Goal: Communication & Community: Answer question/provide support

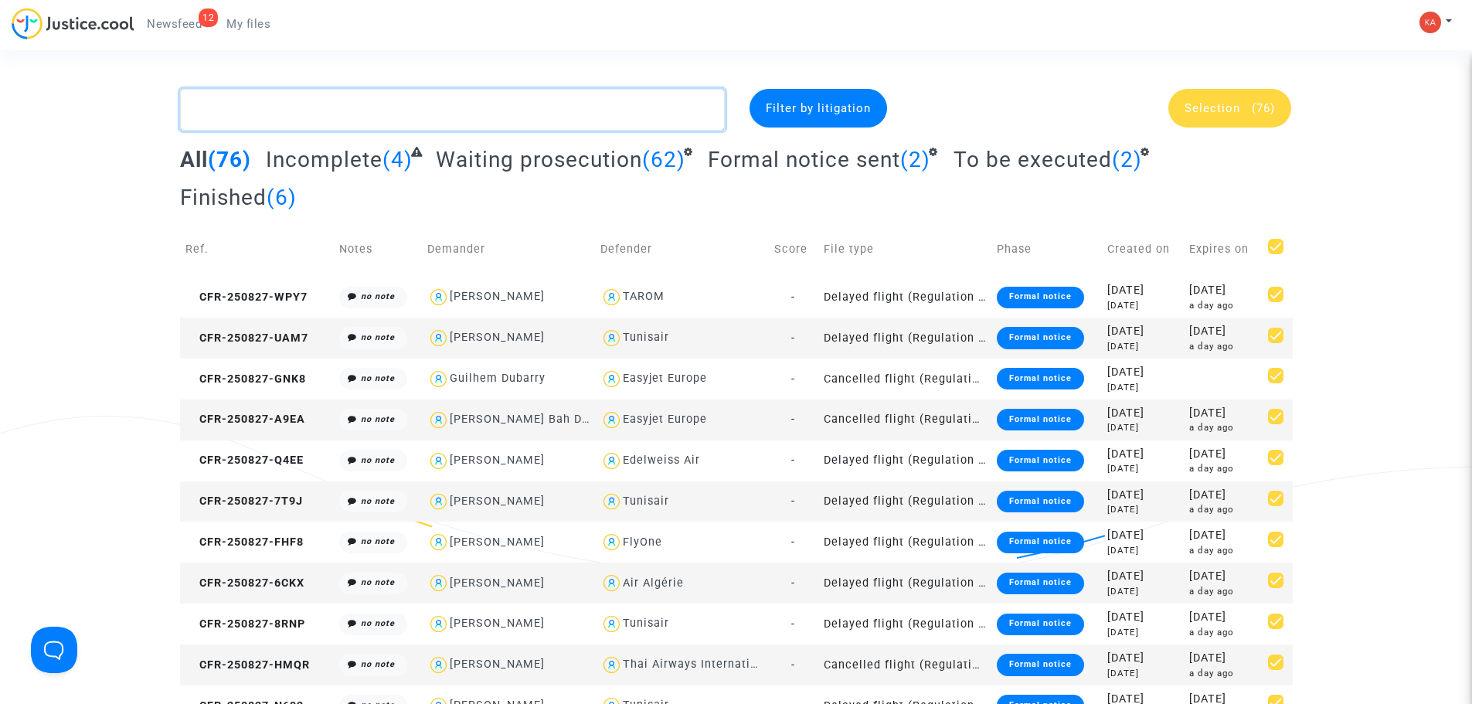
click at [443, 117] on textarea at bounding box center [452, 110] width 545 height 42
click at [355, 109] on textarea at bounding box center [452, 110] width 545 height 42
paste textarea "CFR-250827-TJCF"
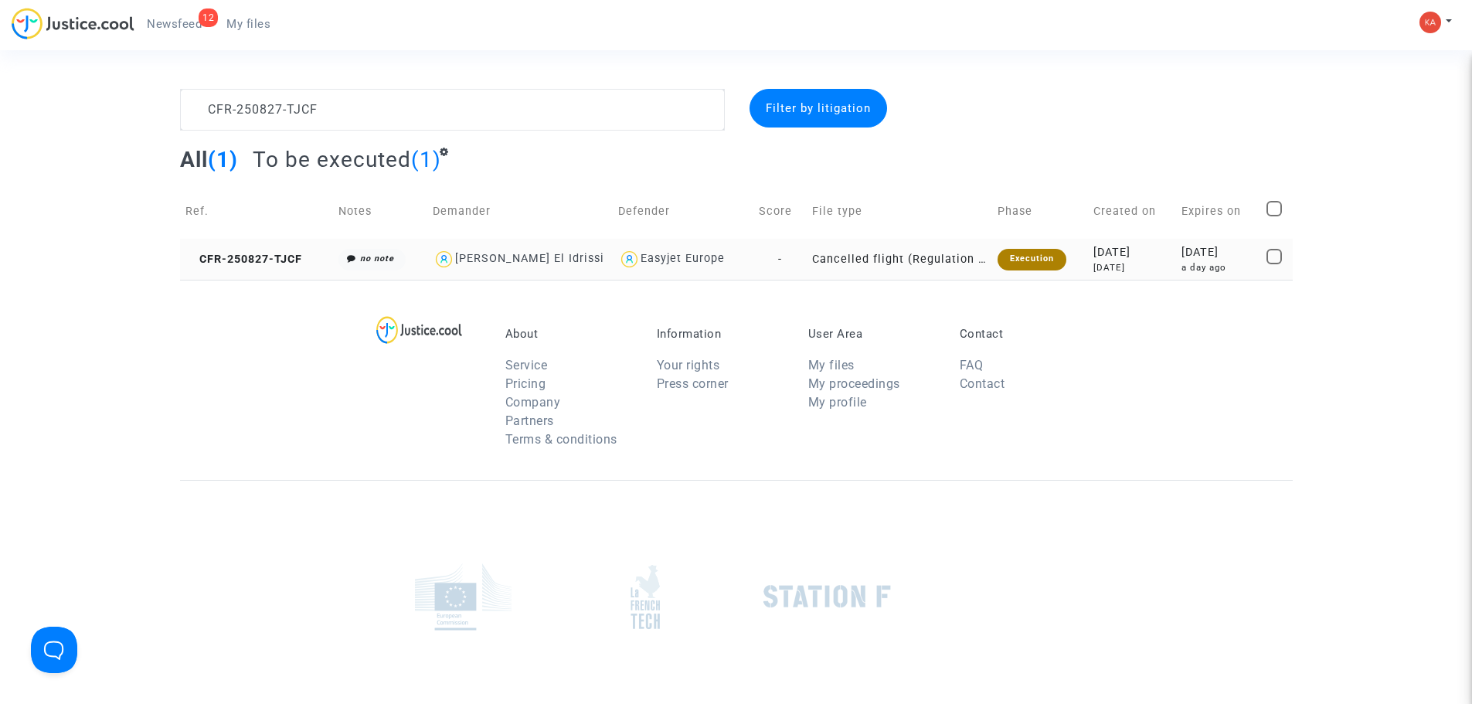
click at [1017, 257] on div "Execution" at bounding box center [1032, 260] width 69 height 22
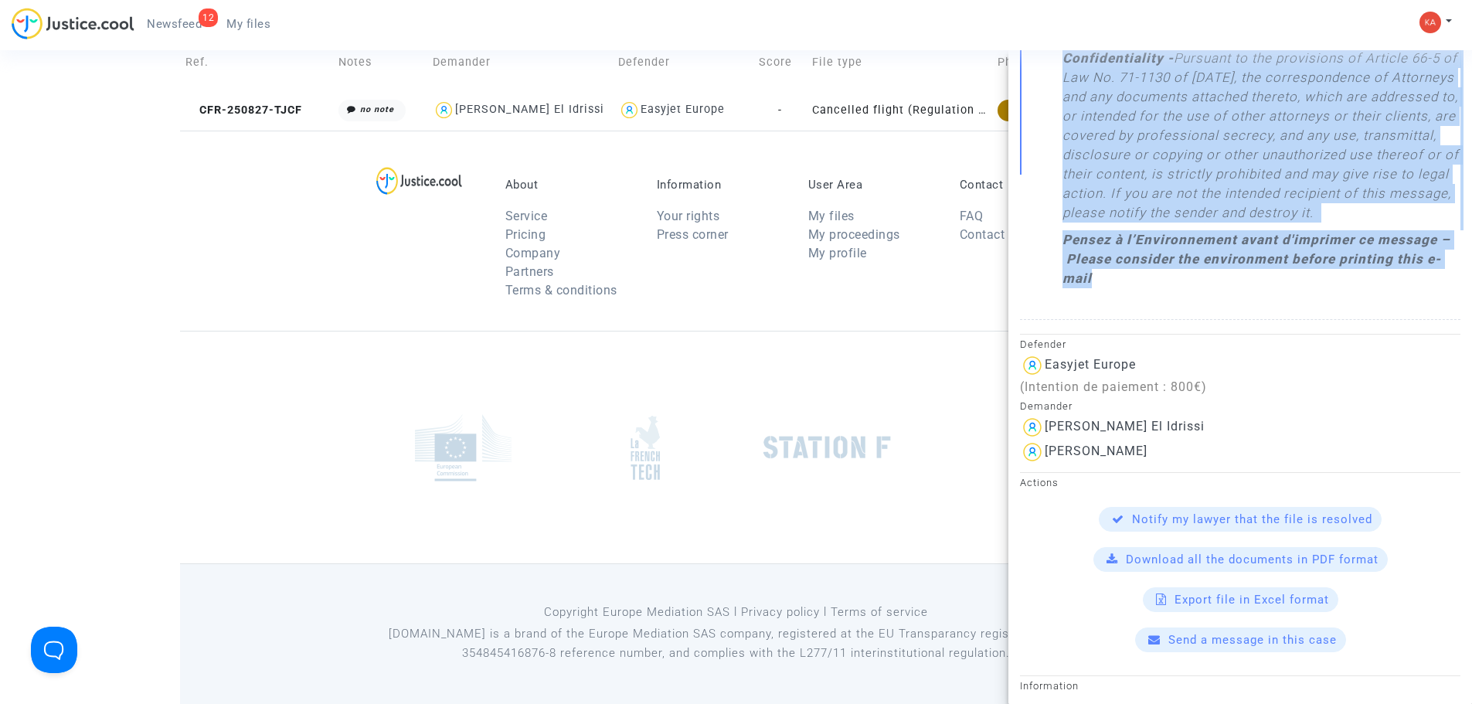
scroll to position [1343, 0]
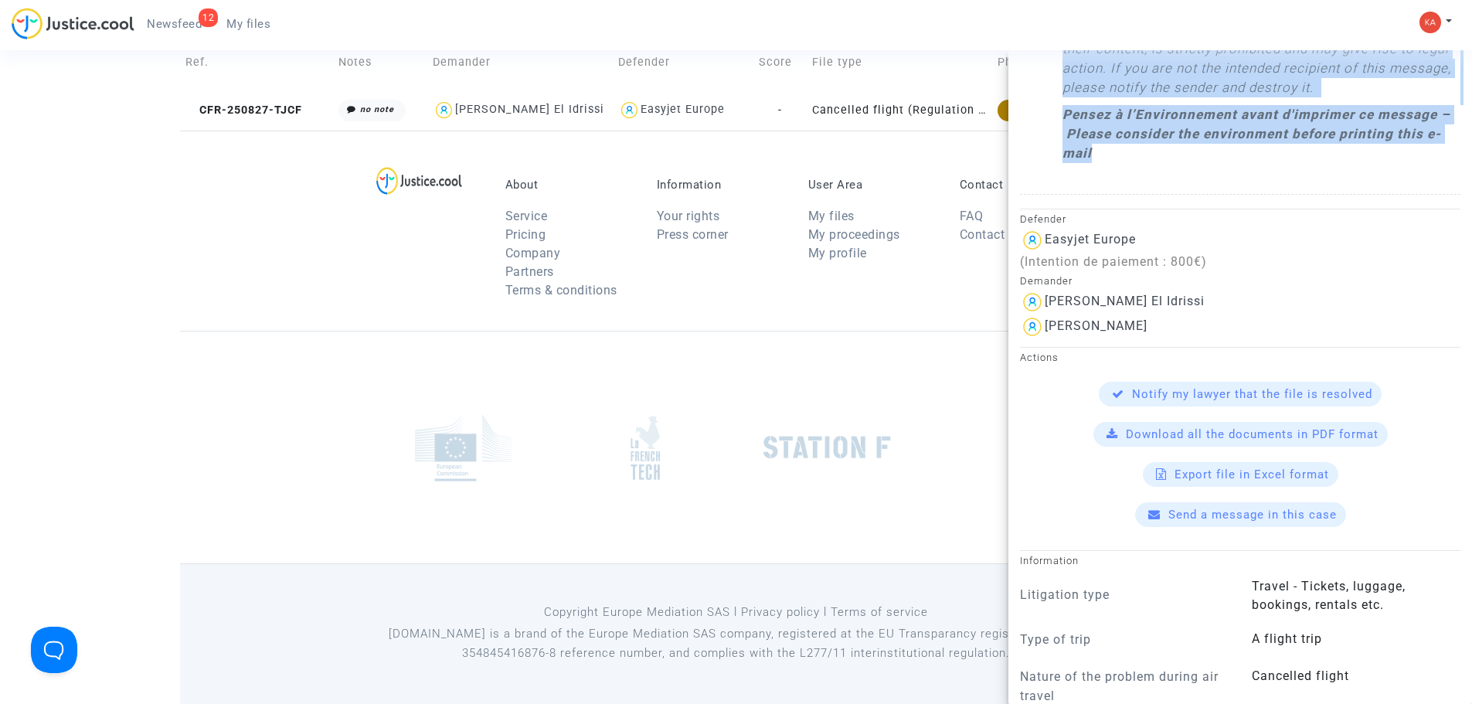
drag, startPoint x: 1034, startPoint y: 218, endPoint x: 1260, endPoint y: 240, distance: 227.5
copy div "Loremip dolo si Ametcon Adipis : Elit Seddoeiu, Temp inci utlaboreet dolo magna…"
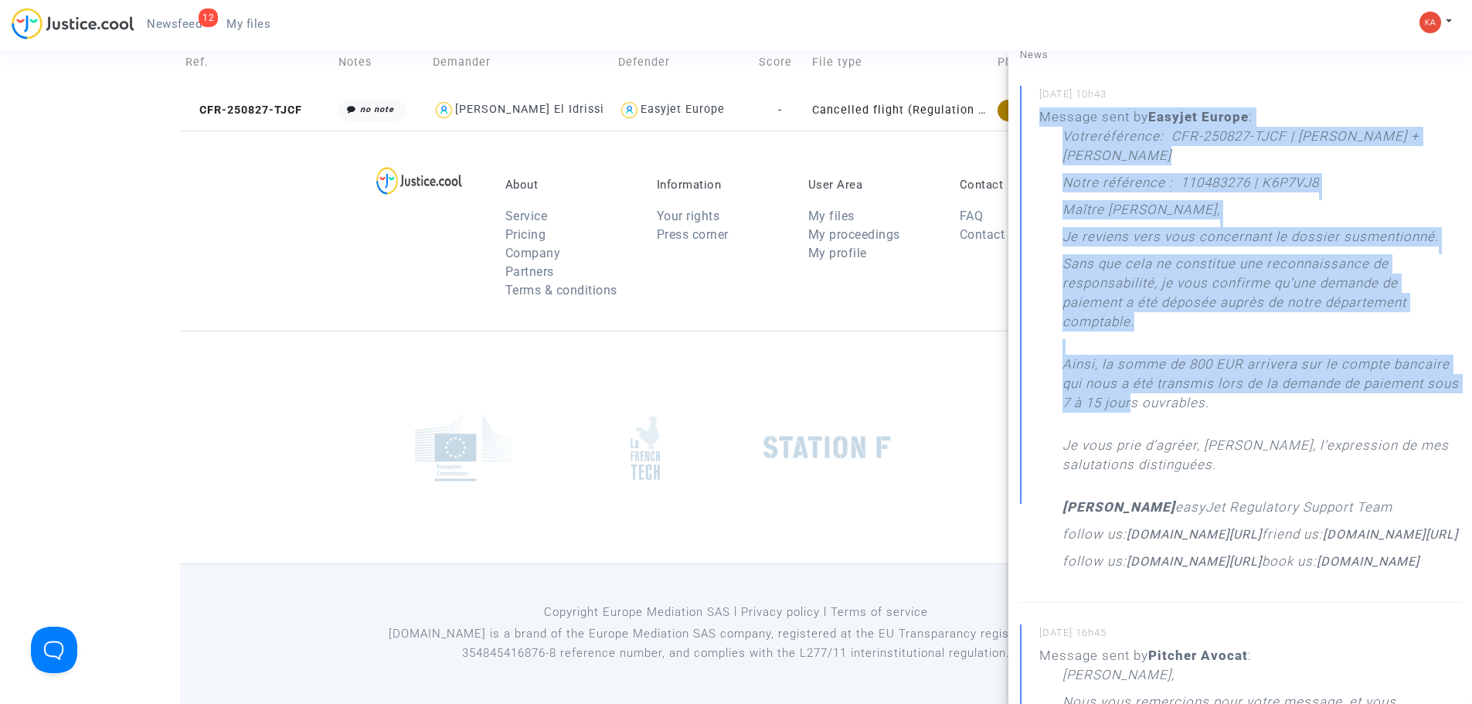
scroll to position [155, 0]
drag, startPoint x: 1044, startPoint y: 277, endPoint x: 1295, endPoint y: 470, distance: 316.4
click at [1295, 470] on div "Message sent by Easyjet Europe : Votreréférence : CFR-250827-TJCF | [PERSON_NAM…" at bounding box center [1249, 341] width 421 height 471
copy div "Message sent by Easyjet Europe : Votreréférence : CFR-250827-TJCF | [PERSON_NAM…"
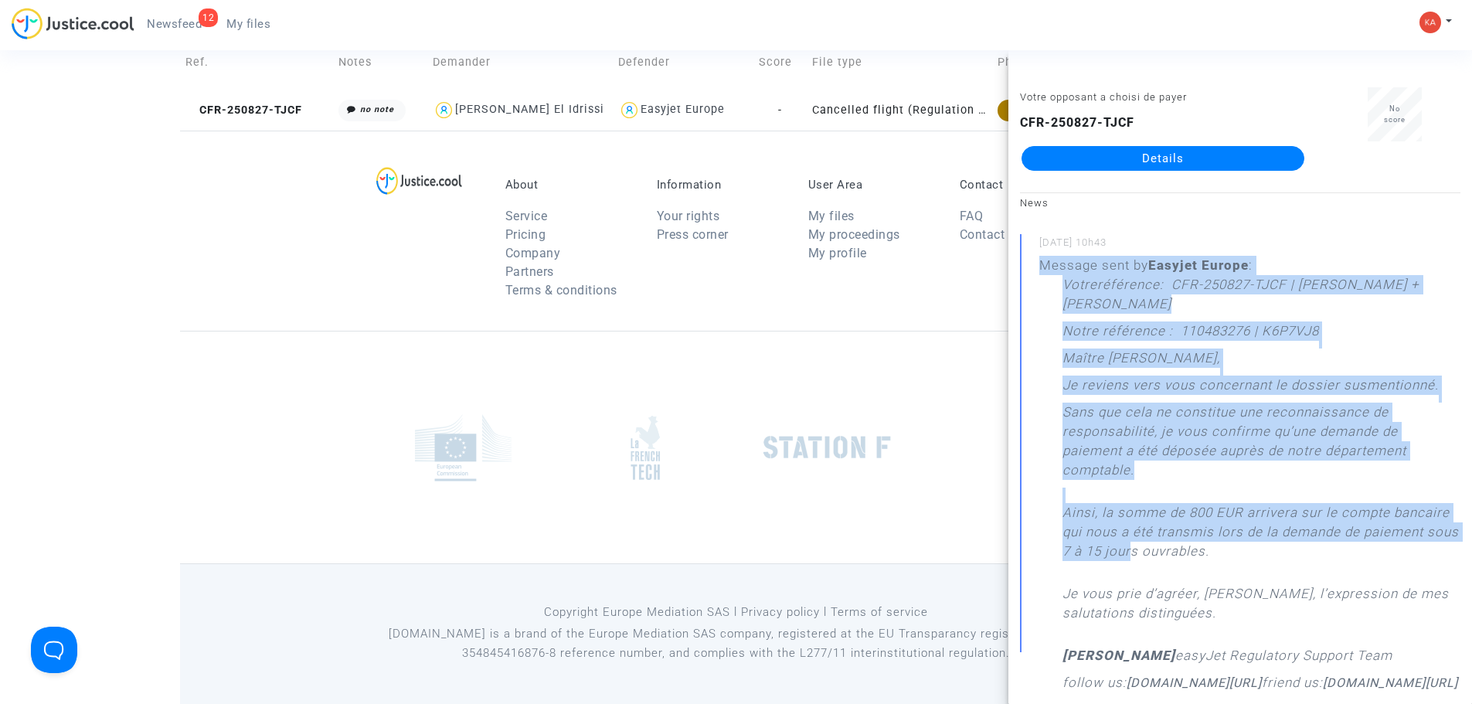
scroll to position [0, 0]
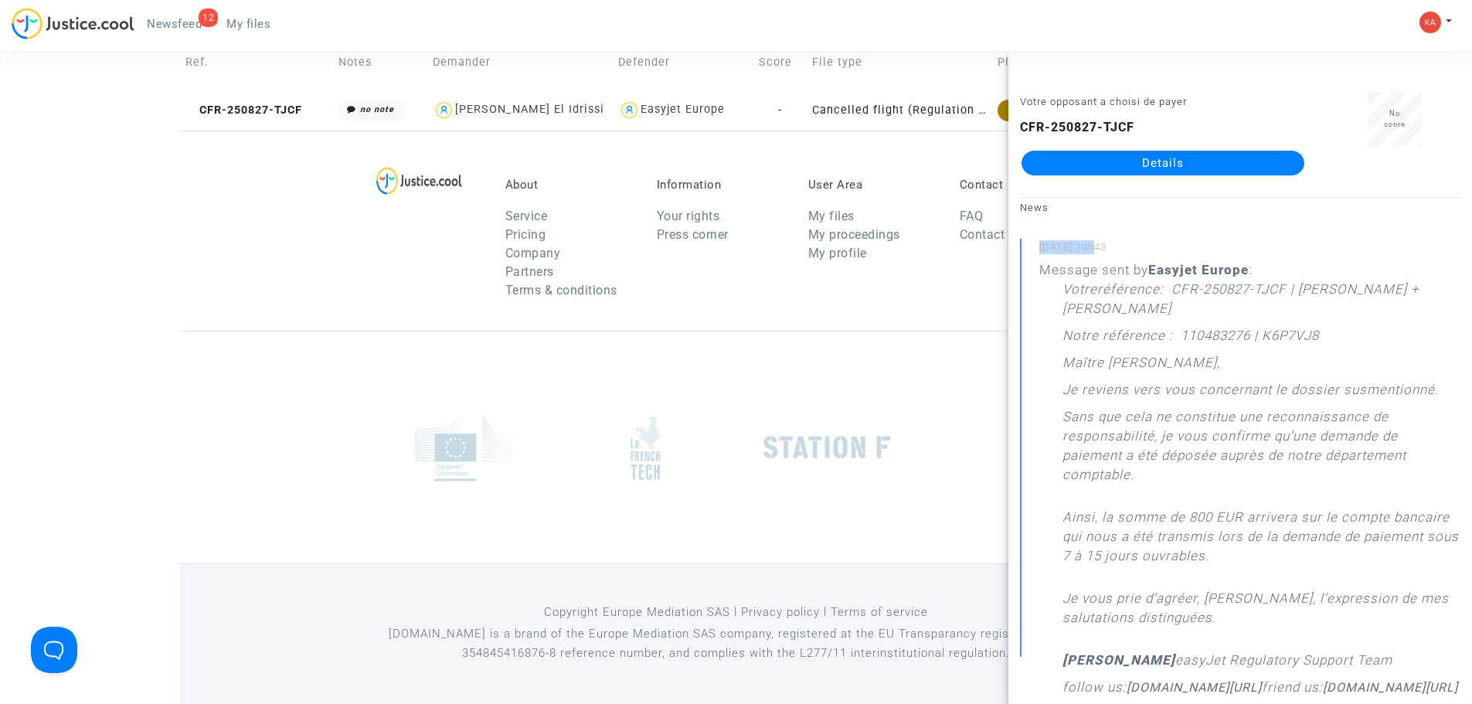
drag, startPoint x: 1036, startPoint y: 248, endPoint x: 1099, endPoint y: 257, distance: 63.2
click at [1099, 257] on div "[DATE] 10h43 Message sent by Easyjet Europe : Votreréférence : CFR-250827-TJCF …" at bounding box center [1240, 497] width 441 height 517
copy small "09/09/2025"
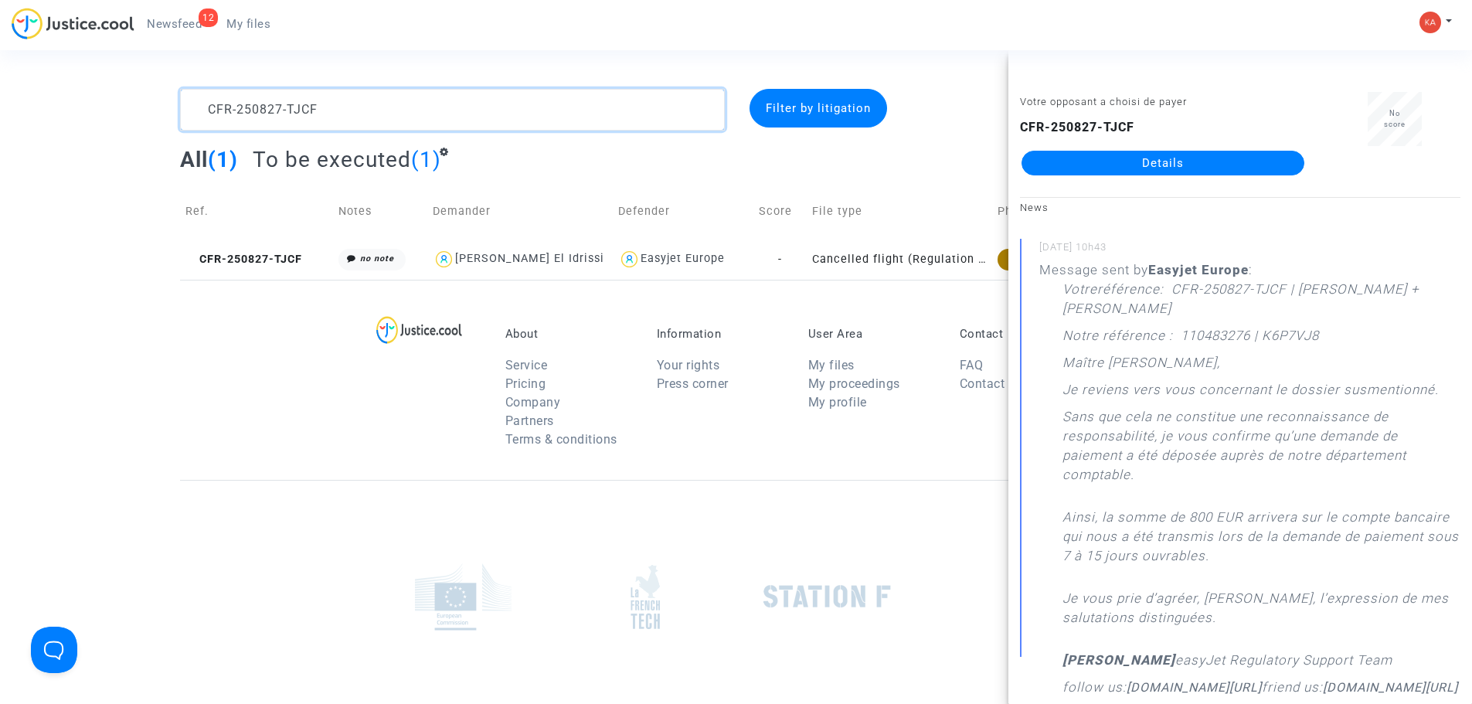
click at [441, 104] on textarea at bounding box center [452, 110] width 545 height 42
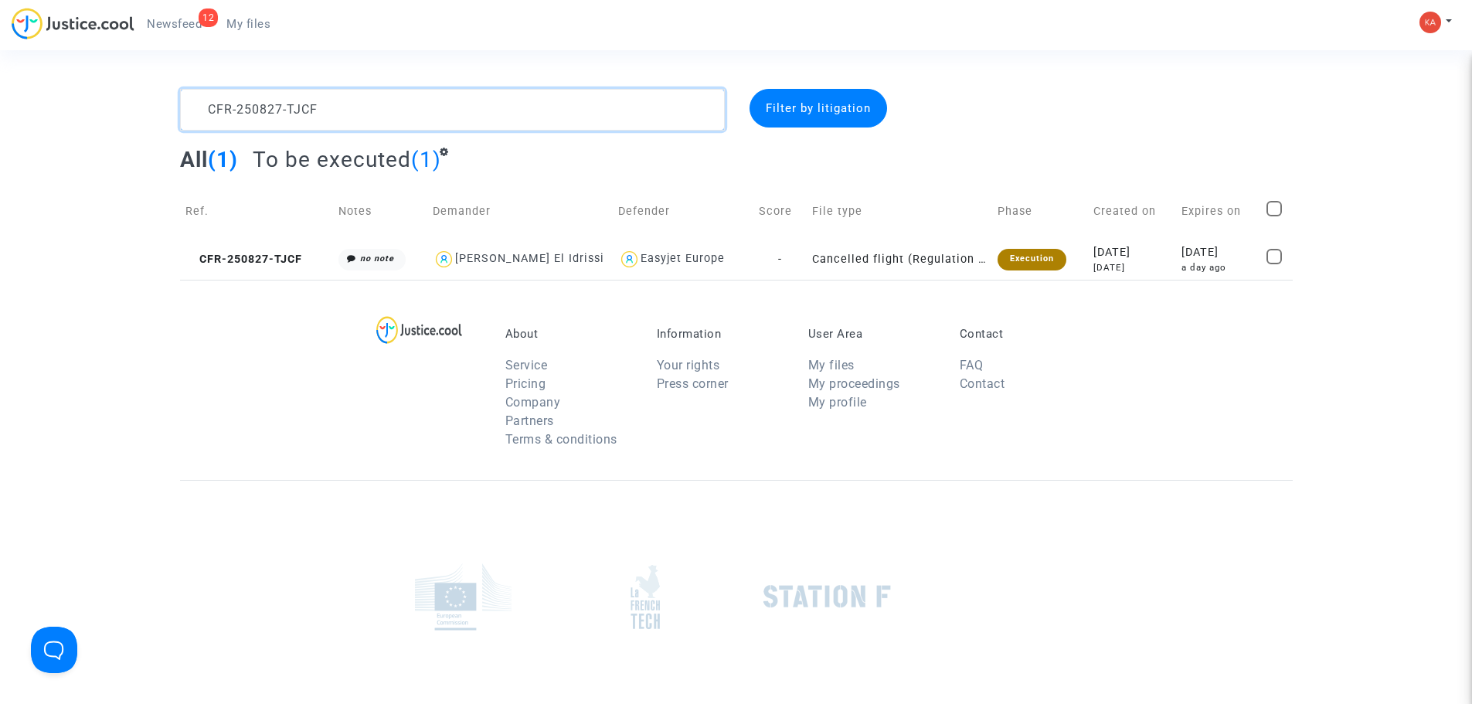
drag, startPoint x: 439, startPoint y: 113, endPoint x: 304, endPoint y: 121, distance: 135.5
click at [0, 113] on html "12 Newsfeed My files My profile Settings Log out CFR-250827-TJCF Filter by liti…" at bounding box center [736, 426] width 1472 height 853
paste textarea "JVJK"
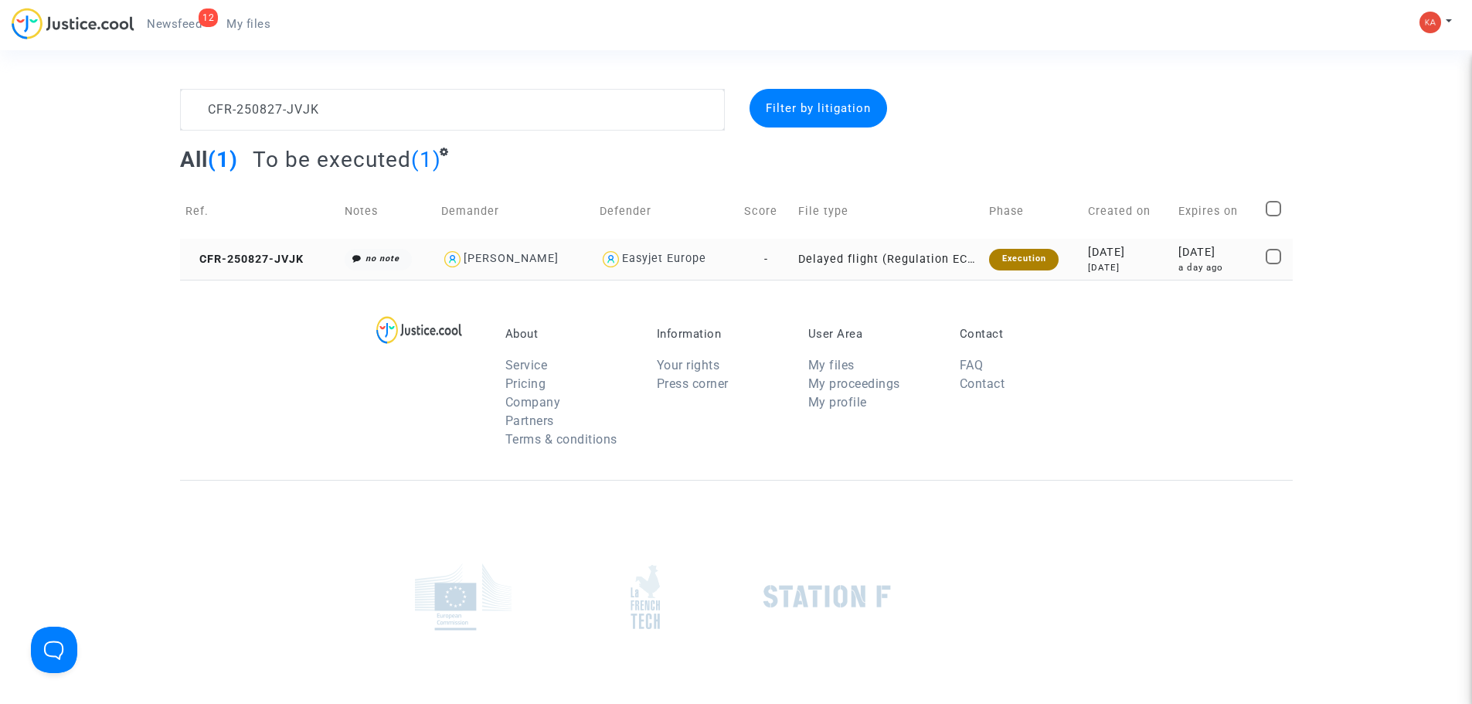
click at [498, 257] on div "[PERSON_NAME]" at bounding box center [511, 258] width 95 height 13
type textarea "CFR-250827-JVJK @"[PERSON_NAME]" @"Pitcher Avocat""
click at [296, 264] on span "CFR-250827-JVJK" at bounding box center [244, 259] width 118 height 13
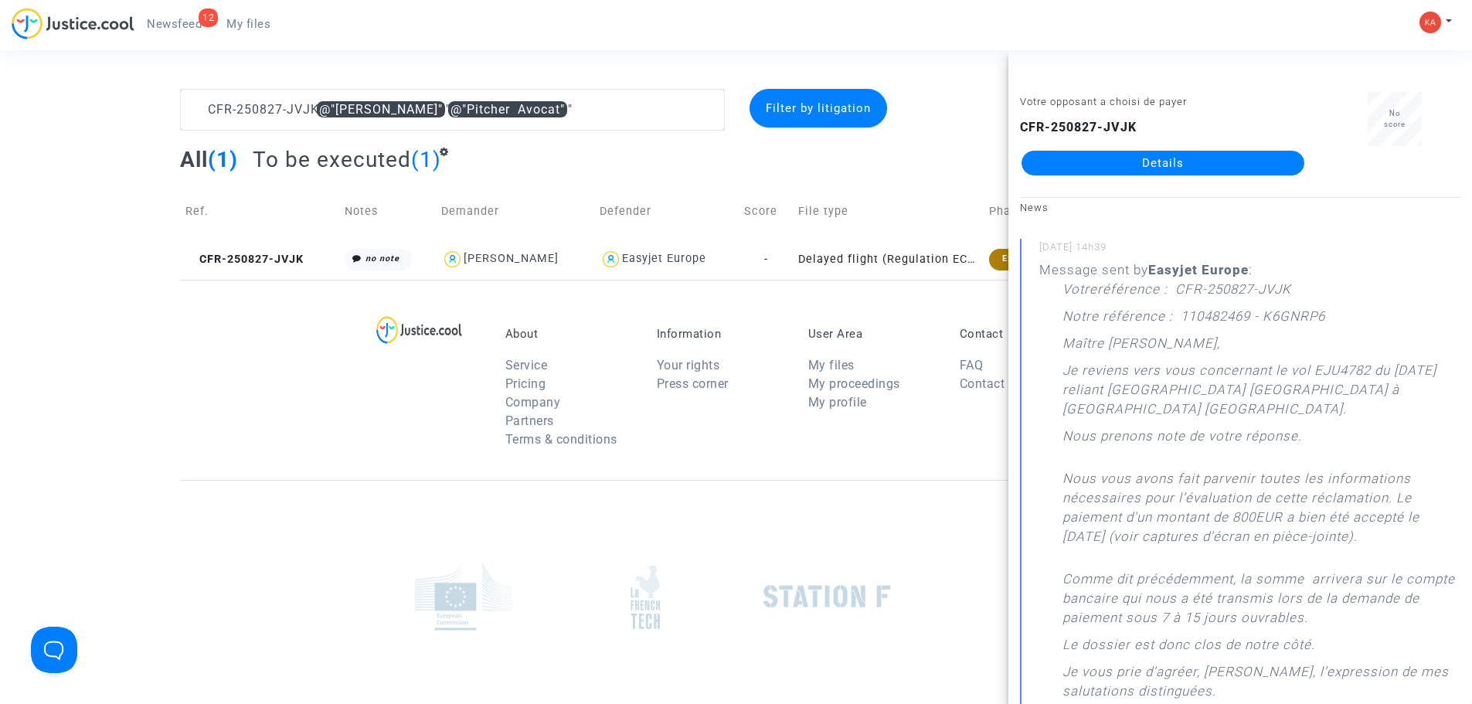
click at [1146, 160] on link "Details" at bounding box center [1163, 163] width 283 height 25
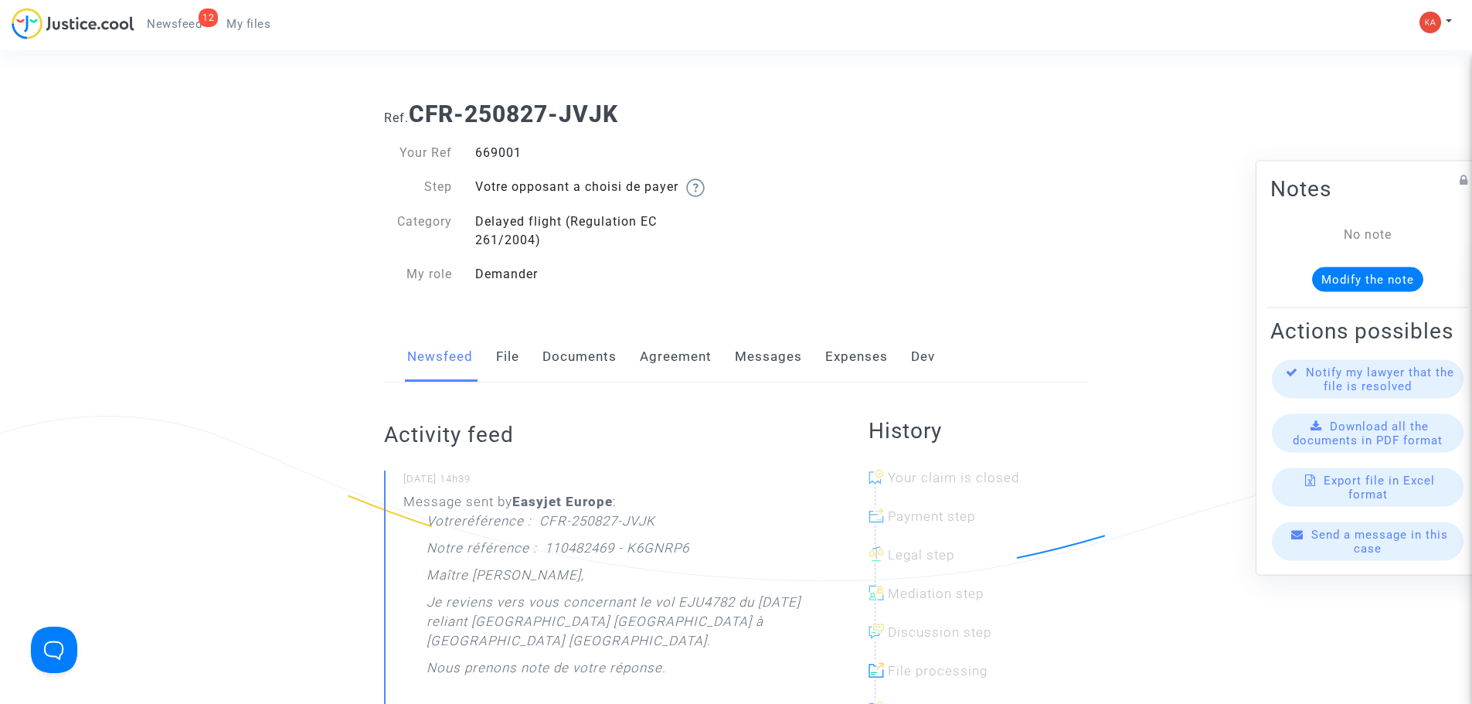
drag, startPoint x: 548, startPoint y: 149, endPoint x: 471, endPoint y: 151, distance: 77.3
click at [471, 151] on div "669001" at bounding box center [600, 153] width 273 height 19
copy div "669001"
drag, startPoint x: 414, startPoint y: 113, endPoint x: 653, endPoint y: 135, distance: 239.8
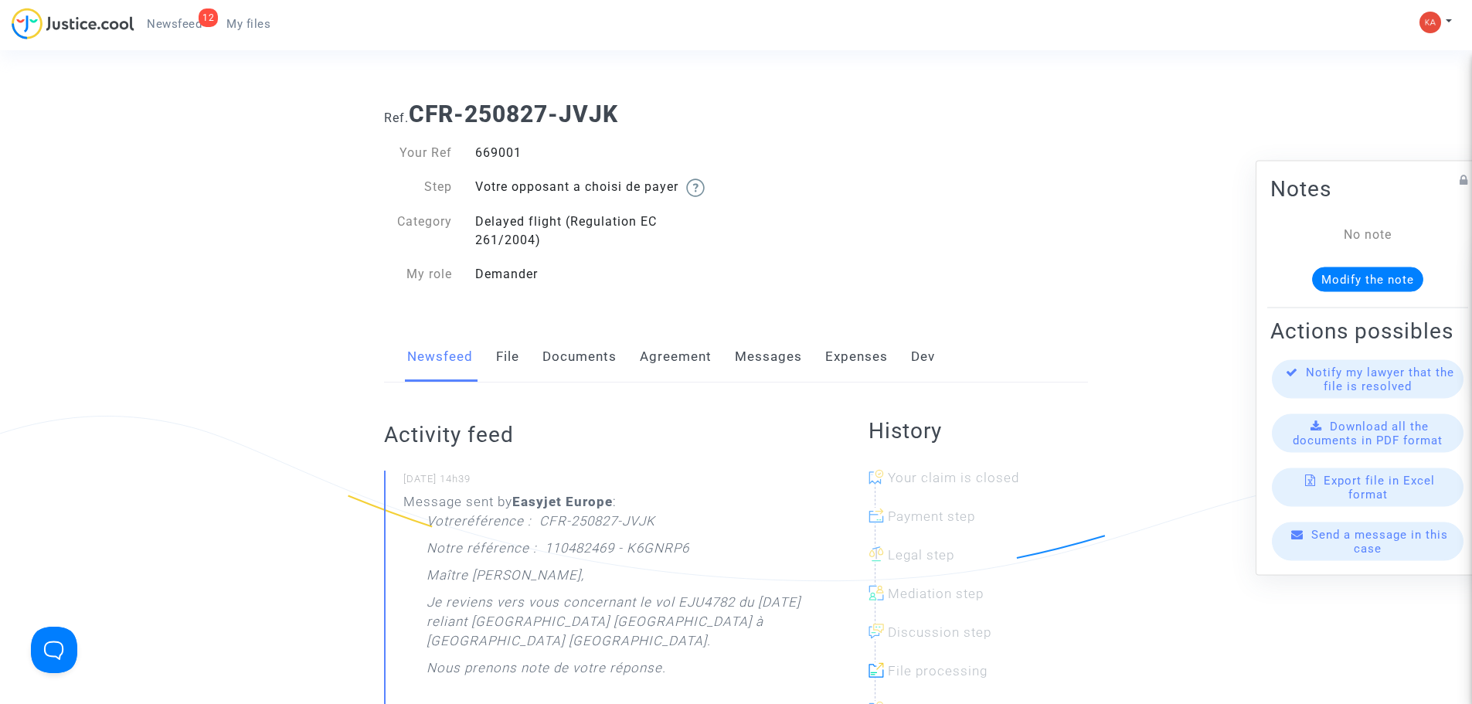
click at [653, 135] on div "Ref. CFR-250827-JVJK Your Ref 669001 Step Votre opposant a choisi de payer Cate…" at bounding box center [735, 194] width 727 height 211
click at [609, 114] on b "CFR-250827-JVJK" at bounding box center [513, 113] width 209 height 27
drag, startPoint x: 621, startPoint y: 118, endPoint x: 412, endPoint y: 104, distance: 209.9
click at [412, 104] on h1 "Ref. CFR-250827-JVJK" at bounding box center [736, 114] width 704 height 28
copy b "CFR-250827-JVJK"
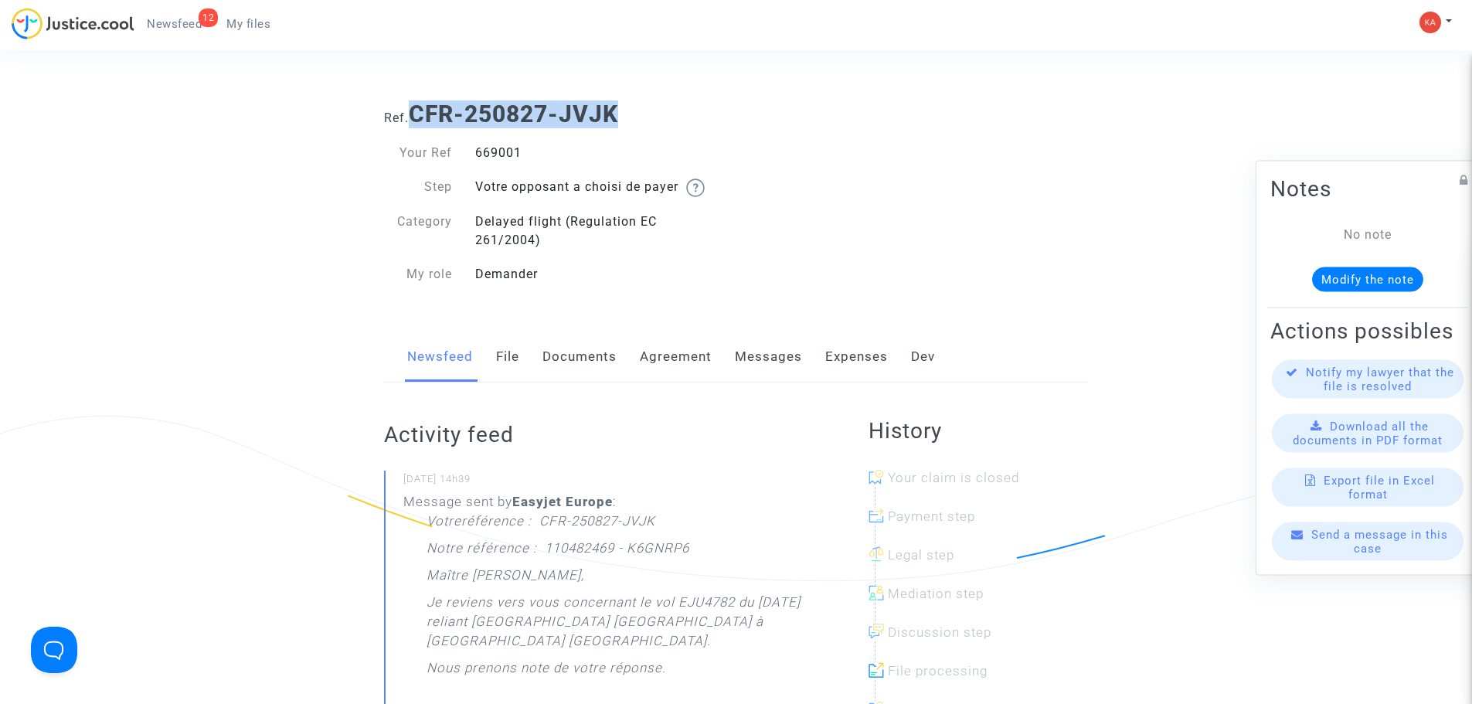
click at [152, 29] on span "Newsfeed" at bounding box center [174, 24] width 55 height 14
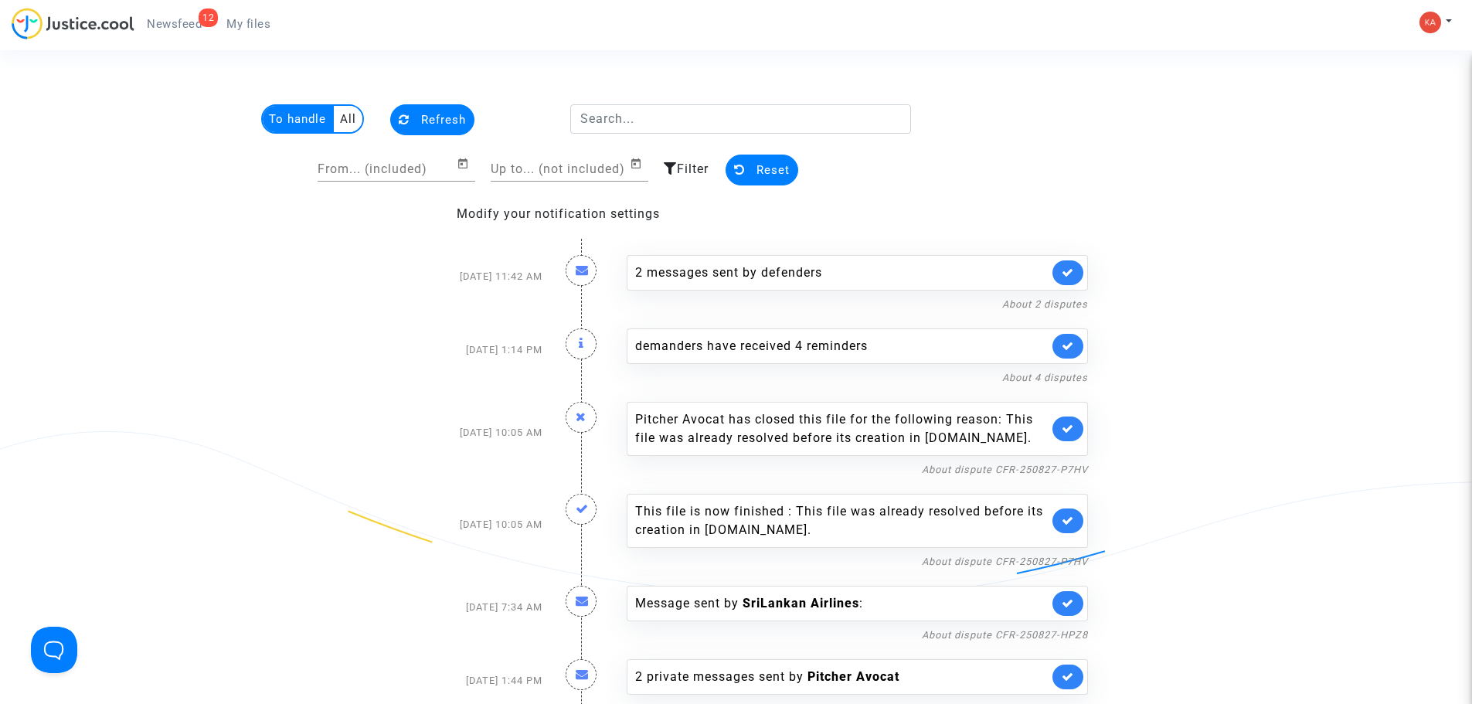
click at [261, 29] on span "My files" at bounding box center [248, 24] width 44 height 14
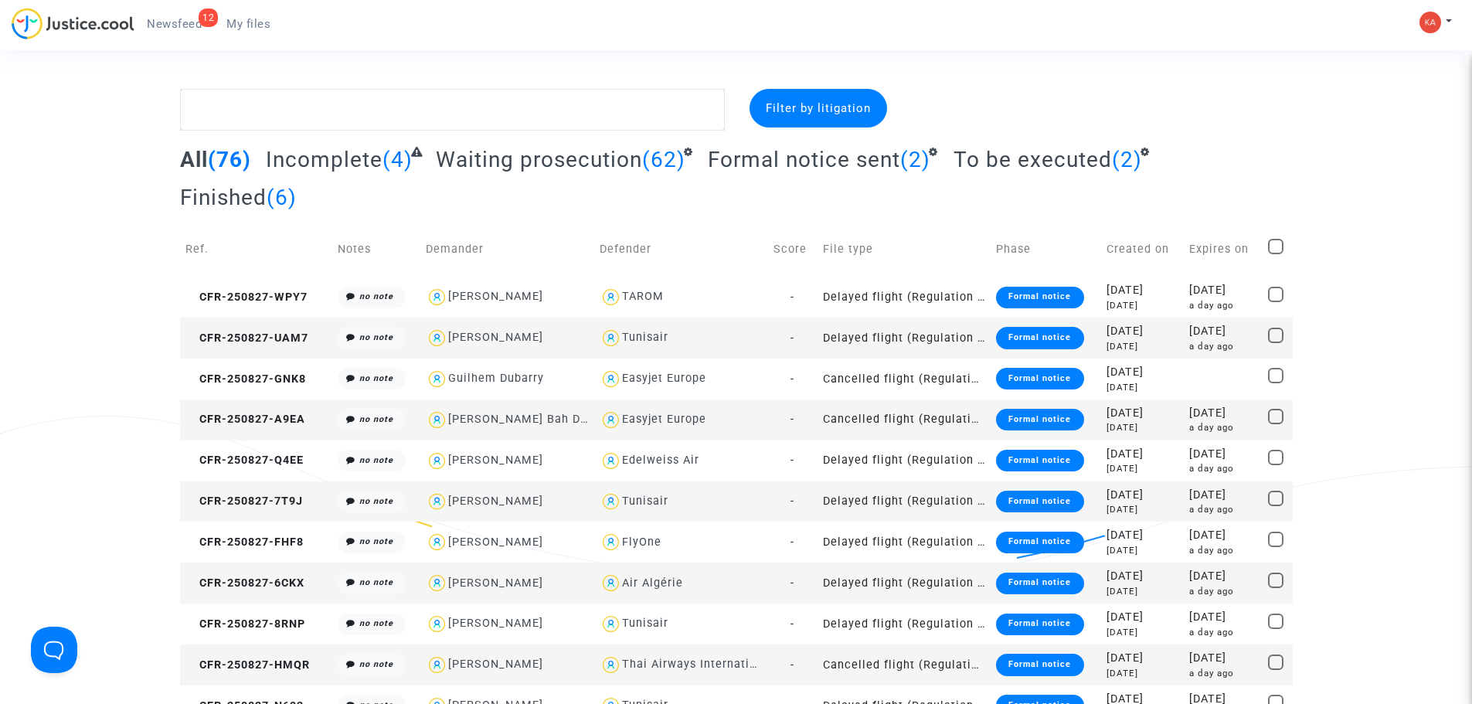
click at [1026, 161] on span "To be executed" at bounding box center [1033, 160] width 158 height 26
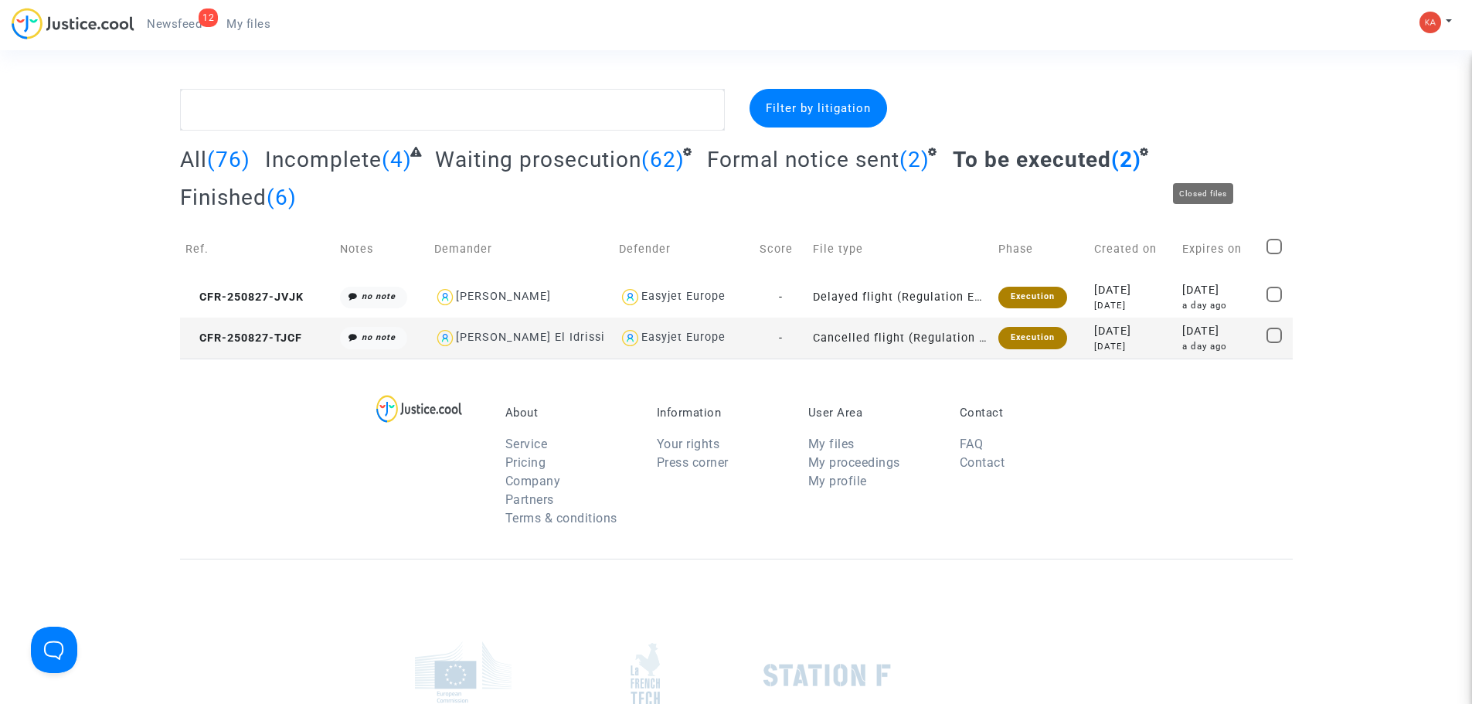
click at [267, 185] on span "Finished" at bounding box center [223, 198] width 87 height 26
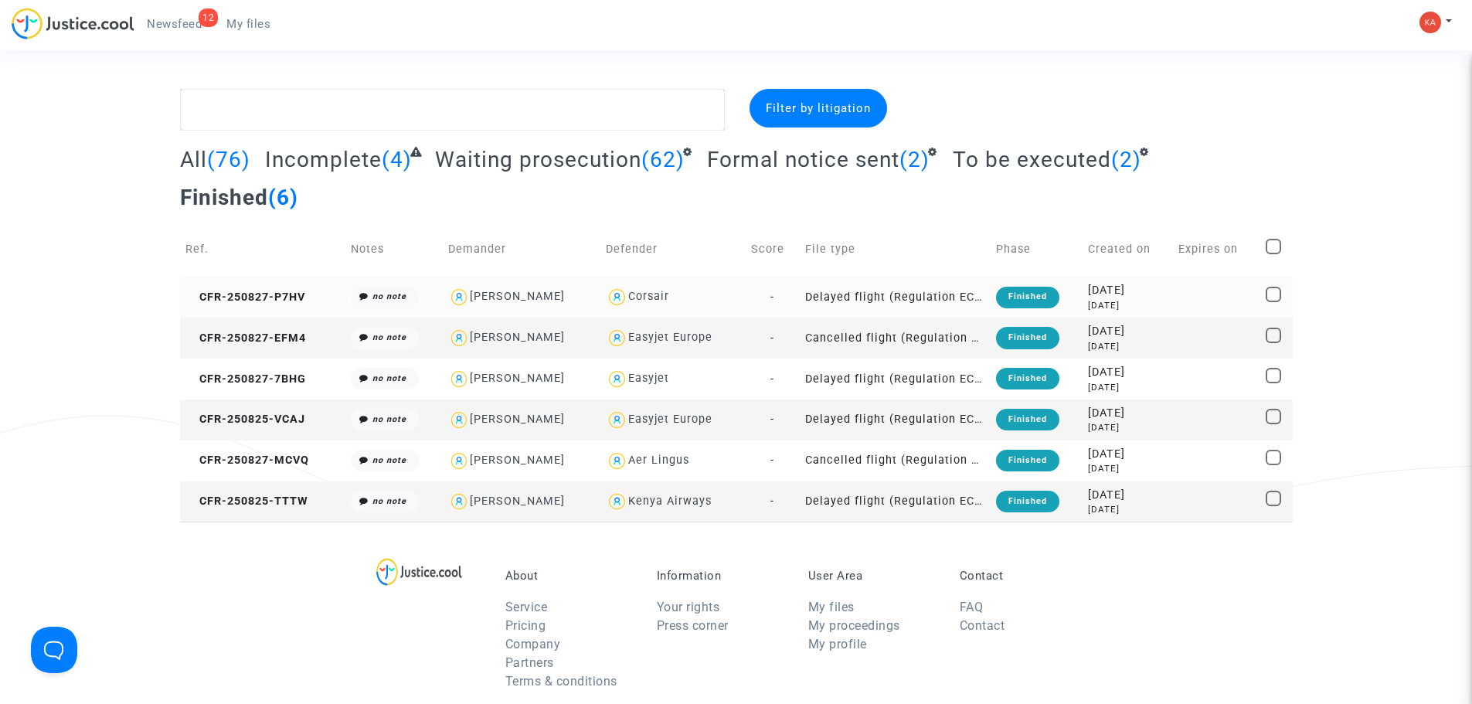
click at [740, 286] on div "Corsair" at bounding box center [673, 297] width 134 height 22
type textarea "@Corsair"
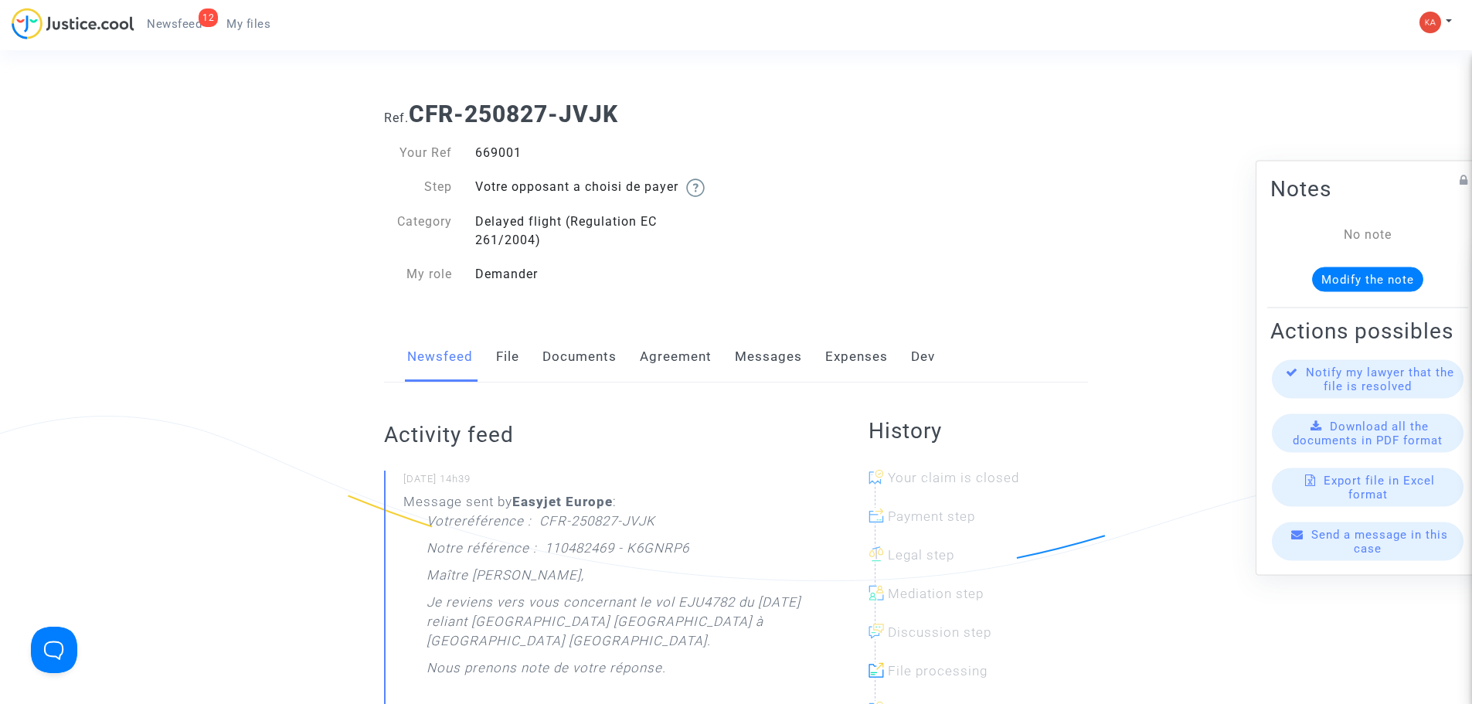
click at [247, 25] on span "My files" at bounding box center [248, 24] width 44 height 14
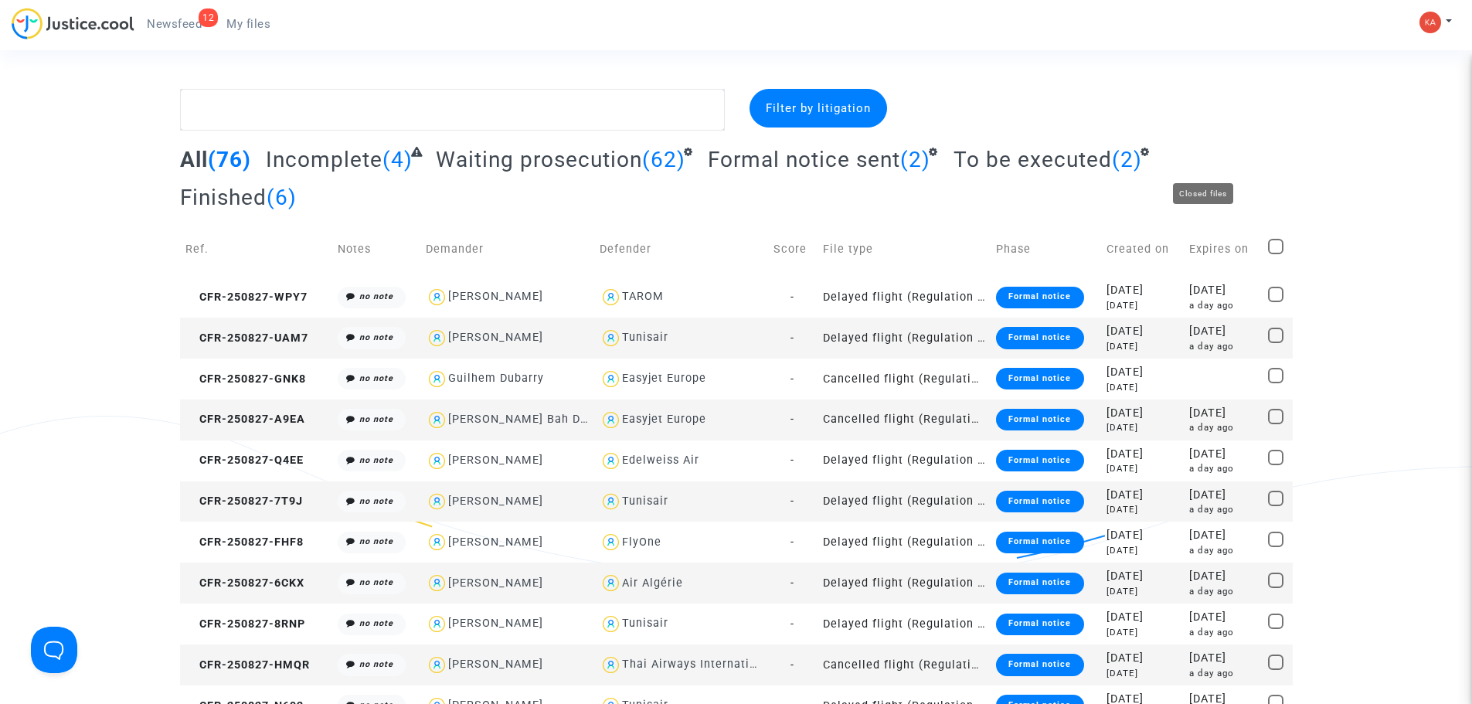
click at [267, 185] on span "Finished" at bounding box center [223, 198] width 87 height 26
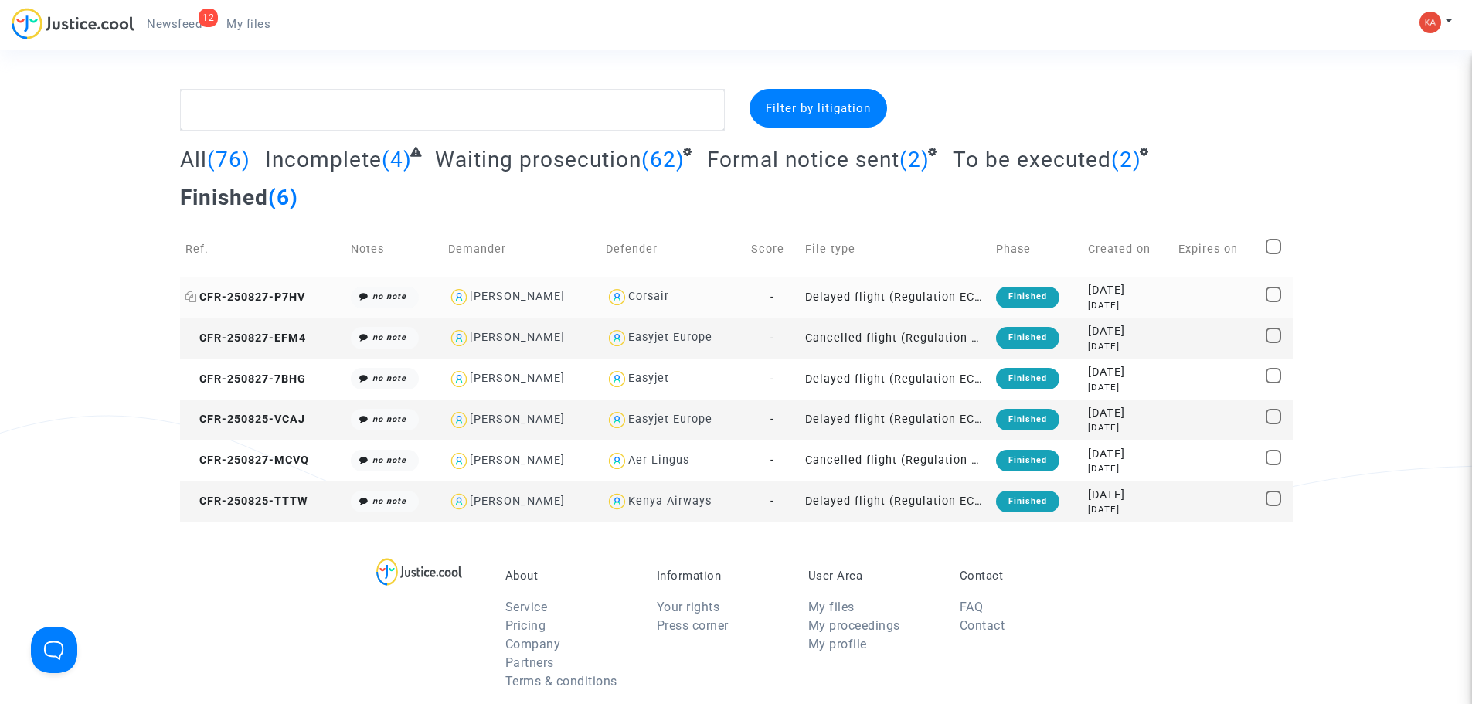
click at [274, 291] on span "CFR-250827-P7HV" at bounding box center [245, 297] width 120 height 13
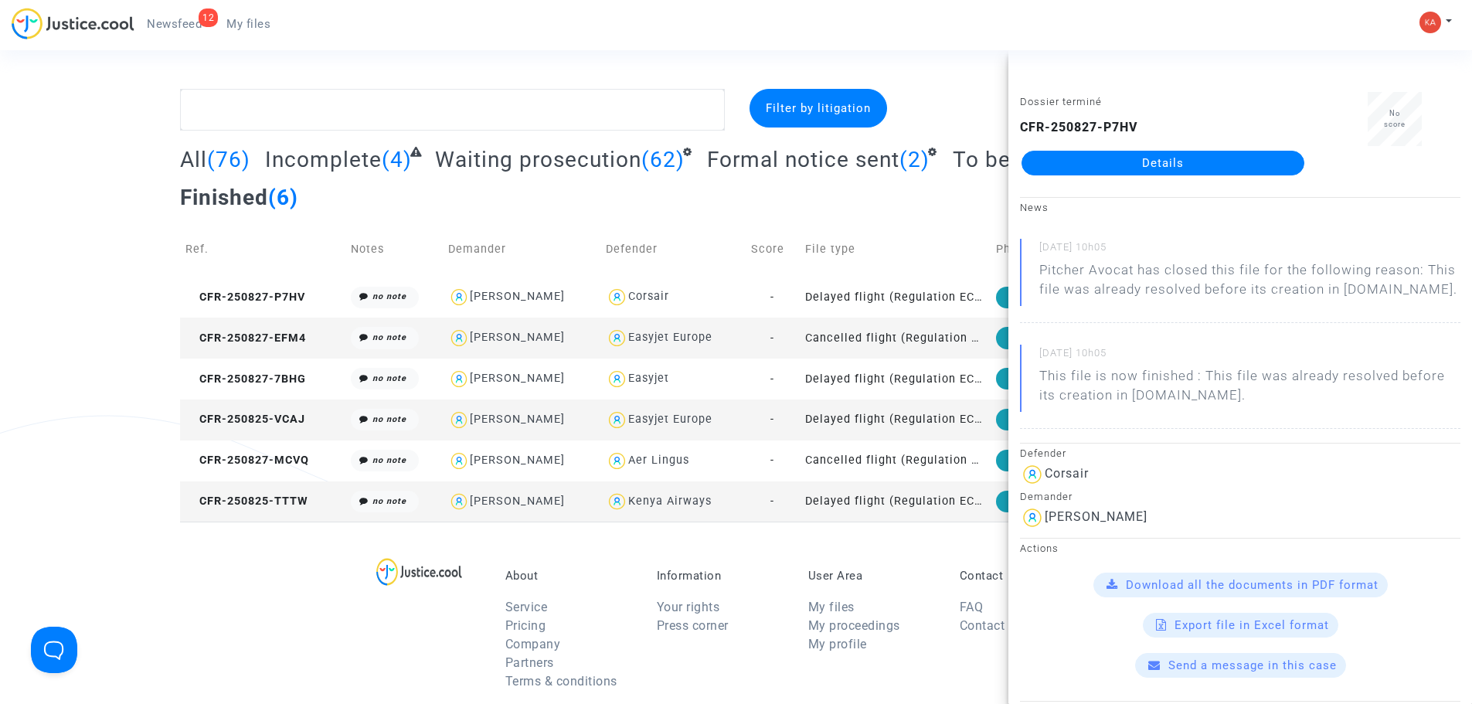
click at [1131, 160] on link "Details" at bounding box center [1163, 163] width 283 height 25
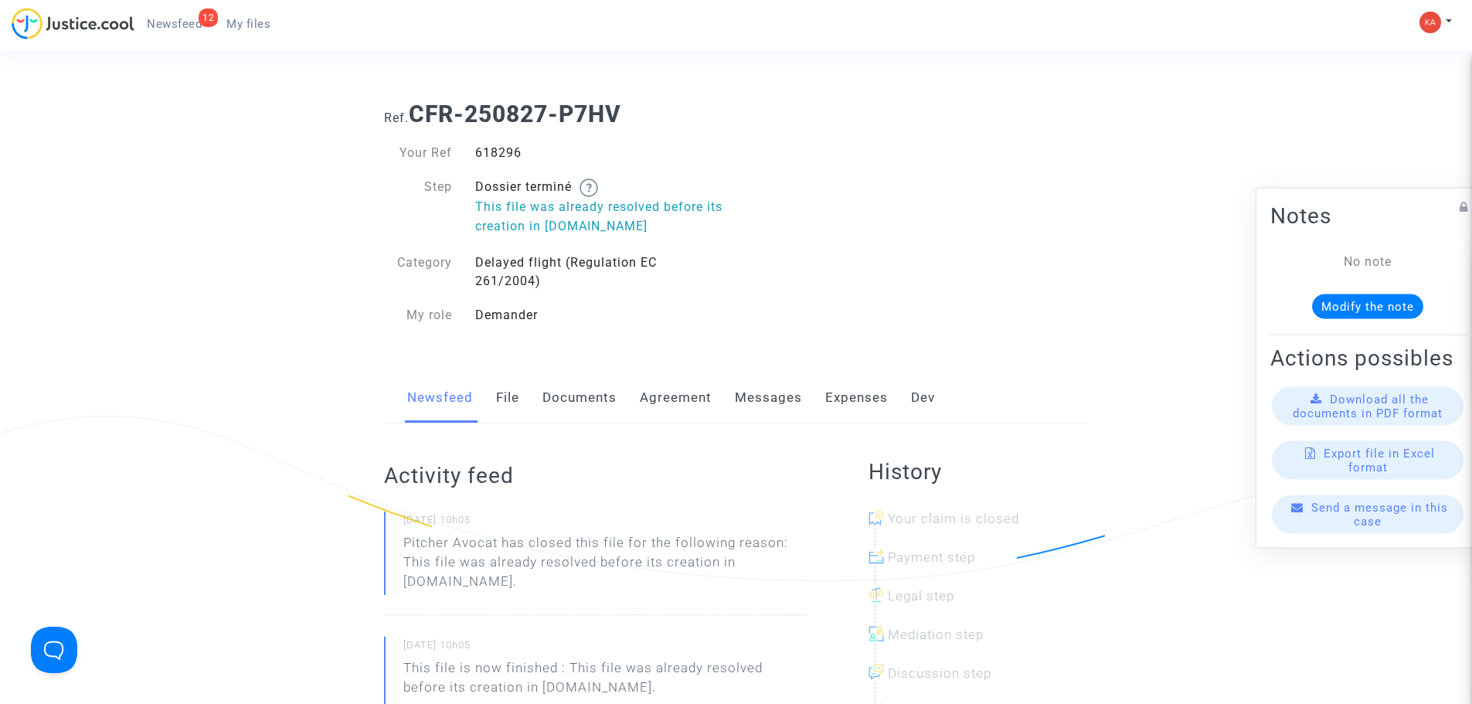
drag, startPoint x: 509, startPoint y: 151, endPoint x: 473, endPoint y: 148, distance: 35.6
click at [473, 148] on div "618296" at bounding box center [600, 153] width 273 height 19
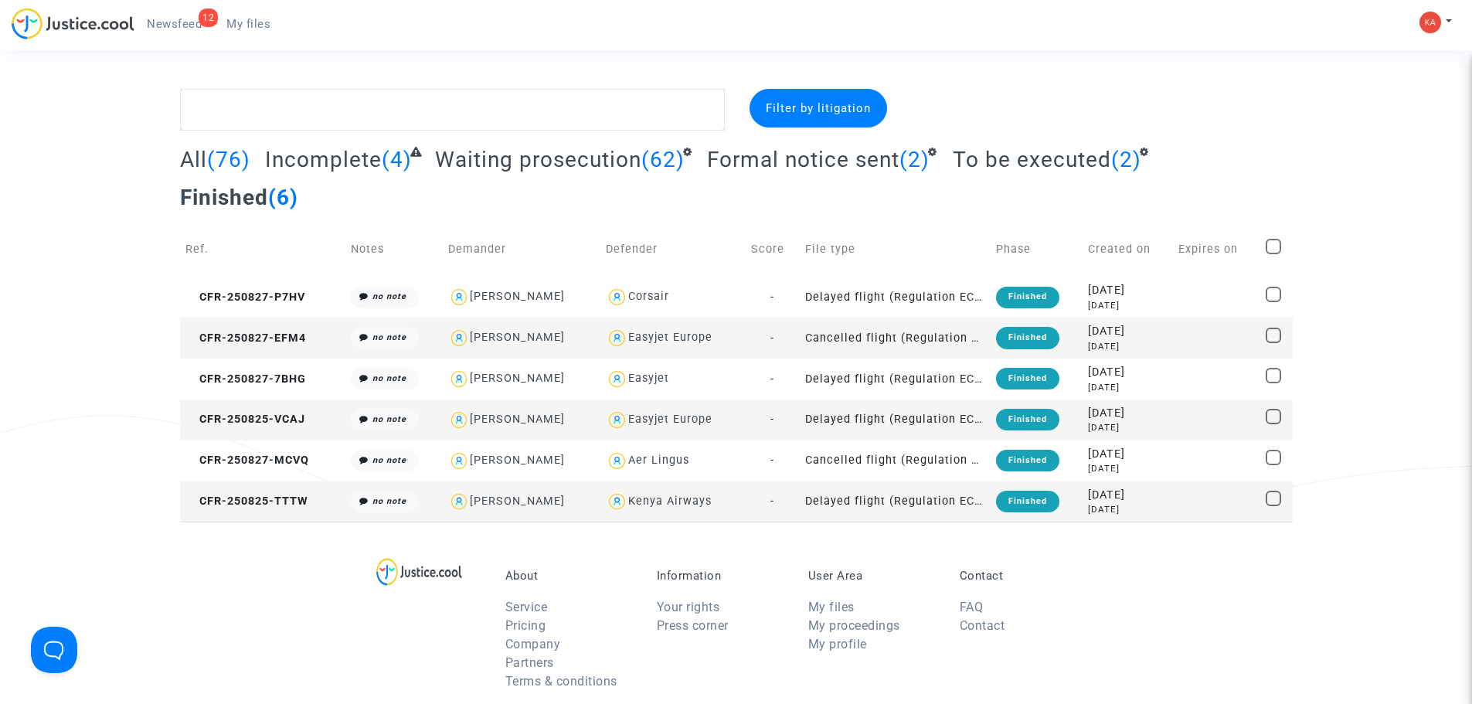
click at [246, 332] on copy "CFR-250827-EFM4" at bounding box center [245, 338] width 121 height 13
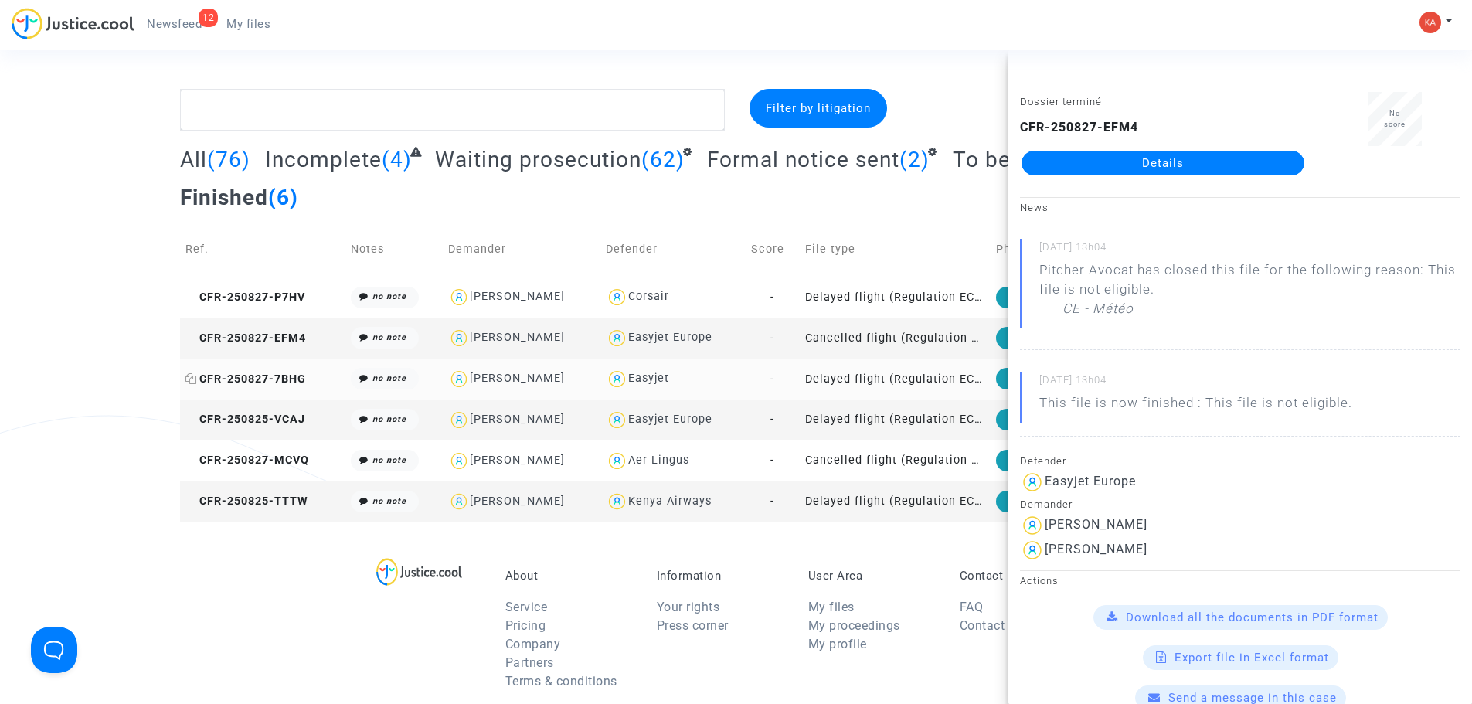
click at [238, 372] on span "CFR-250827-7BHG" at bounding box center [245, 378] width 121 height 13
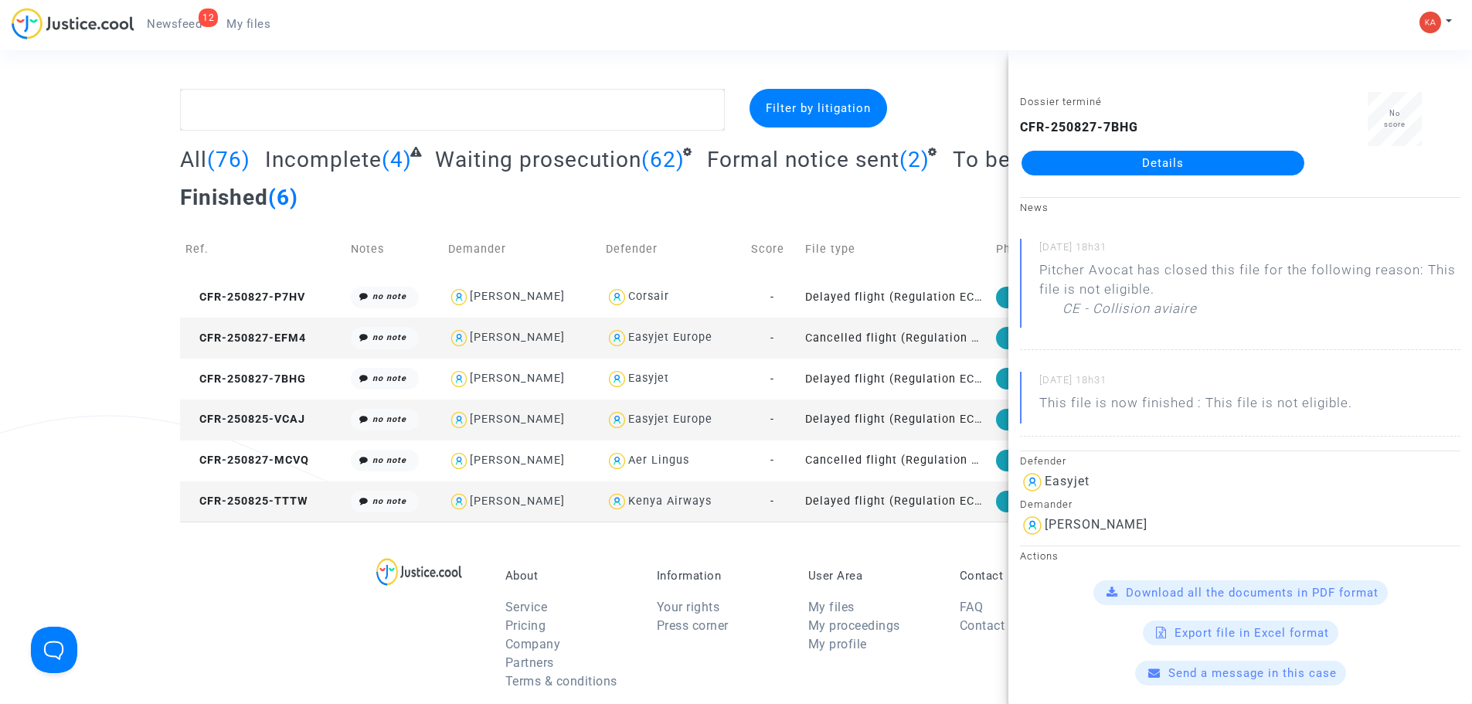
click at [235, 400] on td "CFR-250825-VCAJ" at bounding box center [263, 420] width 166 height 41
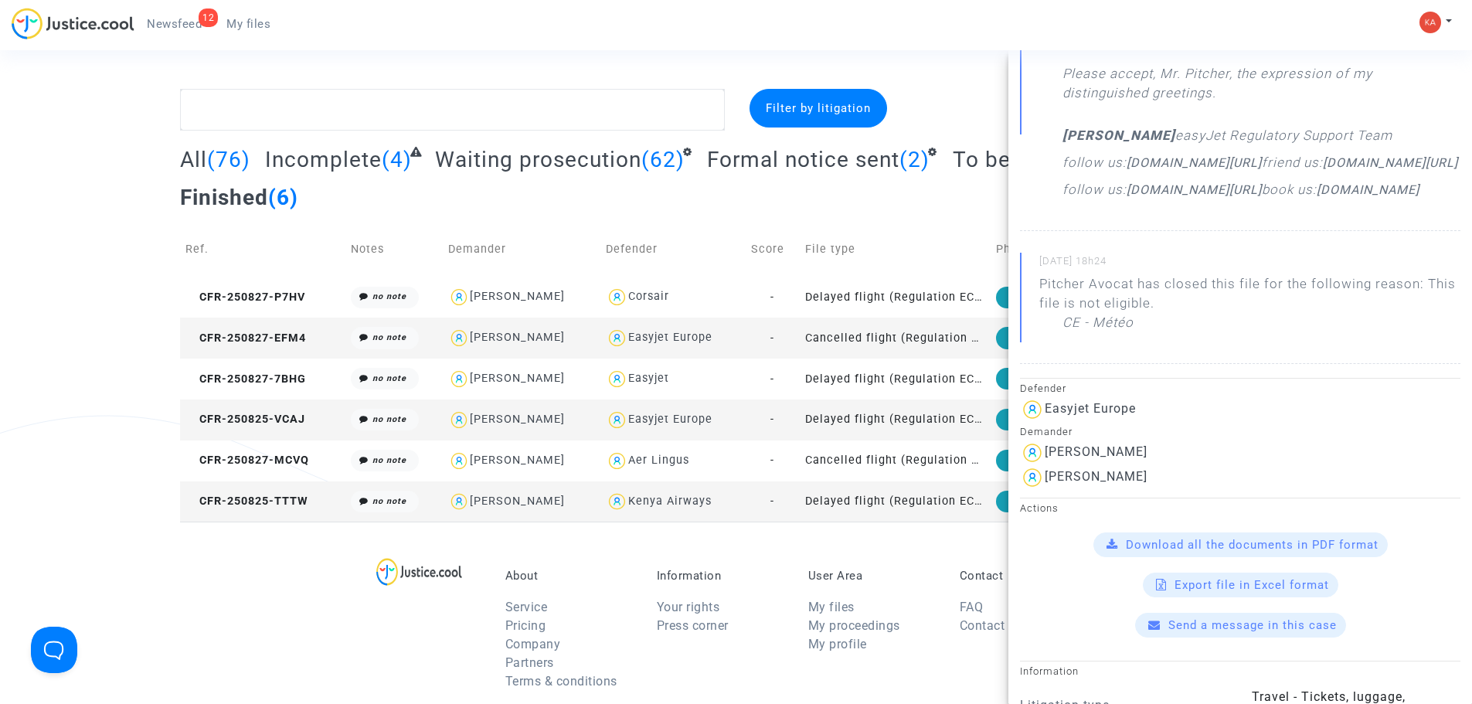
scroll to position [541, 0]
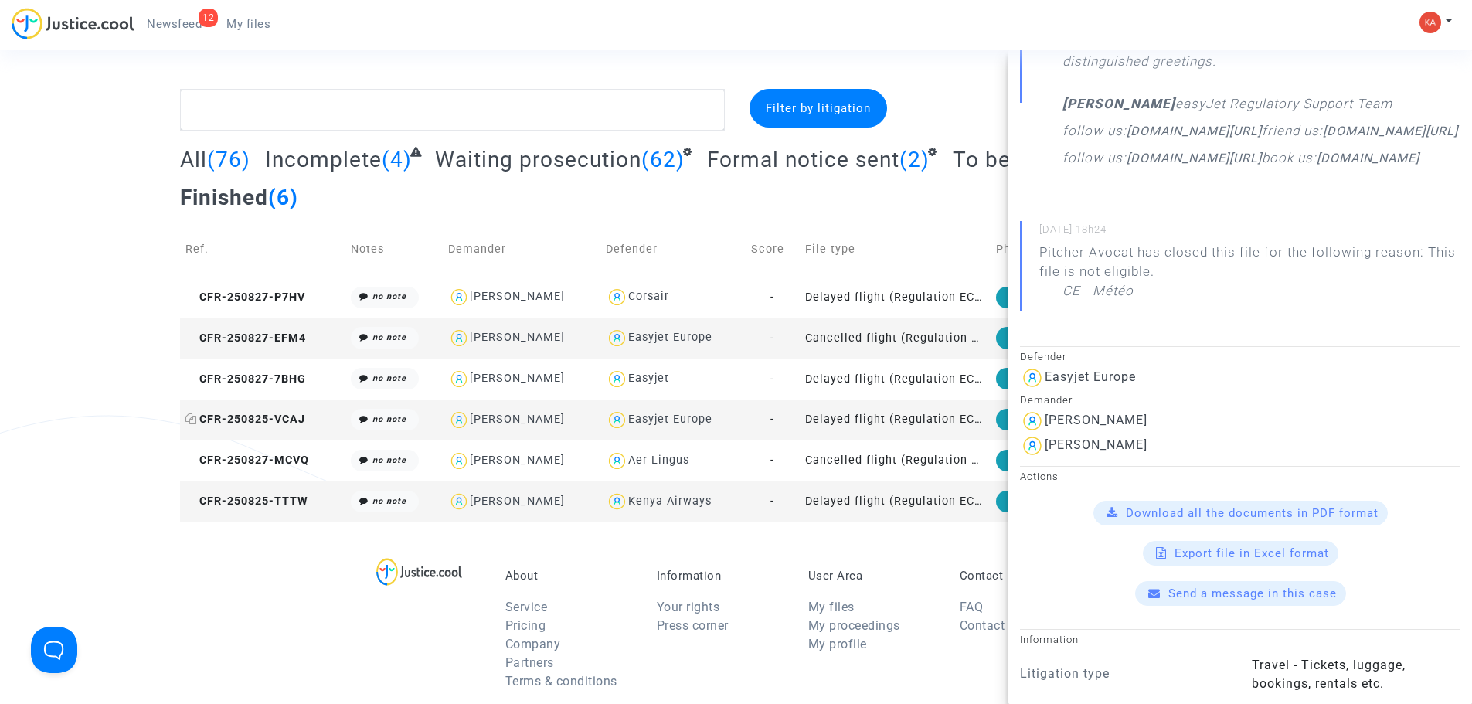
click at [264, 413] on span "CFR-250825-VCAJ" at bounding box center [245, 419] width 120 height 13
click at [281, 413] on span "CFR-250825-VCAJ" at bounding box center [245, 419] width 120 height 13
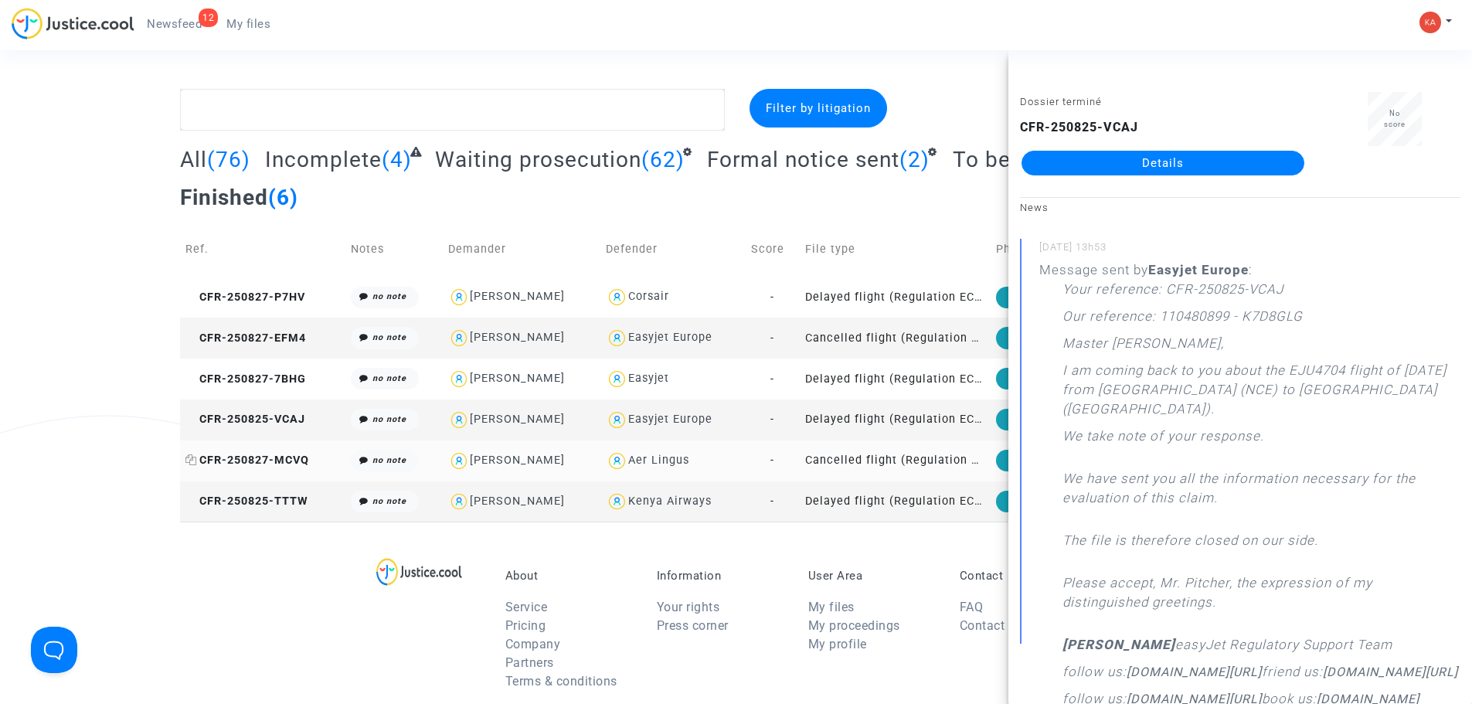
click at [243, 454] on span "CFR-250827-MCVQ" at bounding box center [247, 460] width 124 height 13
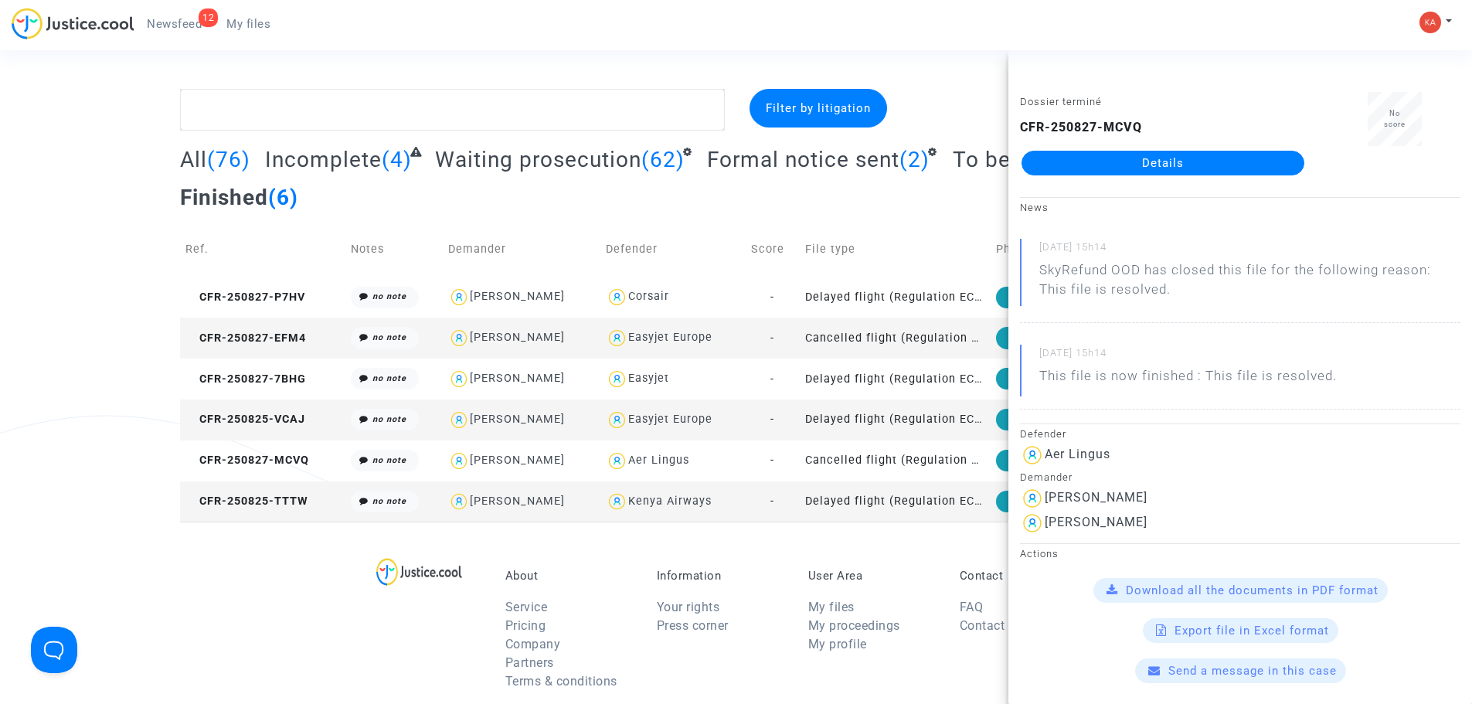
click at [1150, 165] on link "Details" at bounding box center [1163, 163] width 283 height 25
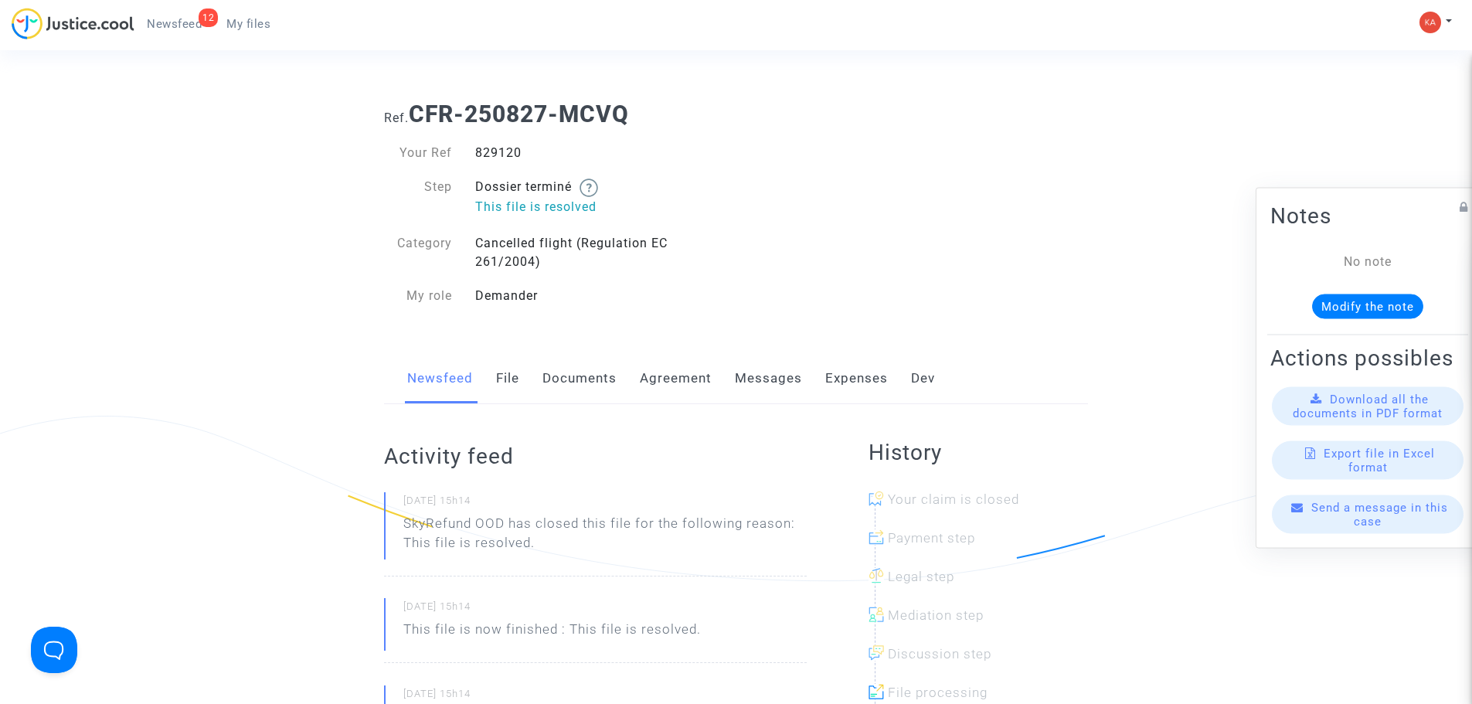
drag, startPoint x: 533, startPoint y: 151, endPoint x: 466, endPoint y: 151, distance: 67.2
click at [466, 151] on div "829120" at bounding box center [600, 153] width 273 height 19
copy div "829120"
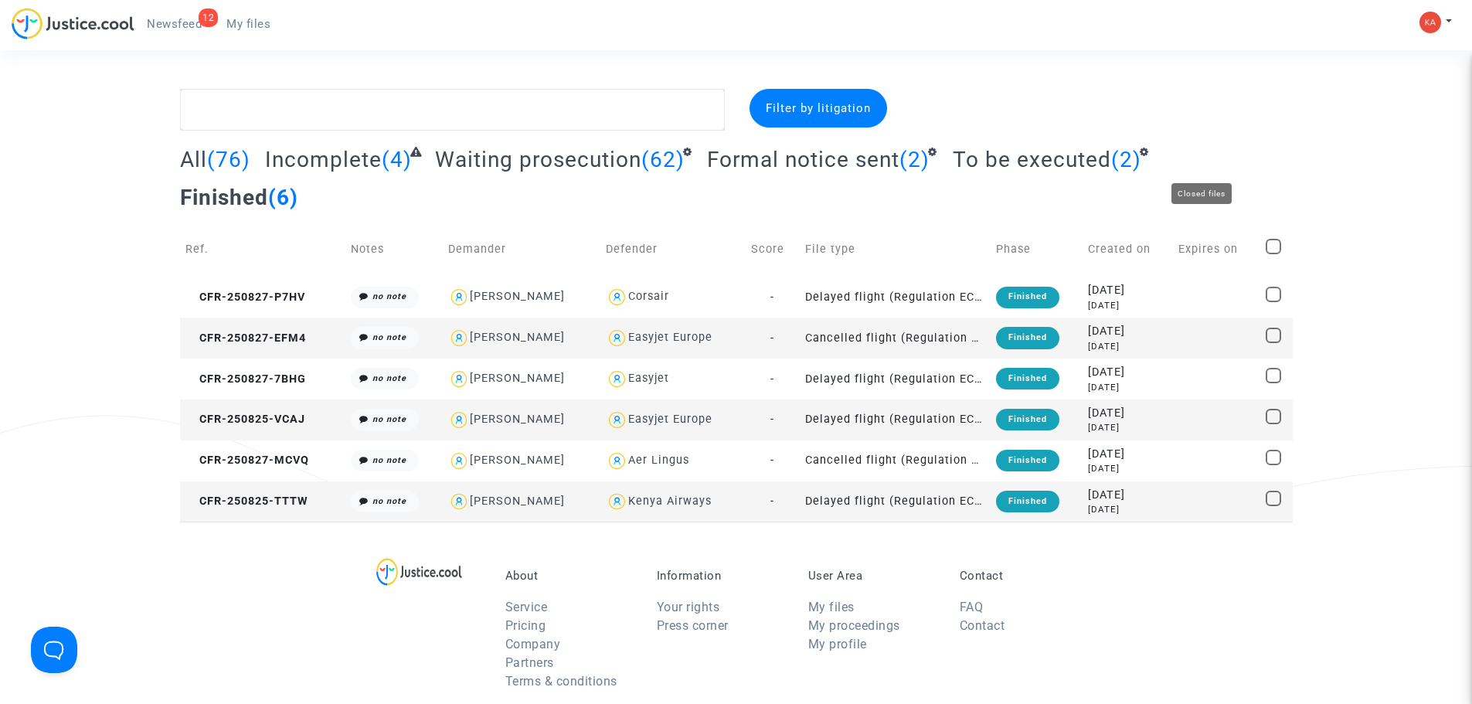
click at [268, 185] on span "Finished" at bounding box center [224, 198] width 88 height 26
click at [233, 495] on span "CFR-250825-TTTW" at bounding box center [246, 501] width 123 height 13
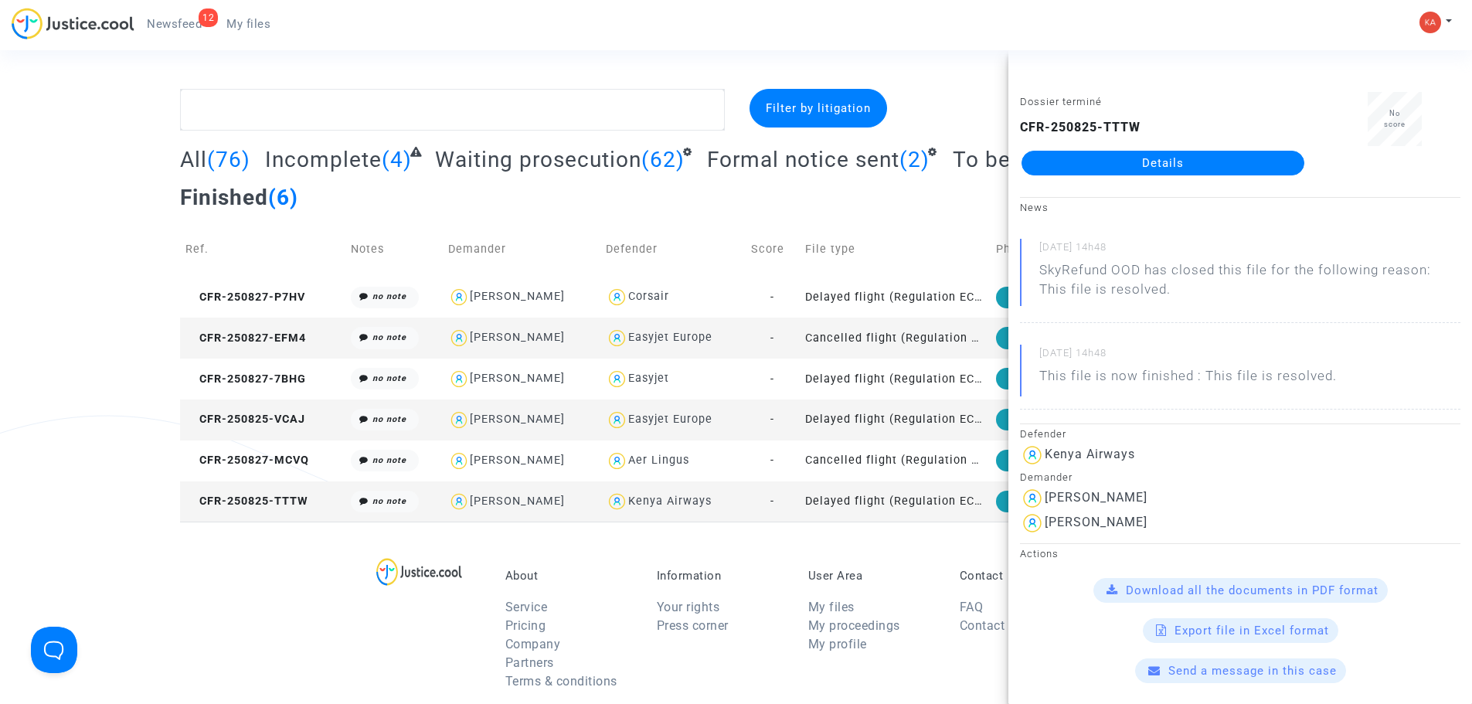
click at [1117, 156] on link "Details" at bounding box center [1163, 163] width 283 height 25
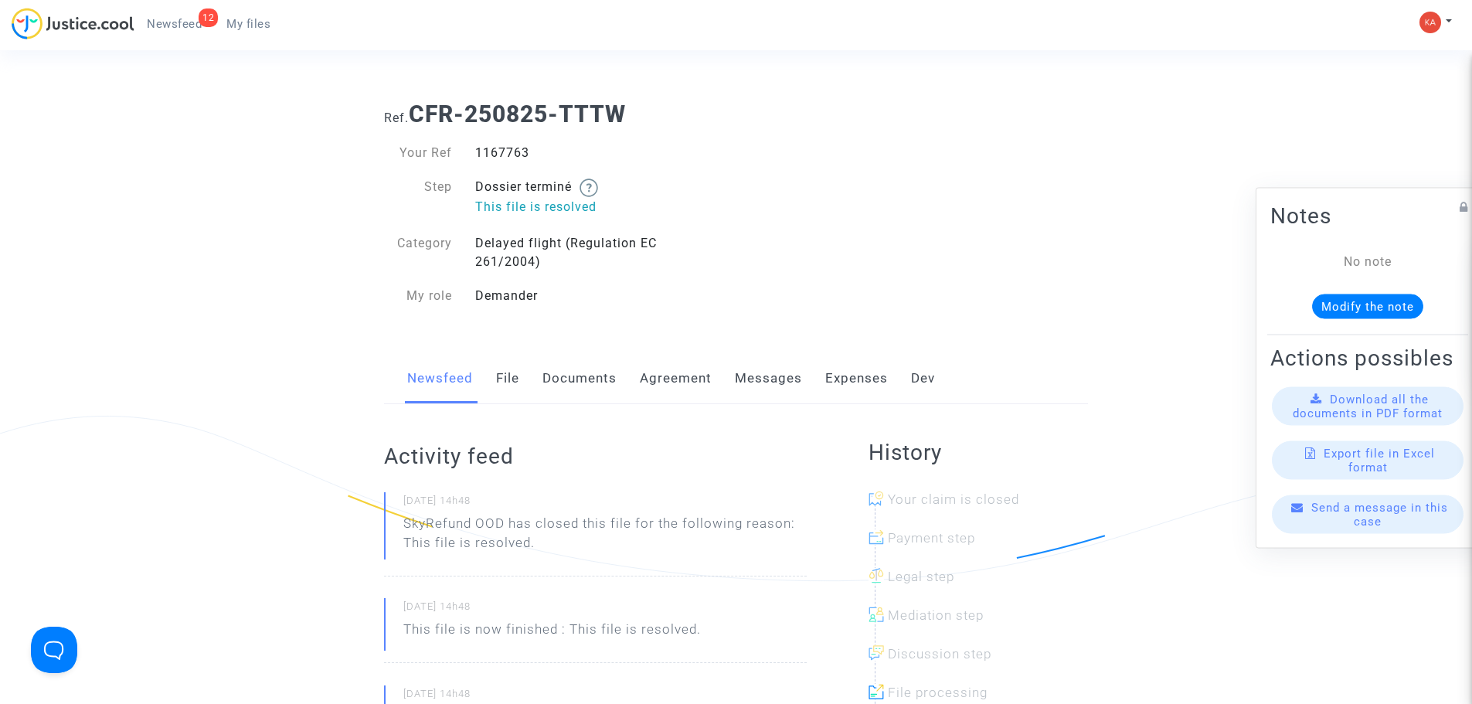
drag, startPoint x: 478, startPoint y: 143, endPoint x: 461, endPoint y: 145, distance: 17.1
click at [461, 145] on div "Your Ref 1167763 Step Dossier terminé This file is resolved Category Delayed fl…" at bounding box center [554, 224] width 364 height 193
copy div "1167763"
drag, startPoint x: 414, startPoint y: 113, endPoint x: 654, endPoint y: 113, distance: 239.6
click at [654, 113] on h1 "Ref. CFR-250825-TTTW" at bounding box center [736, 114] width 704 height 28
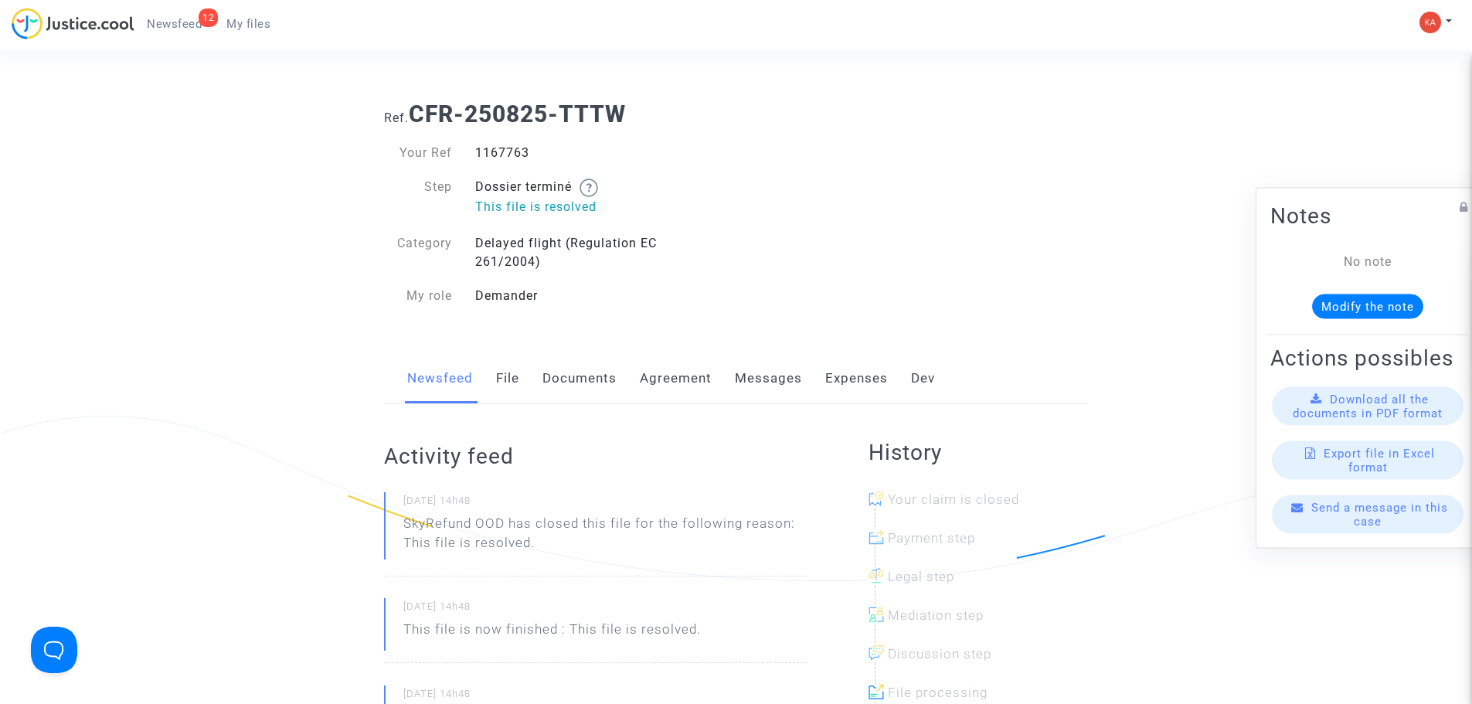
copy b "CFR-250825-TTTW"
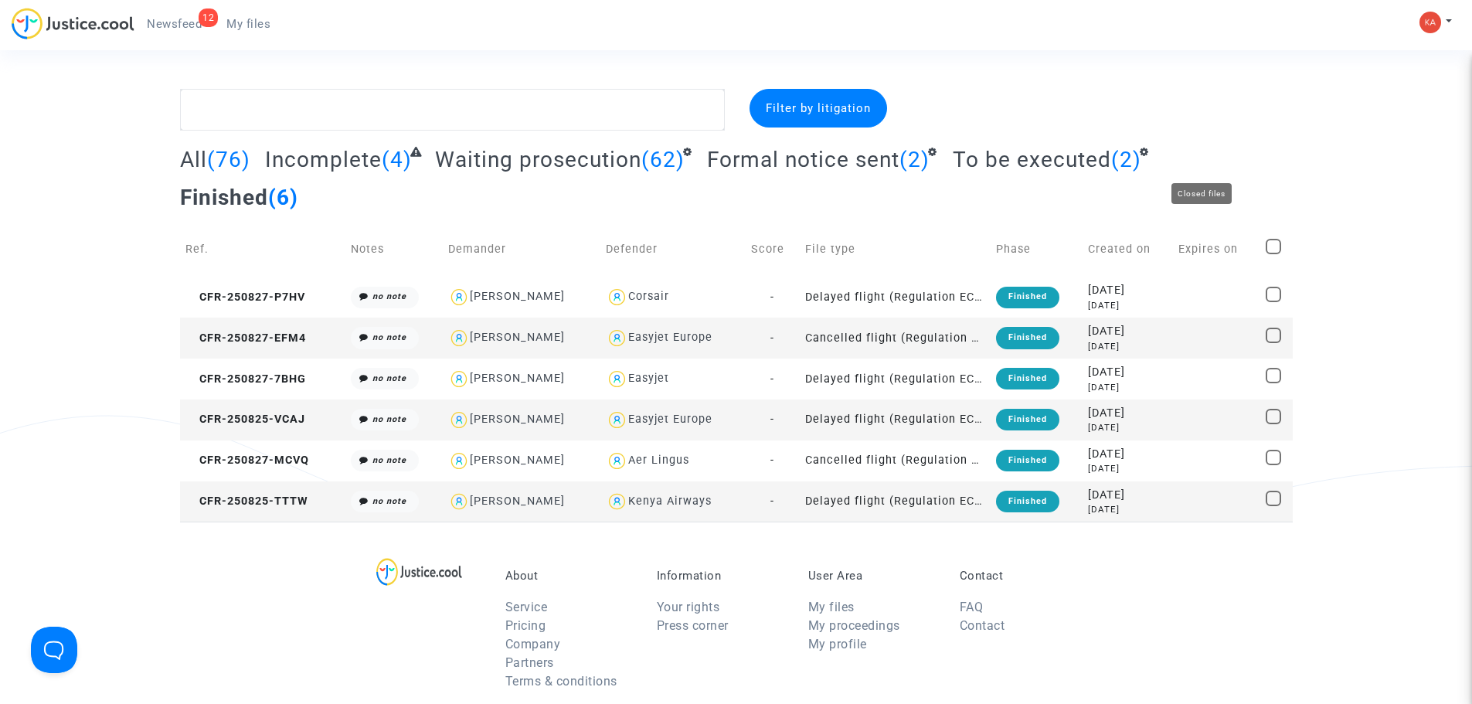
click at [268, 185] on span "Finished" at bounding box center [224, 198] width 88 height 26
click at [224, 495] on span "CFR-250825-TTTW" at bounding box center [246, 501] width 123 height 13
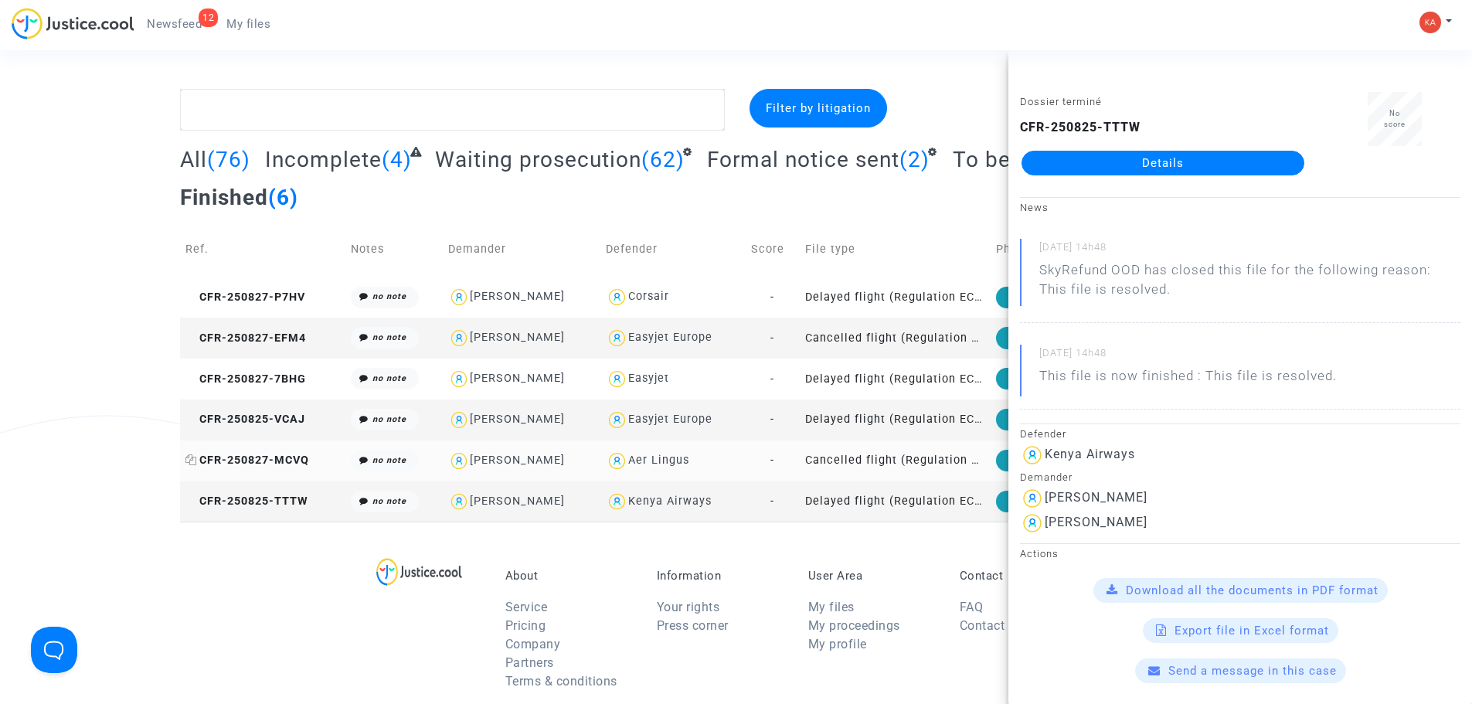
click at [209, 454] on span "CFR-250827-MCVQ" at bounding box center [247, 460] width 124 height 13
click at [1172, 159] on link "Details" at bounding box center [1163, 163] width 283 height 25
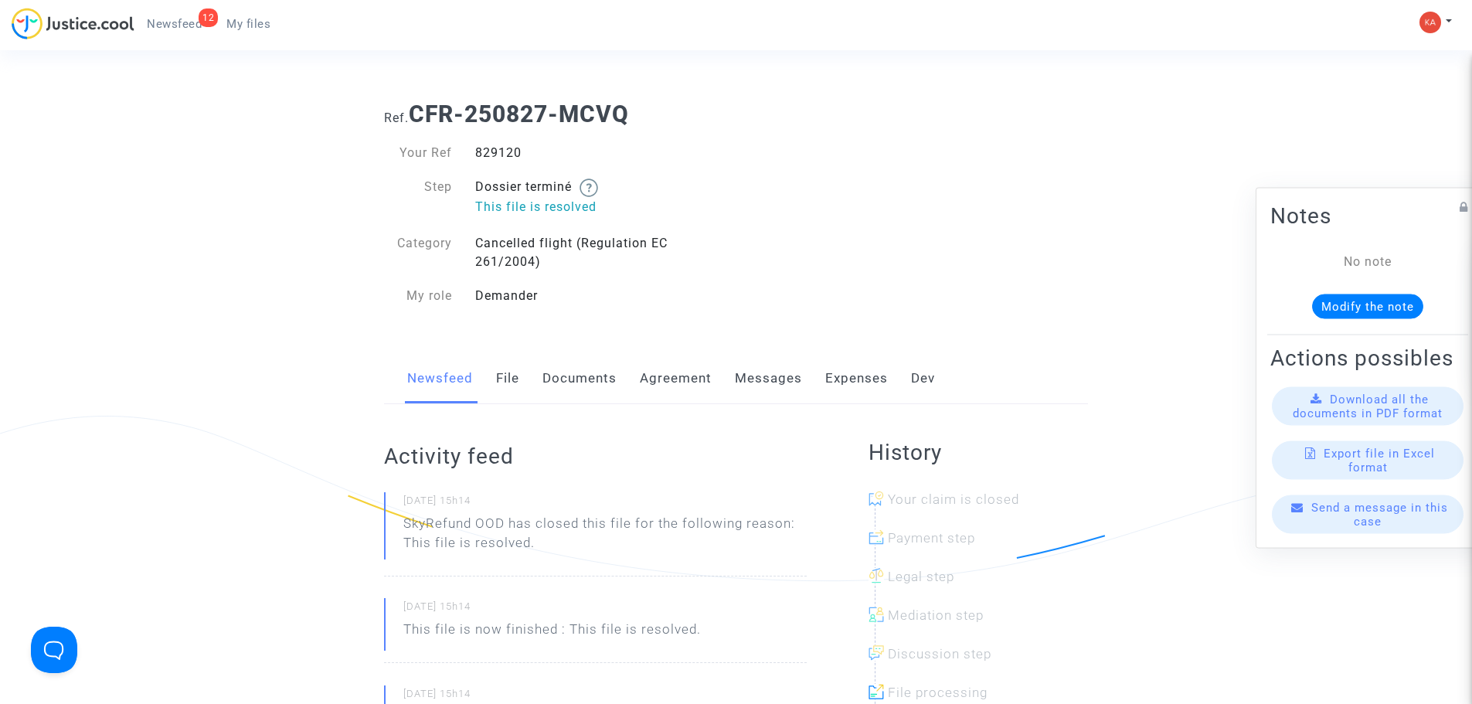
drag, startPoint x: 540, startPoint y: 155, endPoint x: 455, endPoint y: 133, distance: 87.7
click at [455, 133] on div "Your Ref 829120 Step Dossier terminé This file is resolved Category Cancelled f…" at bounding box center [554, 224] width 364 height 193
copy div "829120"
drag, startPoint x: 640, startPoint y: 118, endPoint x: 412, endPoint y: 105, distance: 228.4
click at [412, 105] on h1 "Ref. CFR-250827-MCVQ" at bounding box center [736, 114] width 704 height 28
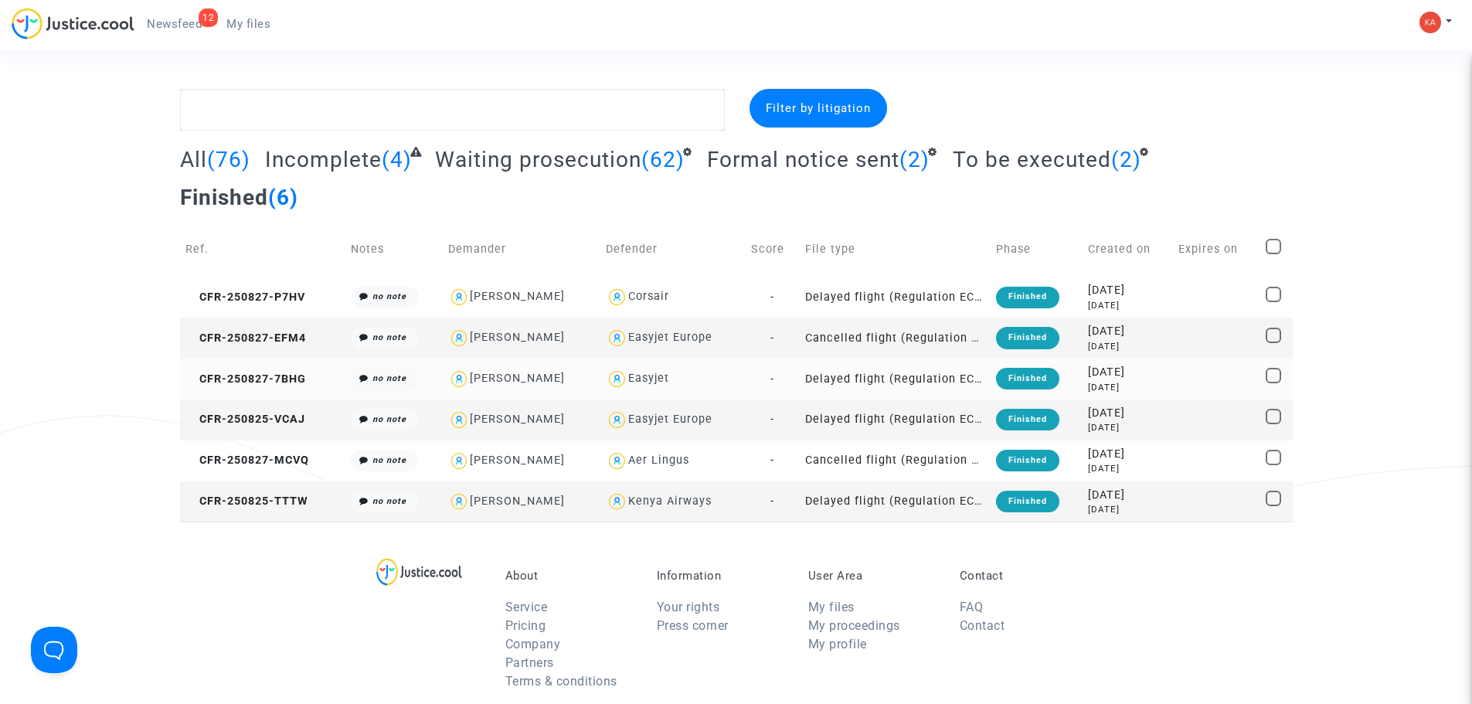
click at [281, 359] on td "CFR-250827-7BHG" at bounding box center [263, 379] width 166 height 41
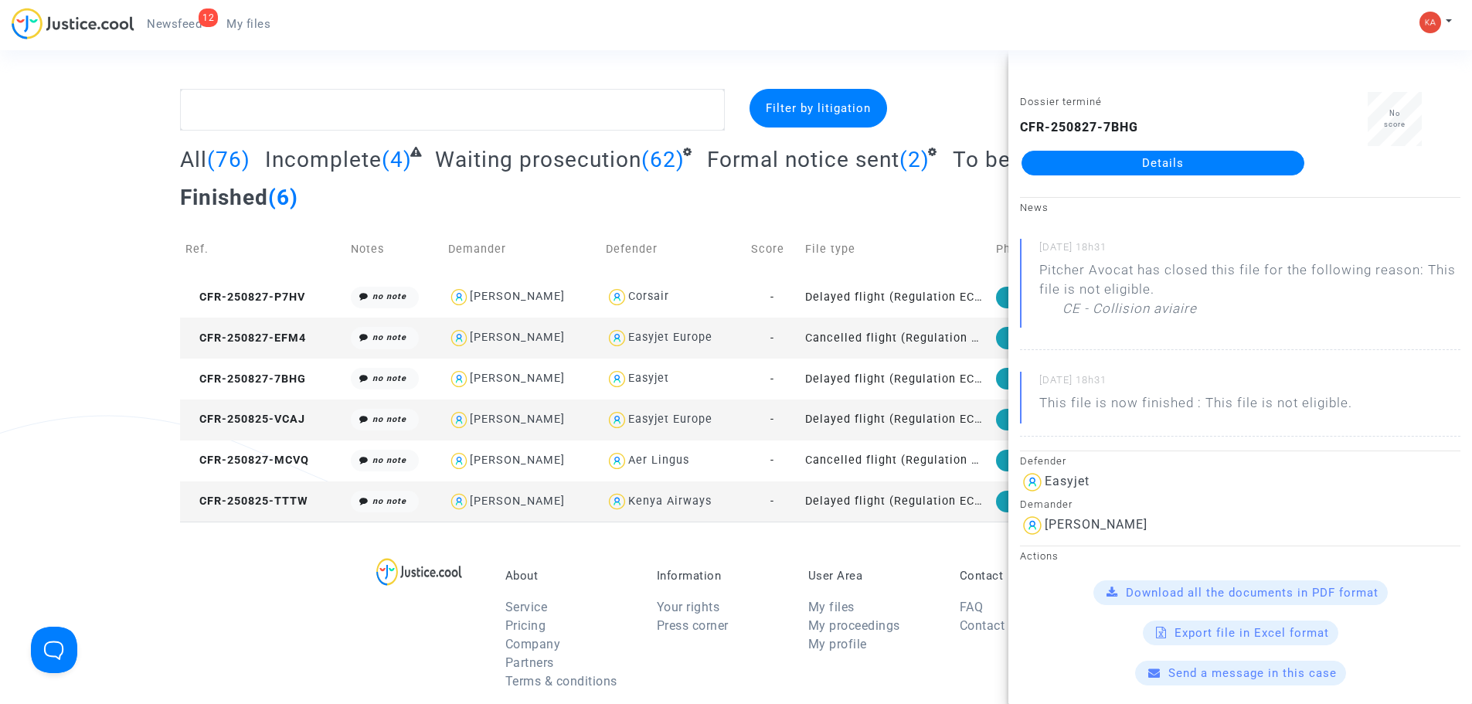
click at [1166, 165] on link "Details" at bounding box center [1163, 163] width 283 height 25
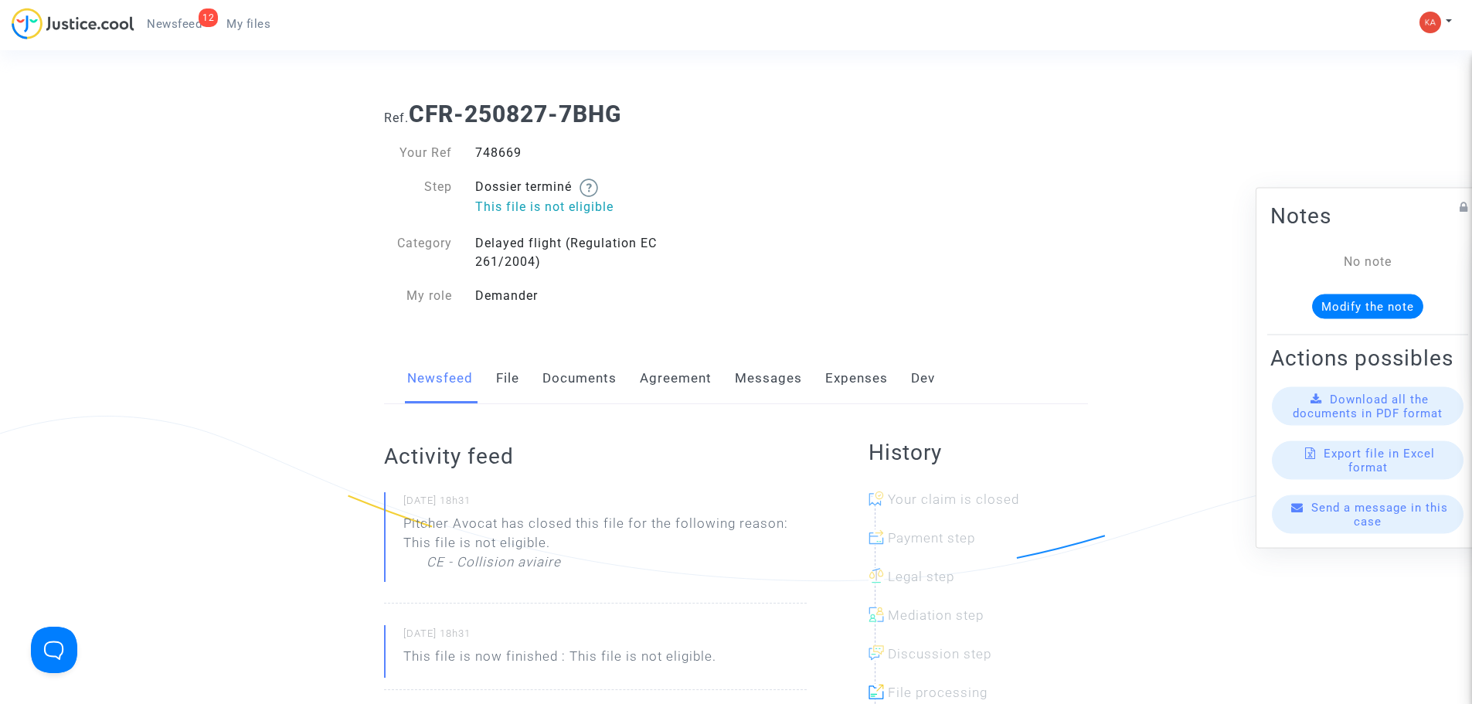
drag, startPoint x: 526, startPoint y: 158, endPoint x: 458, endPoint y: 148, distance: 68.7
click at [431, 141] on div "Your Ref 748669 Step Dossier terminé This file is not eligible Category Delayed…" at bounding box center [554, 224] width 364 height 193
click at [481, 157] on div "748669" at bounding box center [600, 153] width 273 height 19
drag, startPoint x: 475, startPoint y: 154, endPoint x: 526, endPoint y: 159, distance: 51.3
click at [526, 159] on div "748669" at bounding box center [600, 153] width 273 height 19
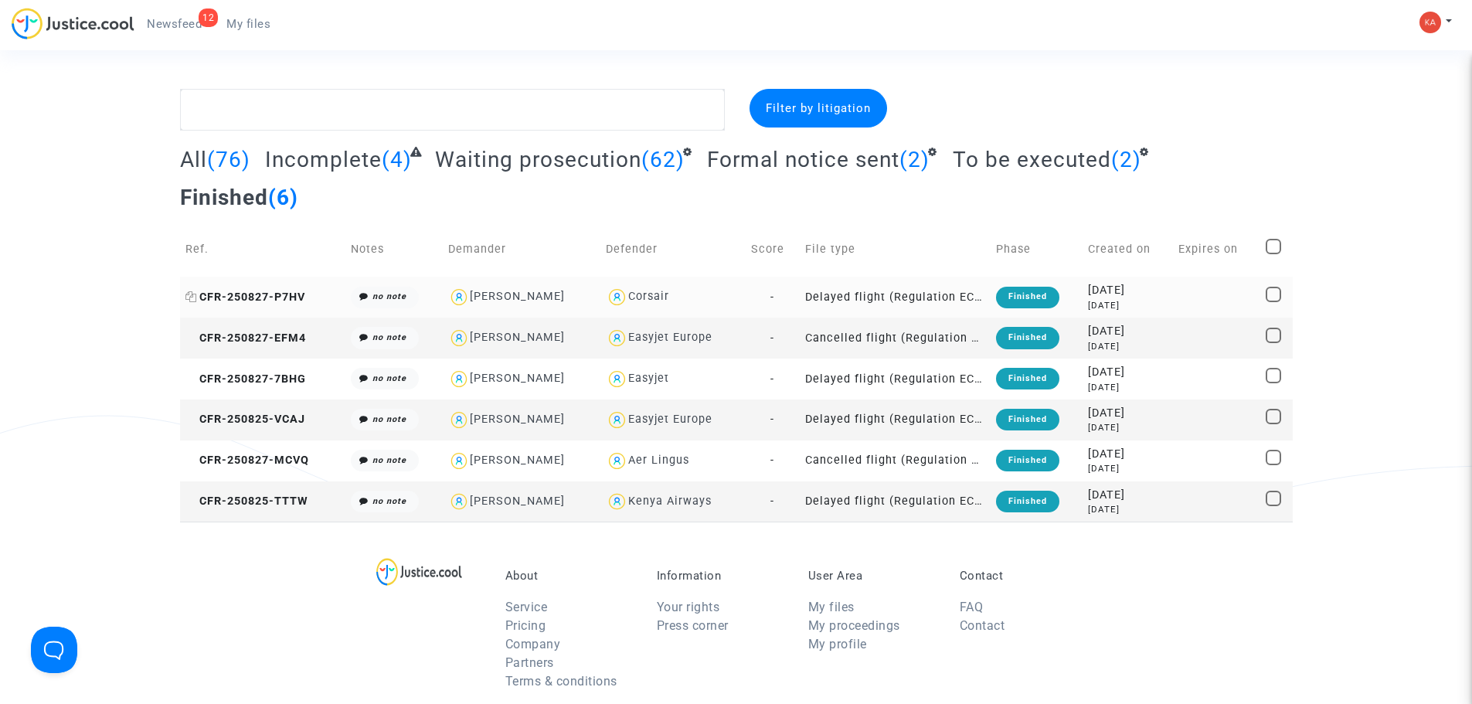
click at [213, 291] on span "CFR-250827-P7HV" at bounding box center [245, 297] width 120 height 13
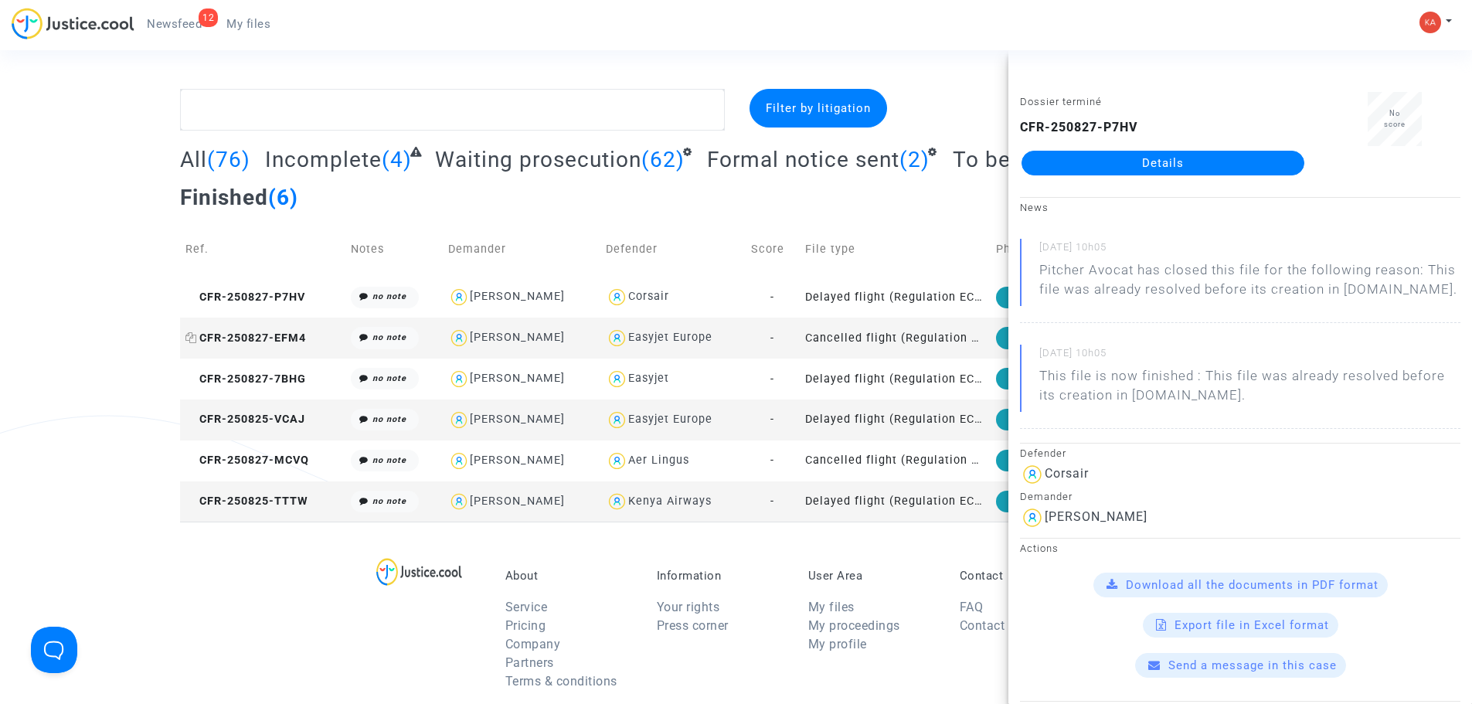
click at [242, 332] on span "CFR-250827-EFM4" at bounding box center [245, 338] width 121 height 13
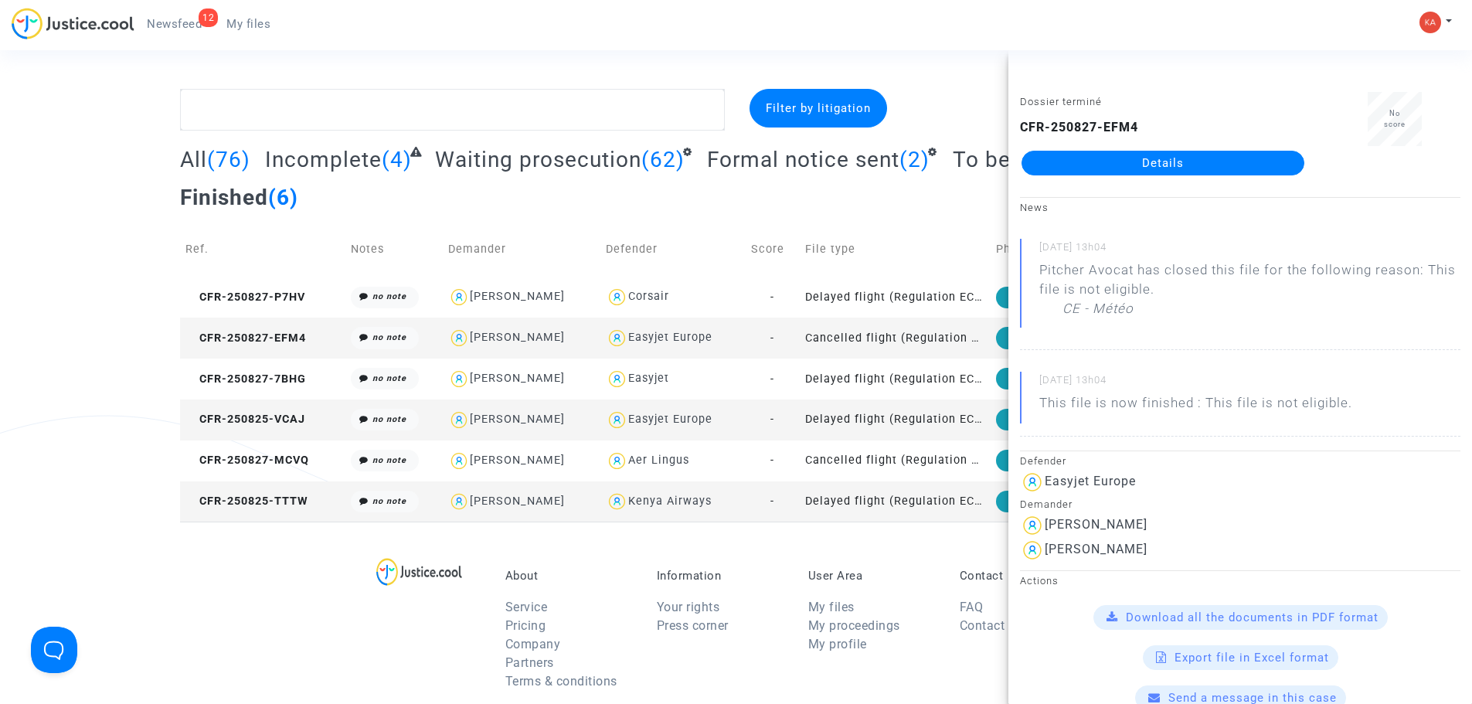
click at [1244, 170] on link "Details" at bounding box center [1163, 163] width 283 height 25
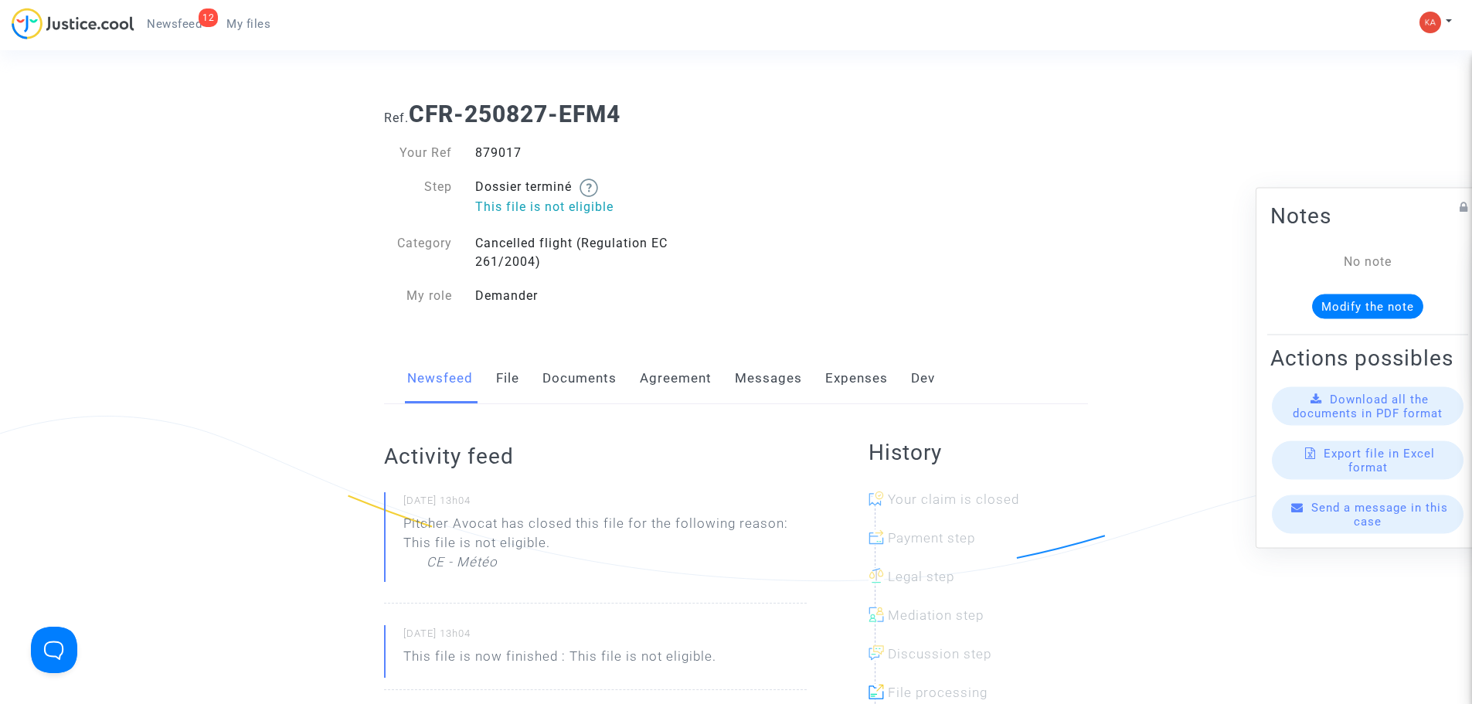
drag, startPoint x: 556, startPoint y: 155, endPoint x: 461, endPoint y: 158, distance: 95.1
click at [461, 158] on div "Your Ref 879017" at bounding box center [554, 153] width 364 height 19
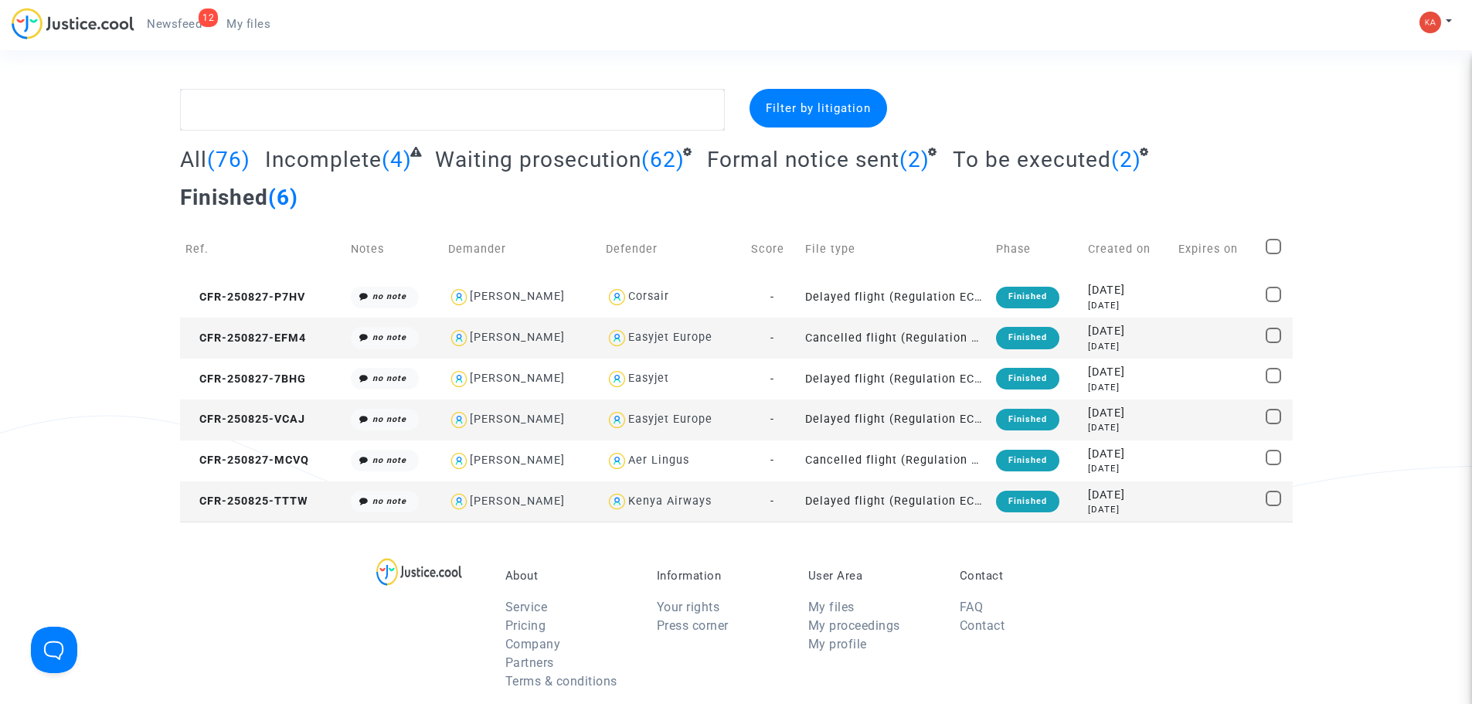
click at [1002, 160] on span "To be executed" at bounding box center [1032, 160] width 158 height 26
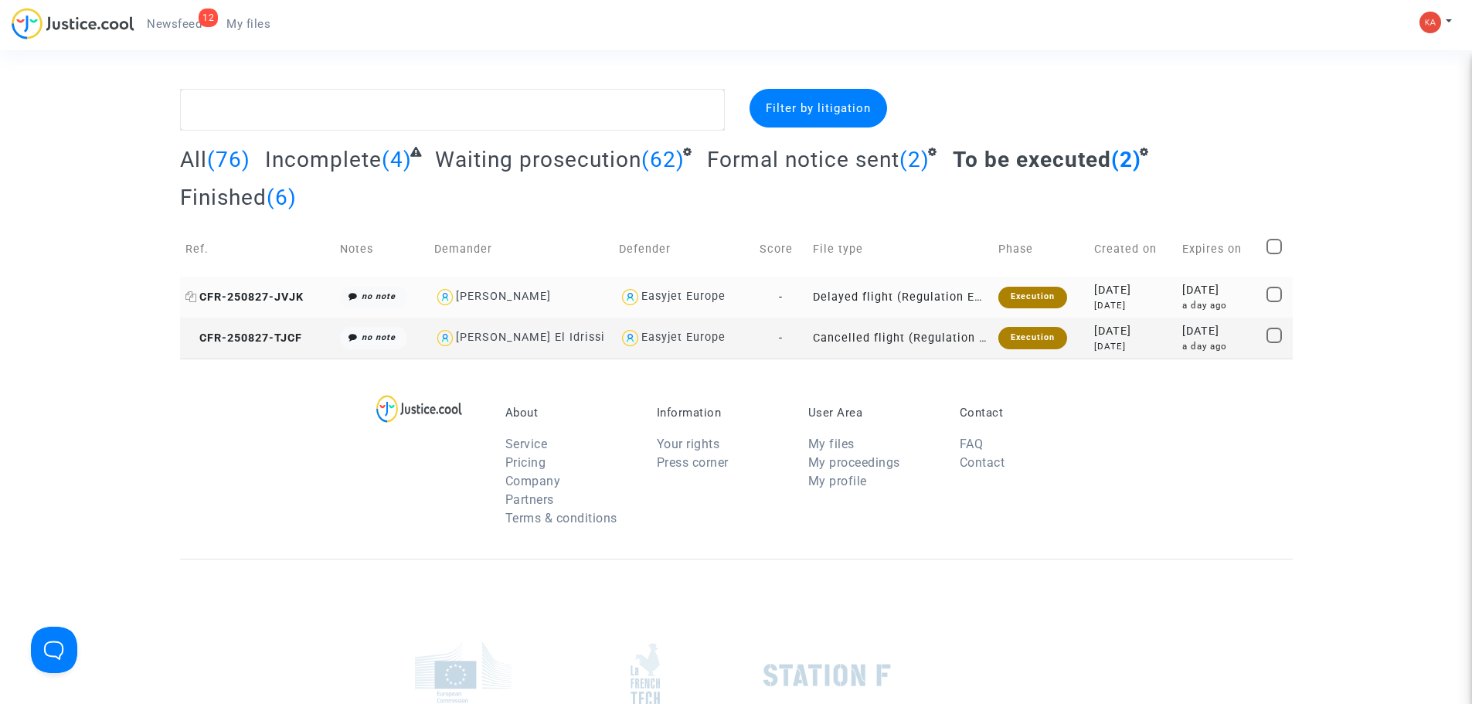
click at [264, 291] on span "CFR-250827-JVJK" at bounding box center [244, 297] width 118 height 13
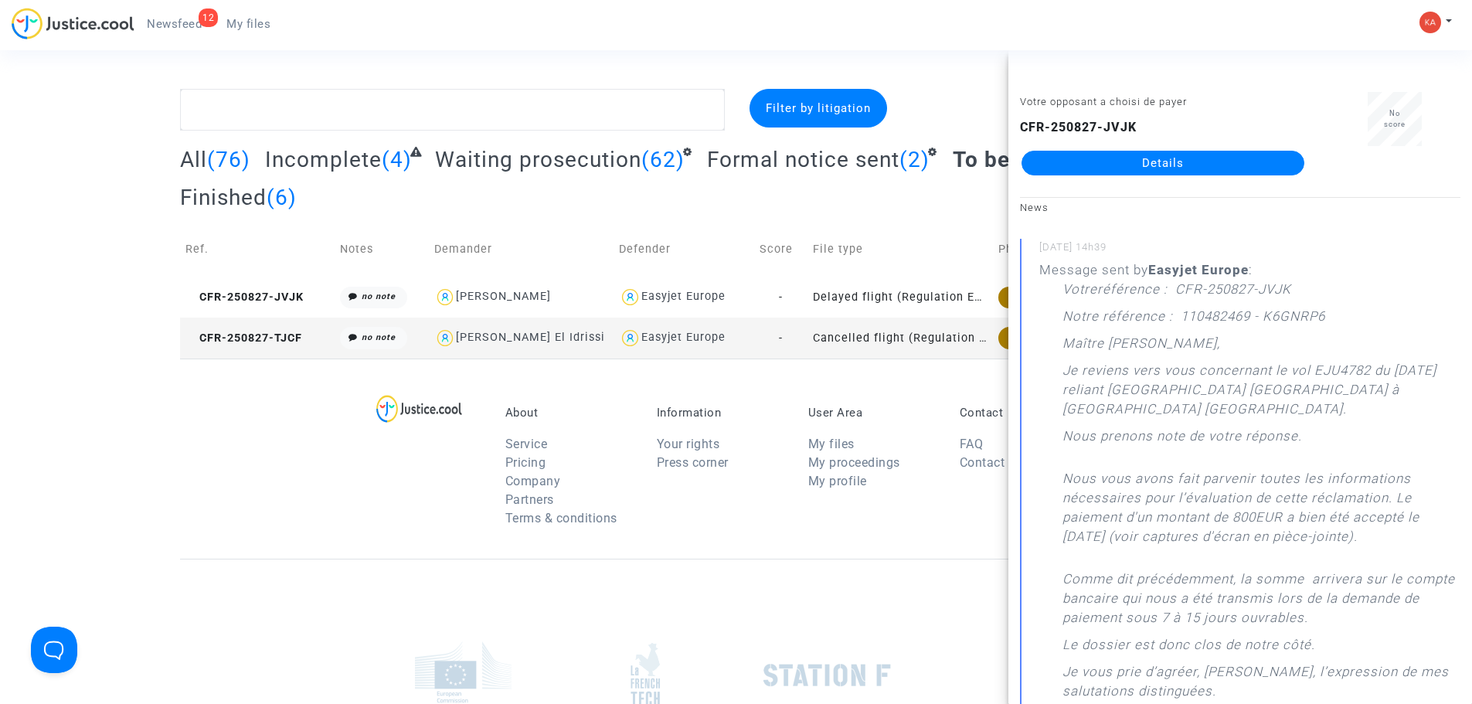
click at [1111, 168] on link "Details" at bounding box center [1163, 163] width 283 height 25
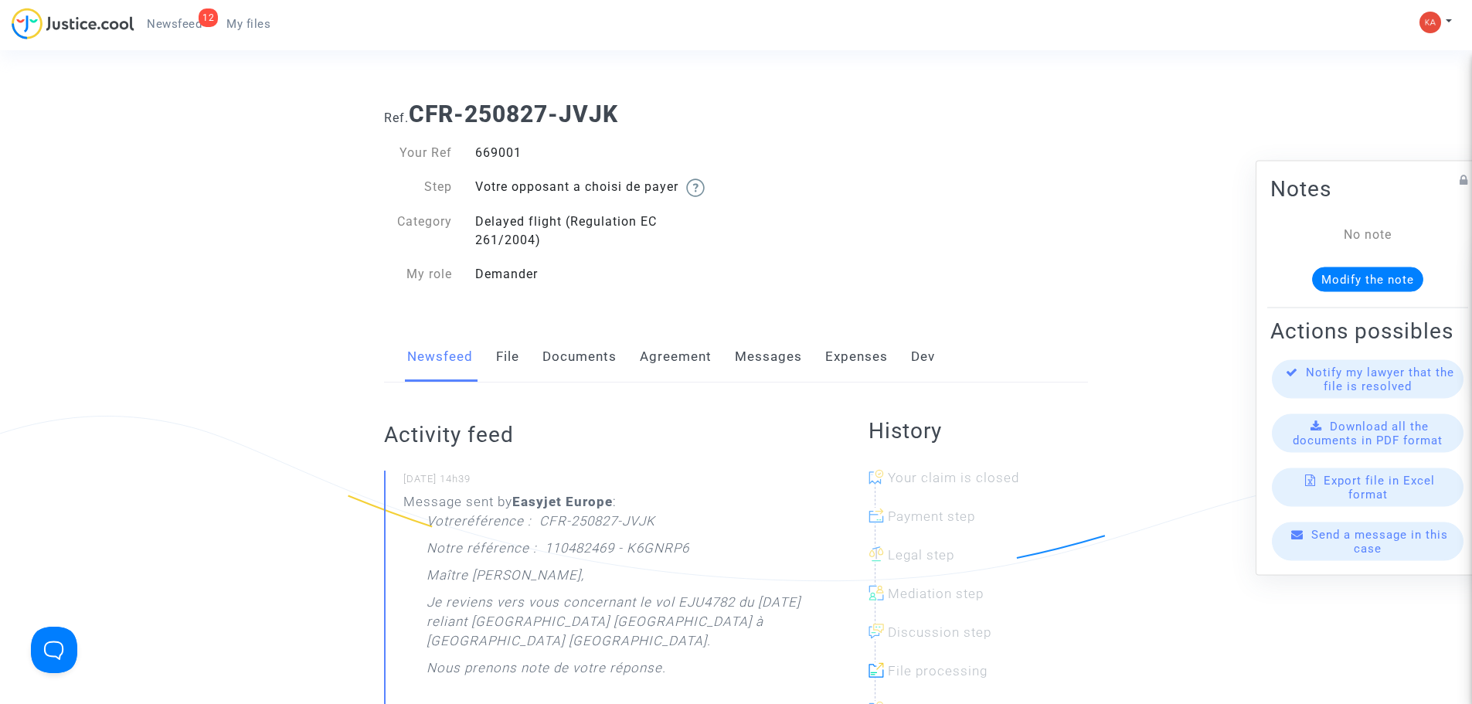
drag, startPoint x: 470, startPoint y: 150, endPoint x: 531, endPoint y: 162, distance: 62.3
click at [531, 162] on div "Your Ref 669001 Step Votre opposant a choisi de payer Category Delayed flight (…" at bounding box center [554, 221] width 341 height 155
click at [511, 150] on div "669001" at bounding box center [600, 153] width 273 height 19
drag, startPoint x: 530, startPoint y: 158, endPoint x: 474, endPoint y: 160, distance: 56.5
click at [474, 160] on div "669001" at bounding box center [600, 153] width 273 height 19
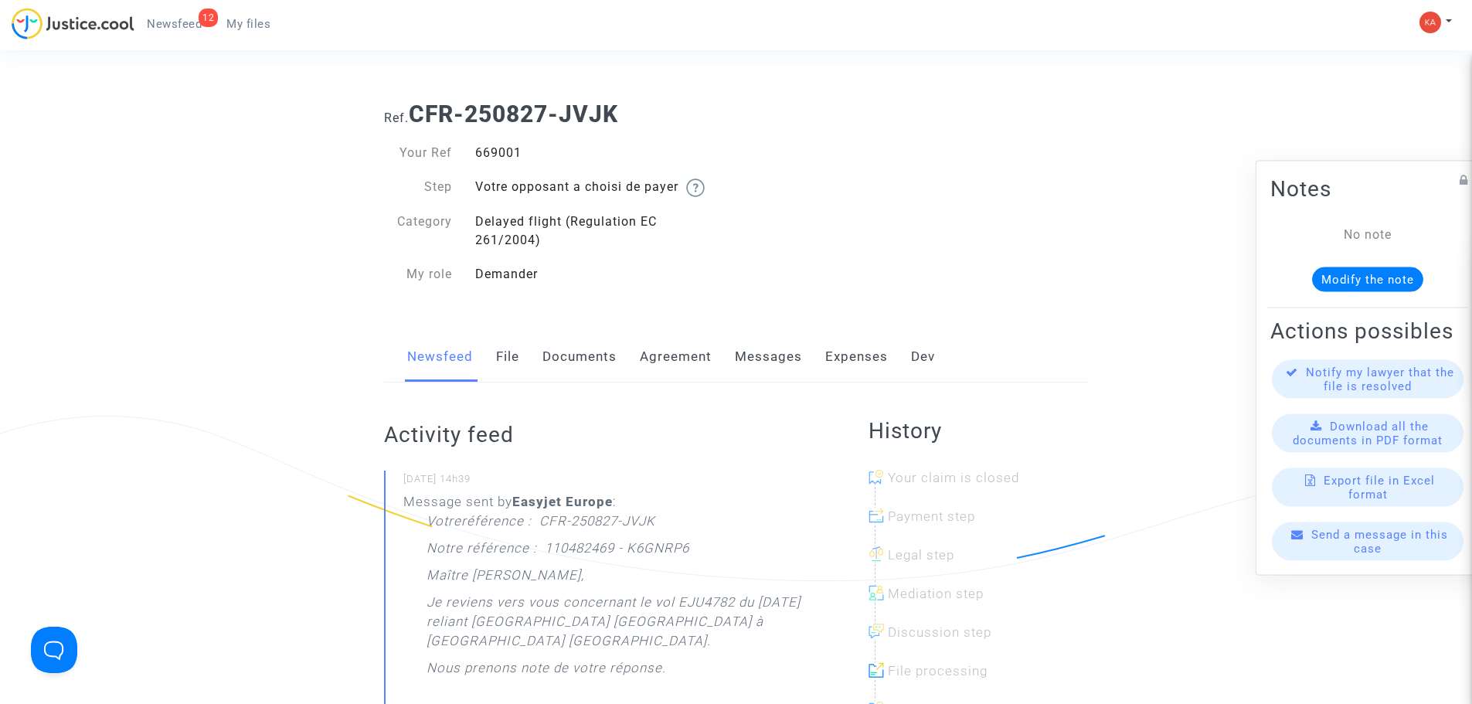
click at [172, 18] on span "Newsfeed" at bounding box center [174, 24] width 55 height 14
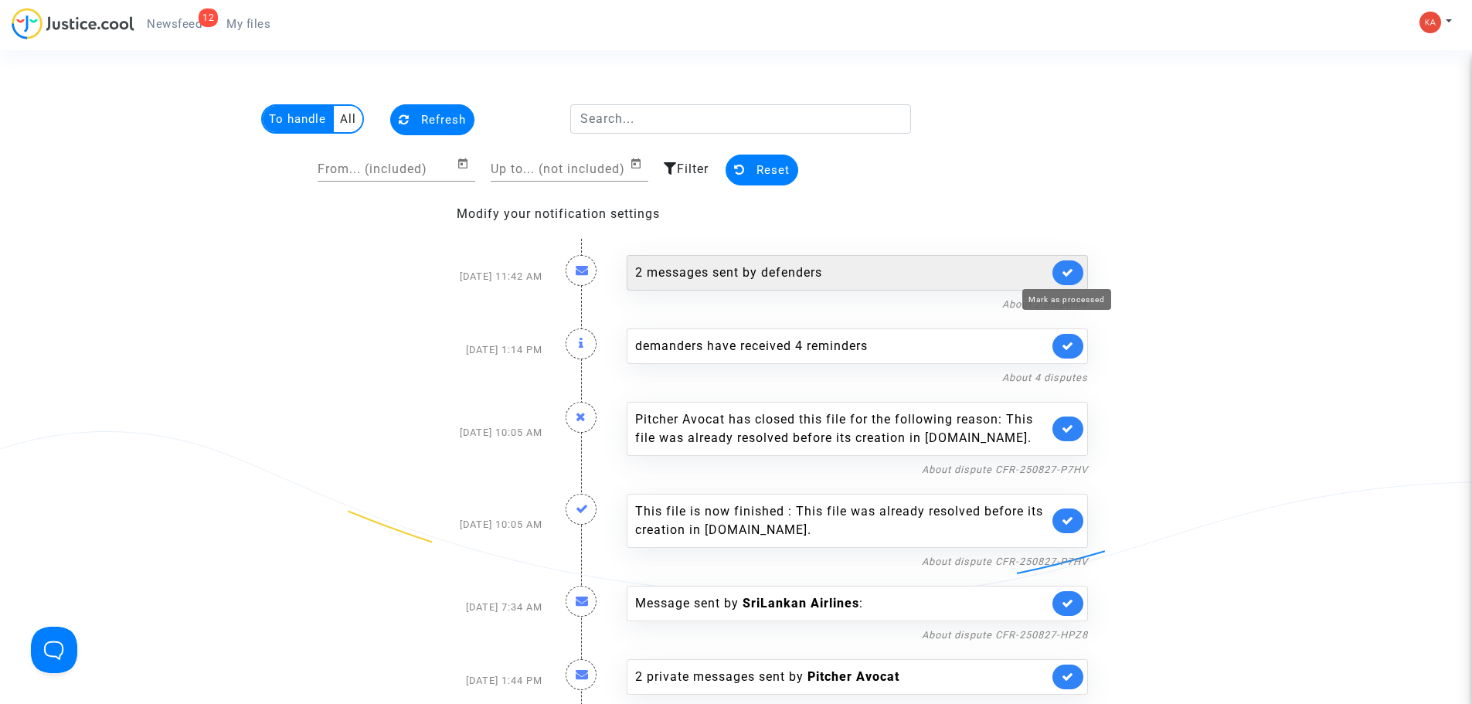
click at [1070, 275] on icon at bounding box center [1068, 273] width 12 height 12
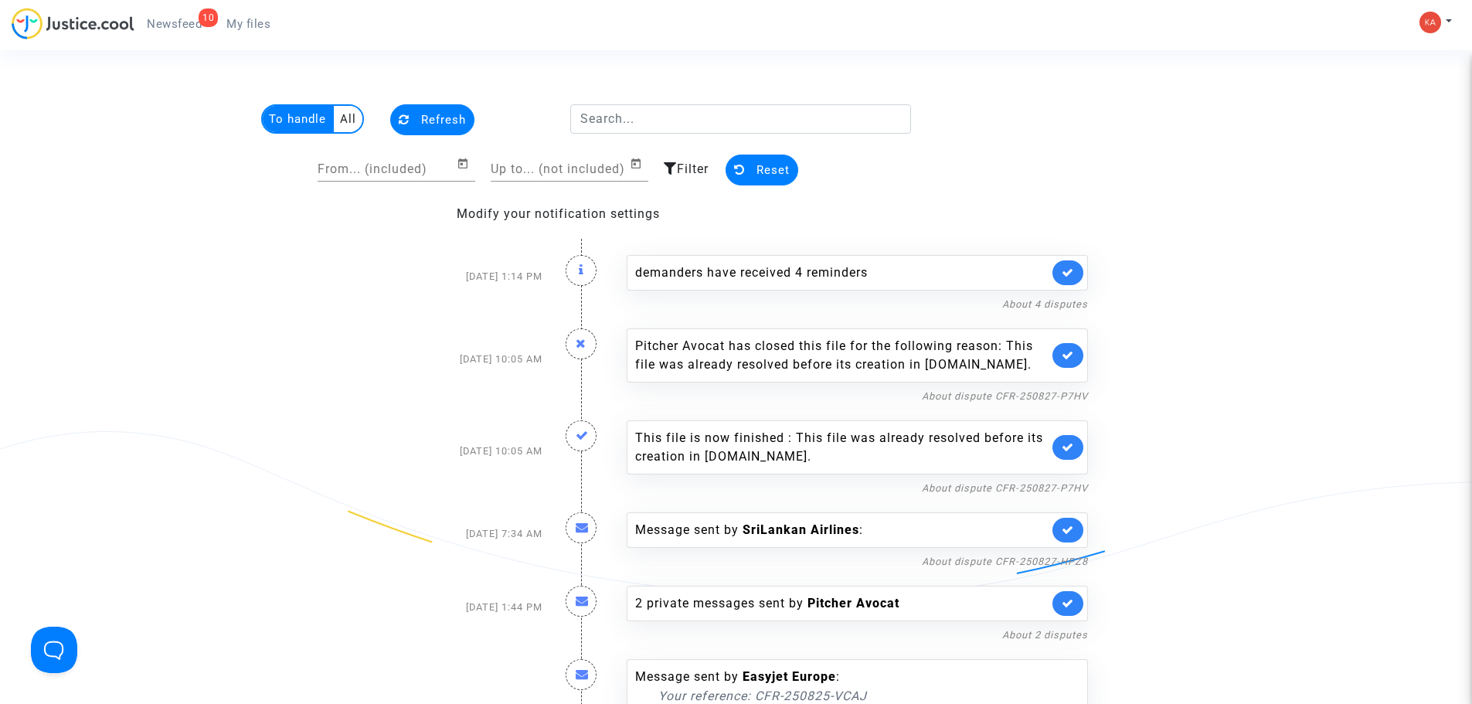
click at [577, 264] on div at bounding box center [581, 270] width 31 height 31
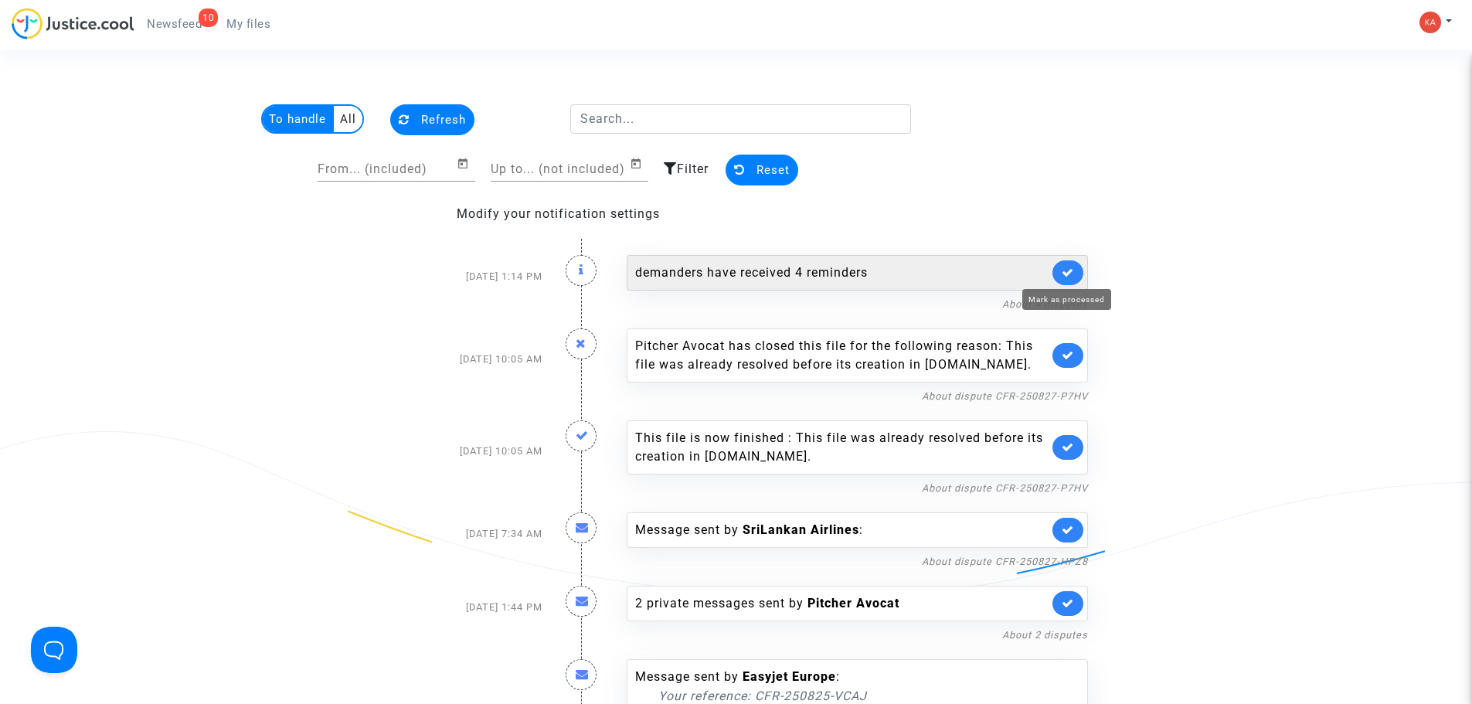
click at [1072, 272] on icon at bounding box center [1068, 273] width 12 height 12
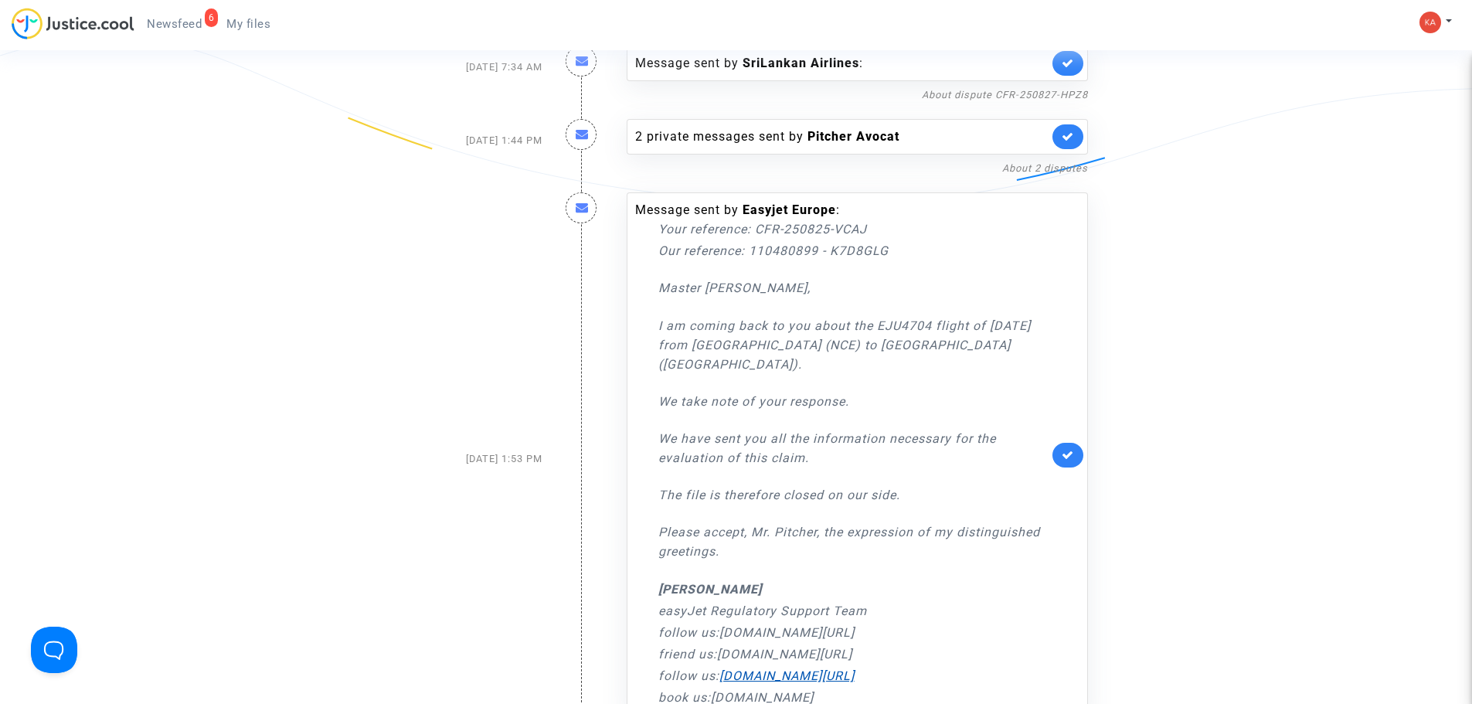
scroll to position [386, 0]
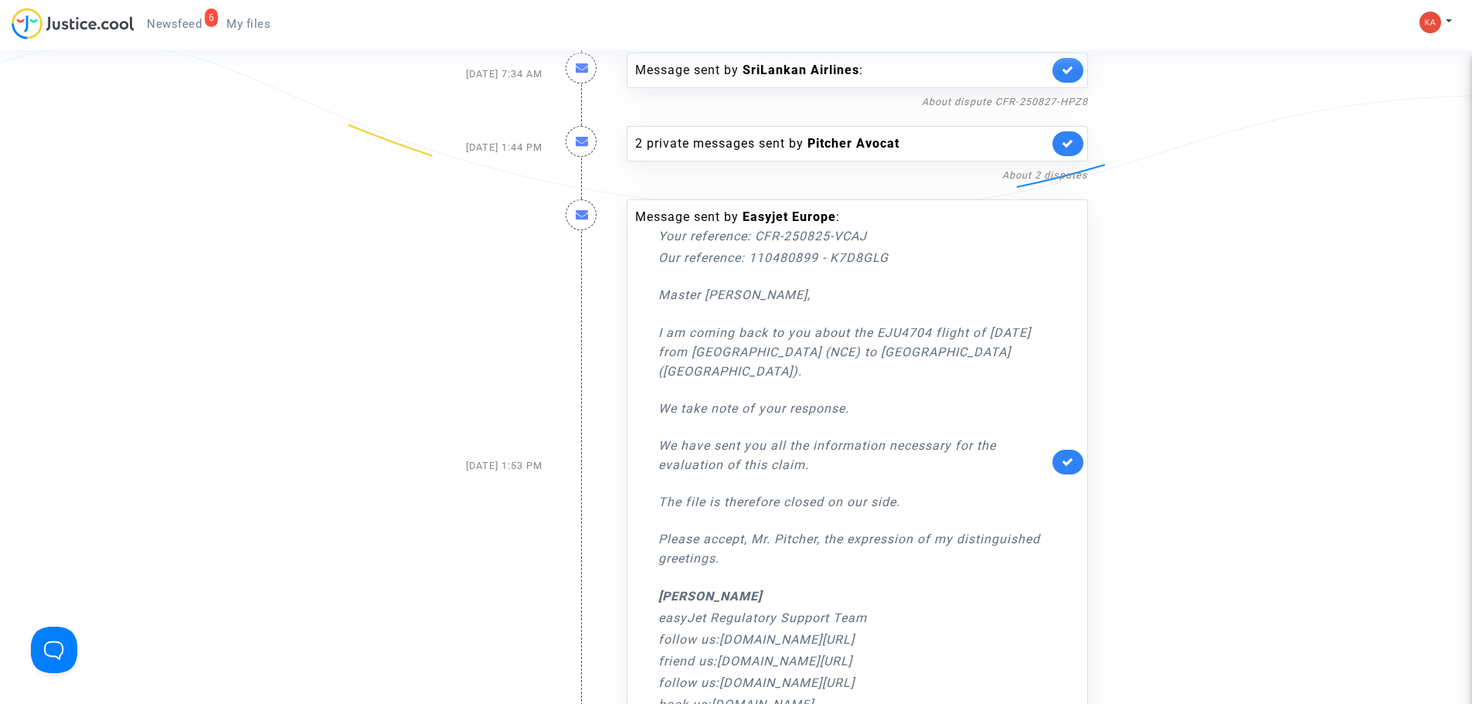
drag, startPoint x: 836, startPoint y: 256, endPoint x: 901, endPoint y: 259, distance: 65.0
click at [901, 259] on p "Our reference: 110480899 - K7D8GLG" at bounding box center [853, 257] width 390 height 19
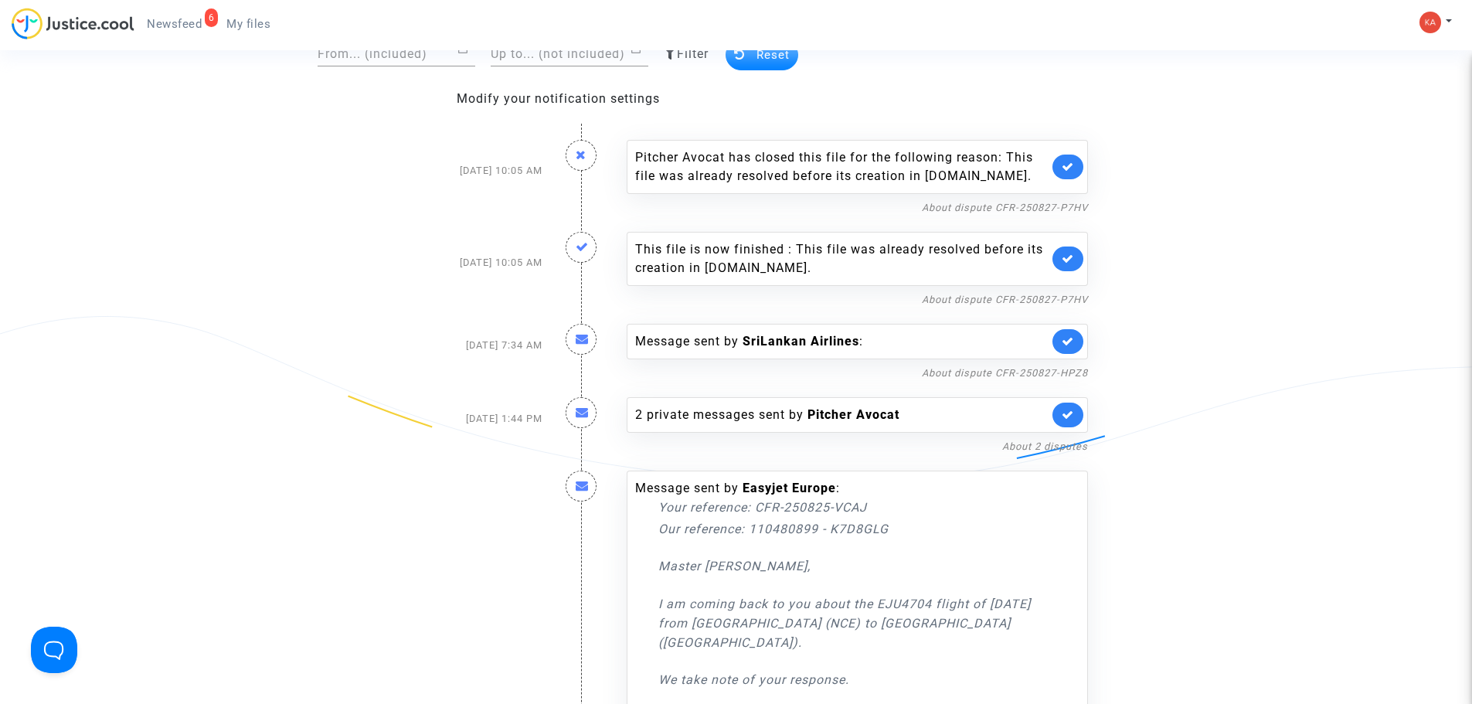
scroll to position [0, 0]
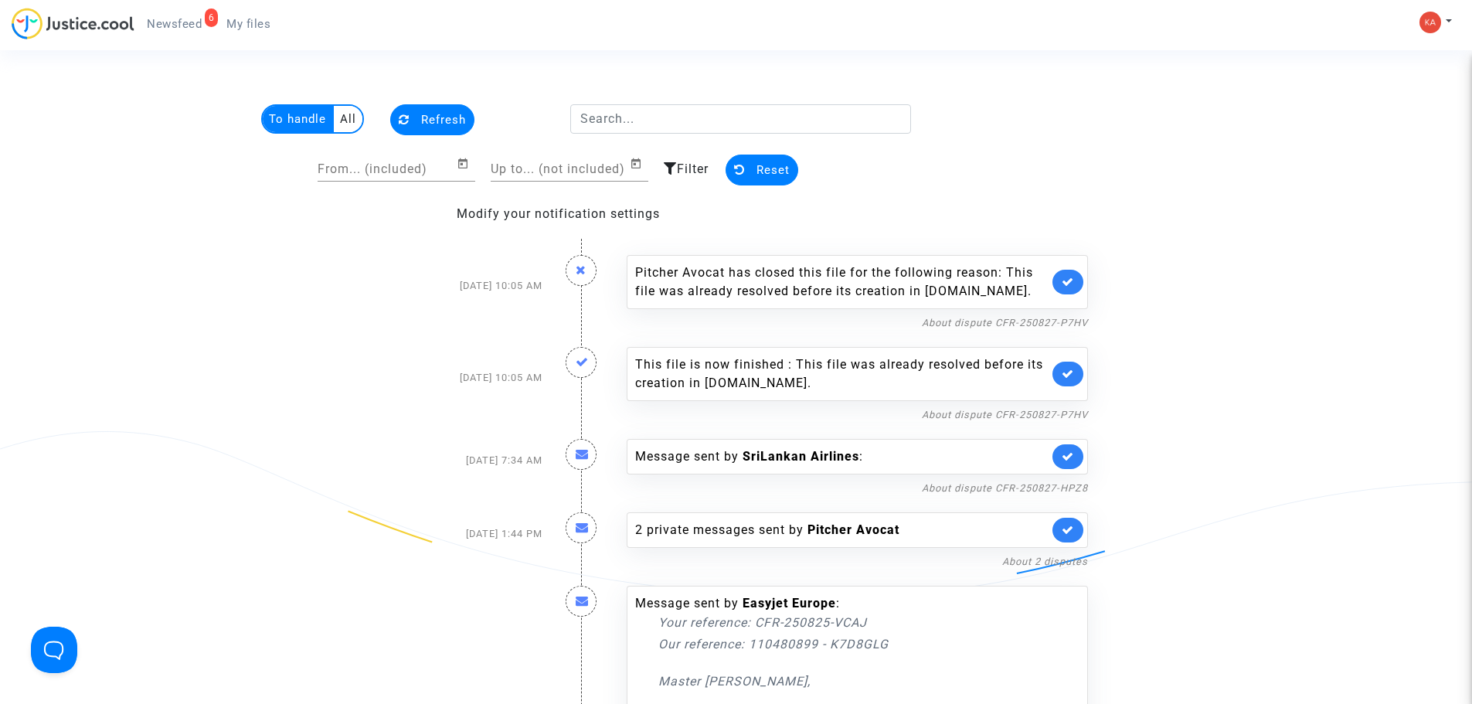
click at [242, 21] on span "My files" at bounding box center [248, 24] width 44 height 14
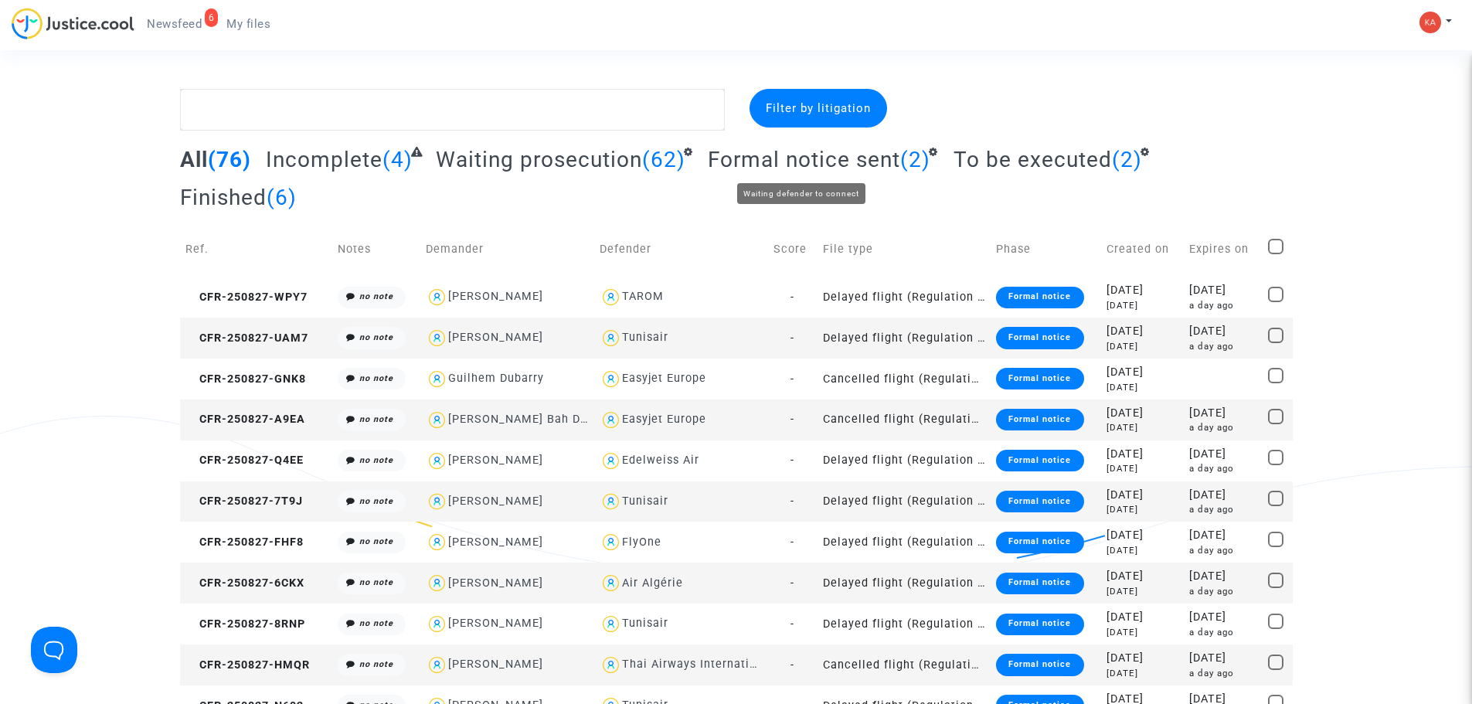
click at [790, 156] on span "Formal notice sent" at bounding box center [804, 160] width 192 height 26
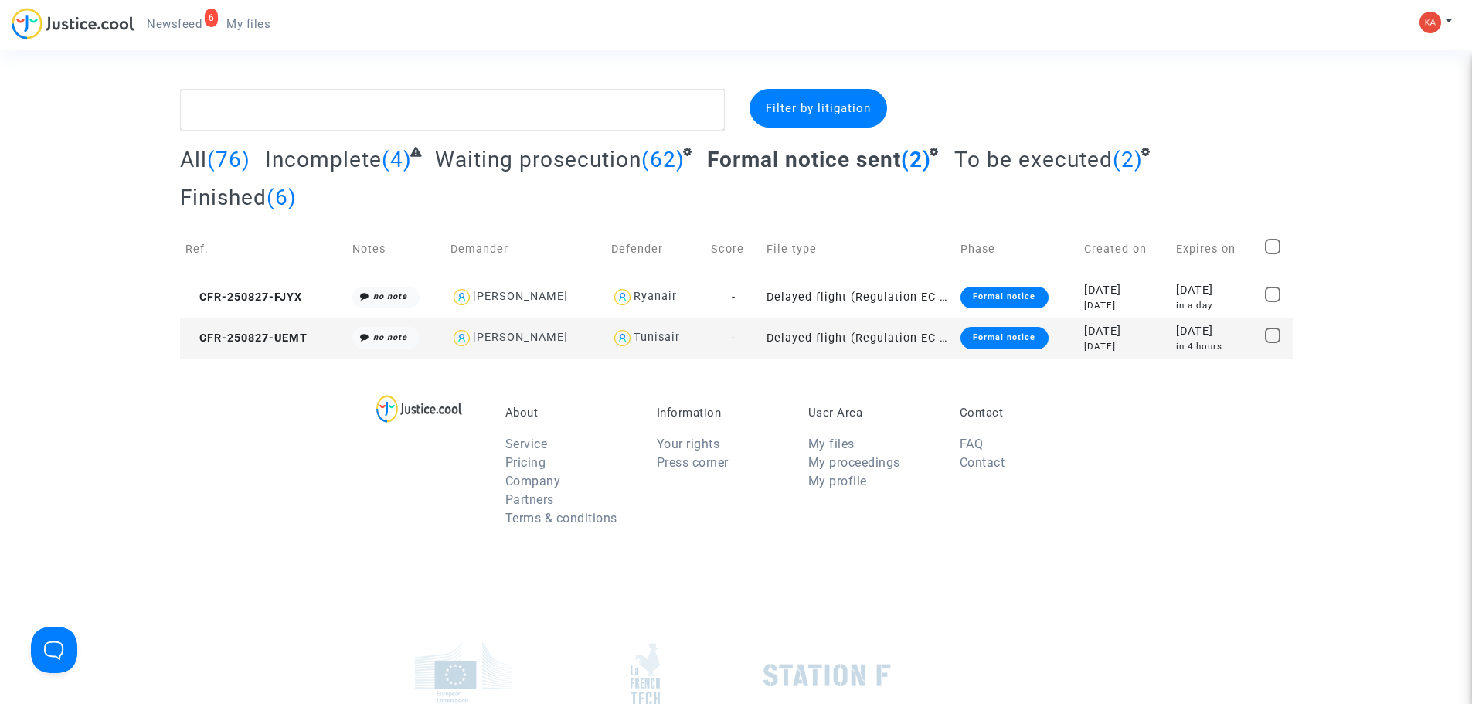
click at [558, 158] on span "Waiting prosecution" at bounding box center [538, 160] width 206 height 26
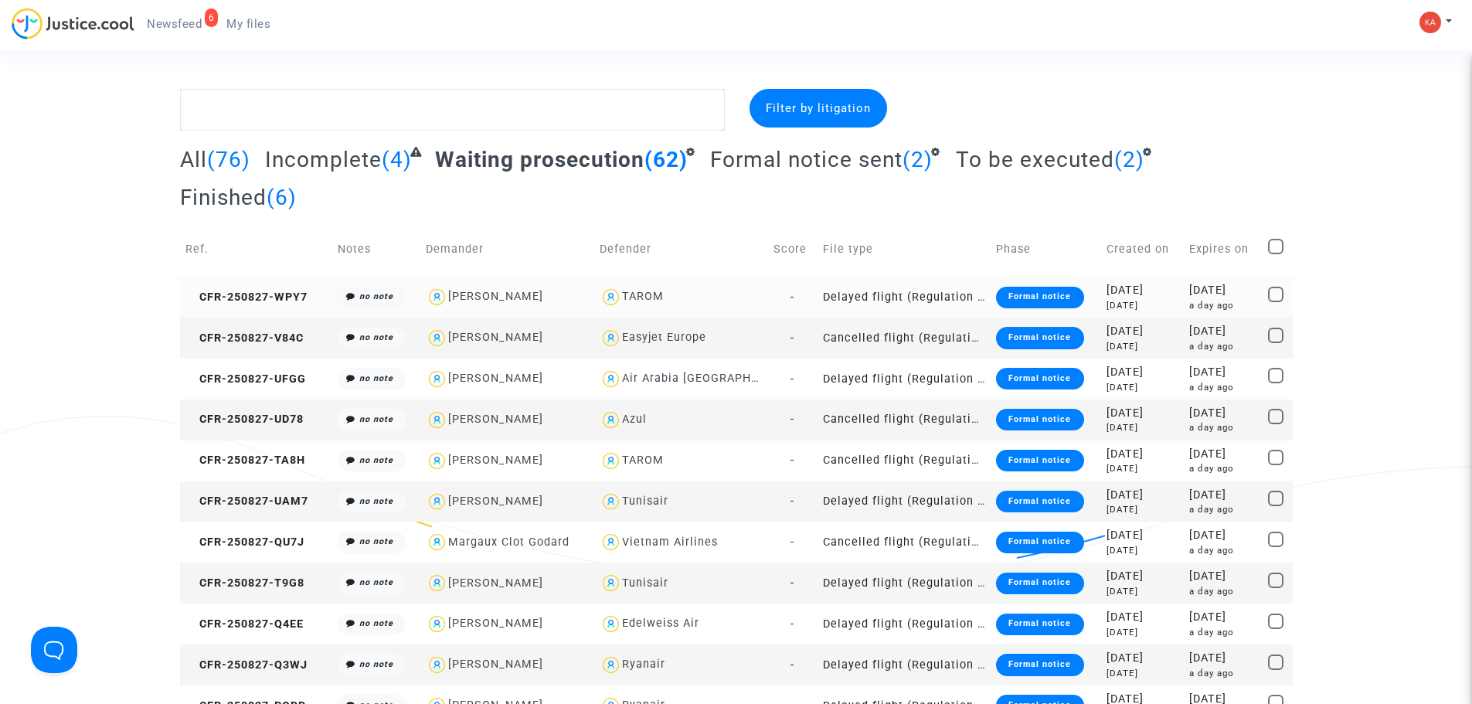
click at [216, 288] on td "CFR-250827-WPY7" at bounding box center [256, 297] width 153 height 41
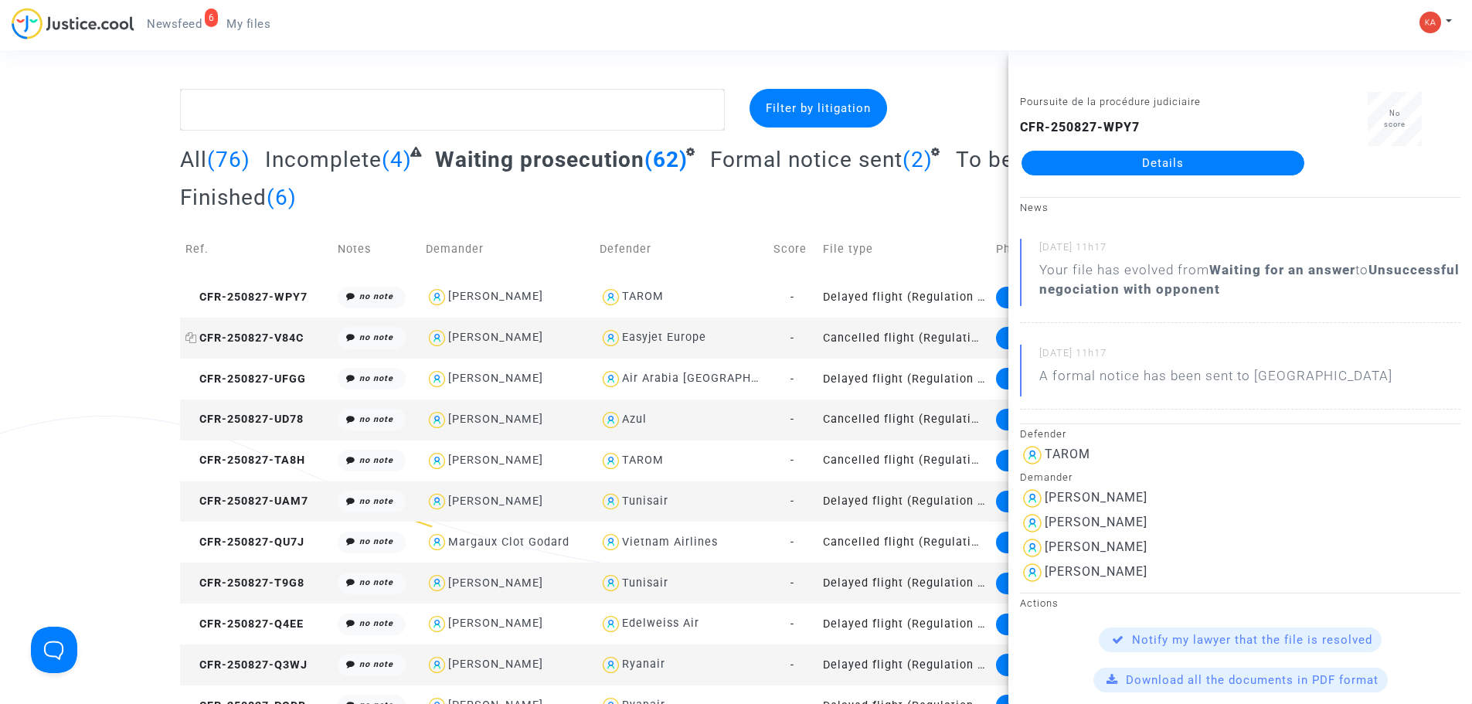
click at [273, 338] on span "CFR-250827-V84C" at bounding box center [244, 338] width 118 height 13
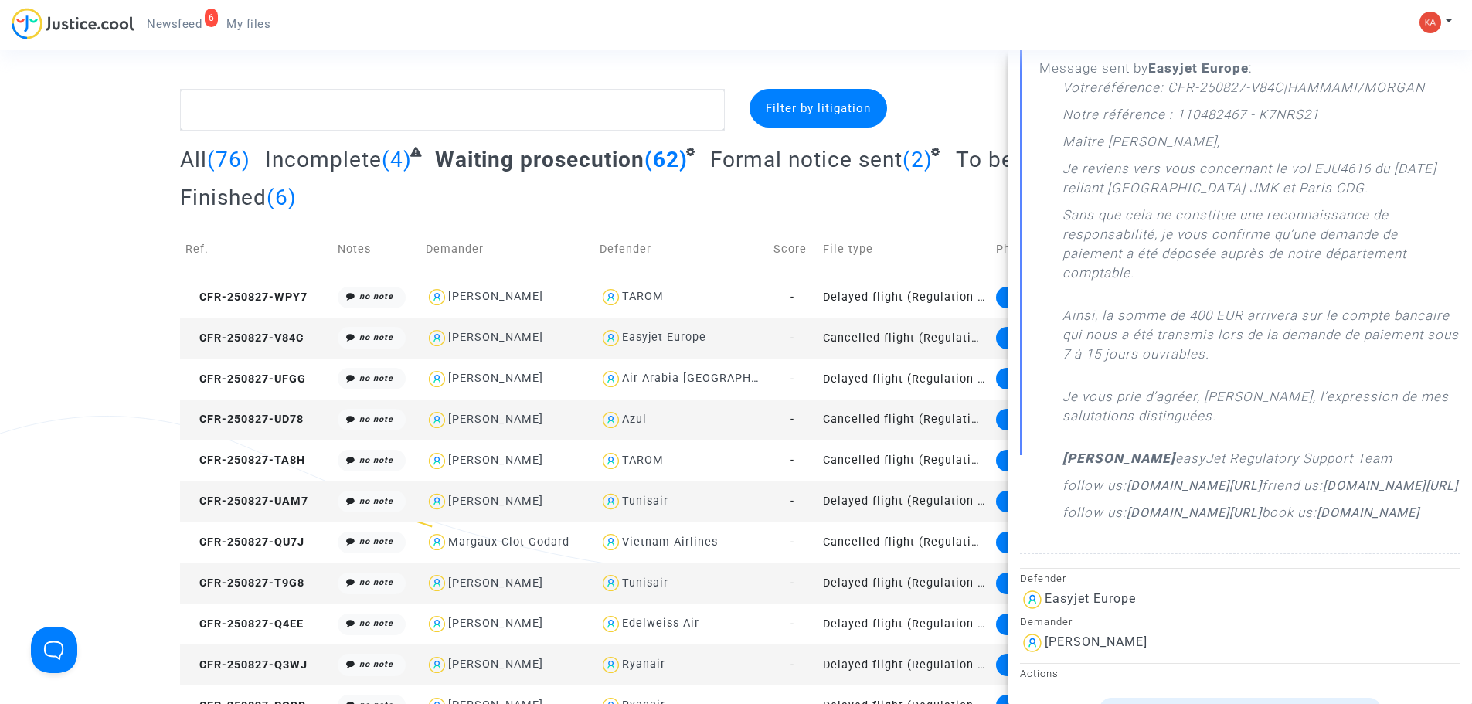
scroll to position [309, 0]
drag, startPoint x: 1036, startPoint y: 376, endPoint x: 1305, endPoint y: 566, distance: 328.7
click at [1305, 553] on div "[DATE] 18h27 Message sent by Easyjet Europe : Votreréférence : CFR-250827-V84C|…" at bounding box center [1240, 294] width 441 height 517
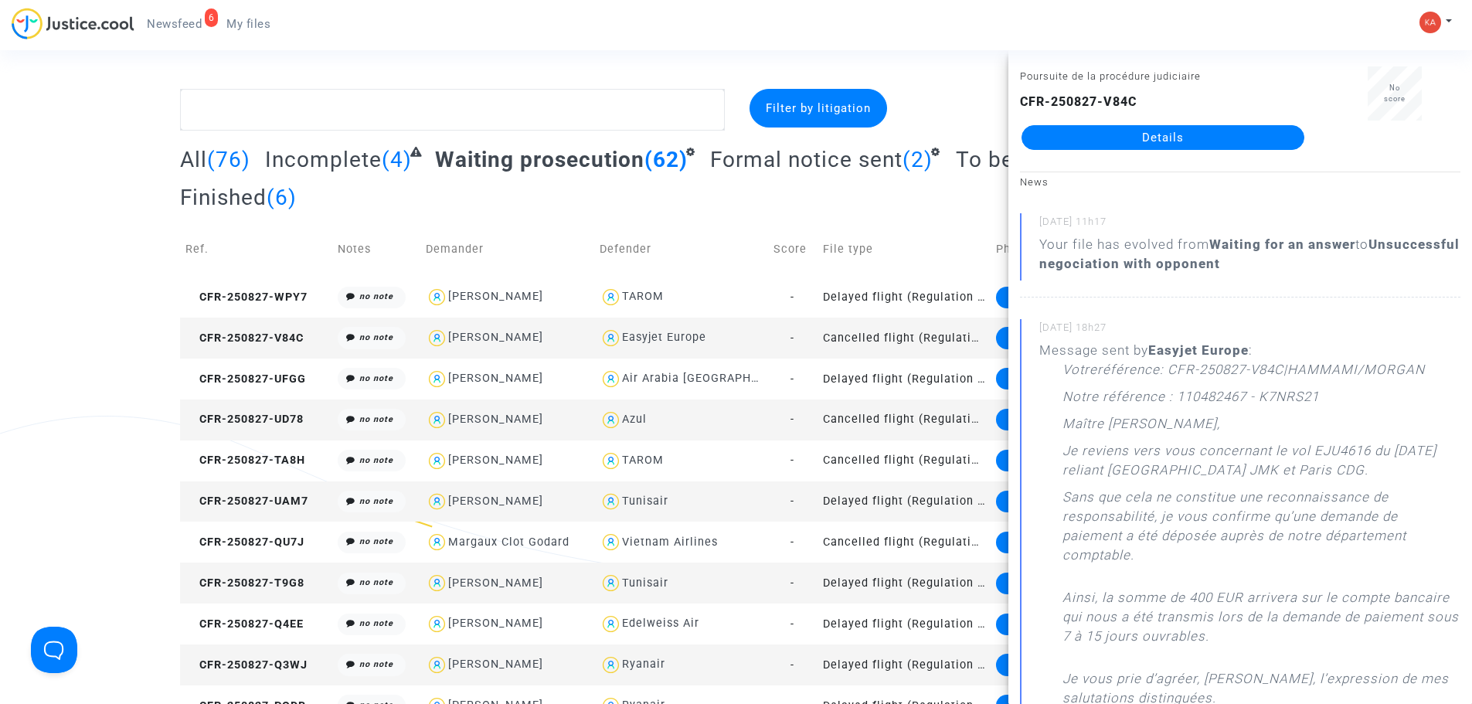
scroll to position [0, 0]
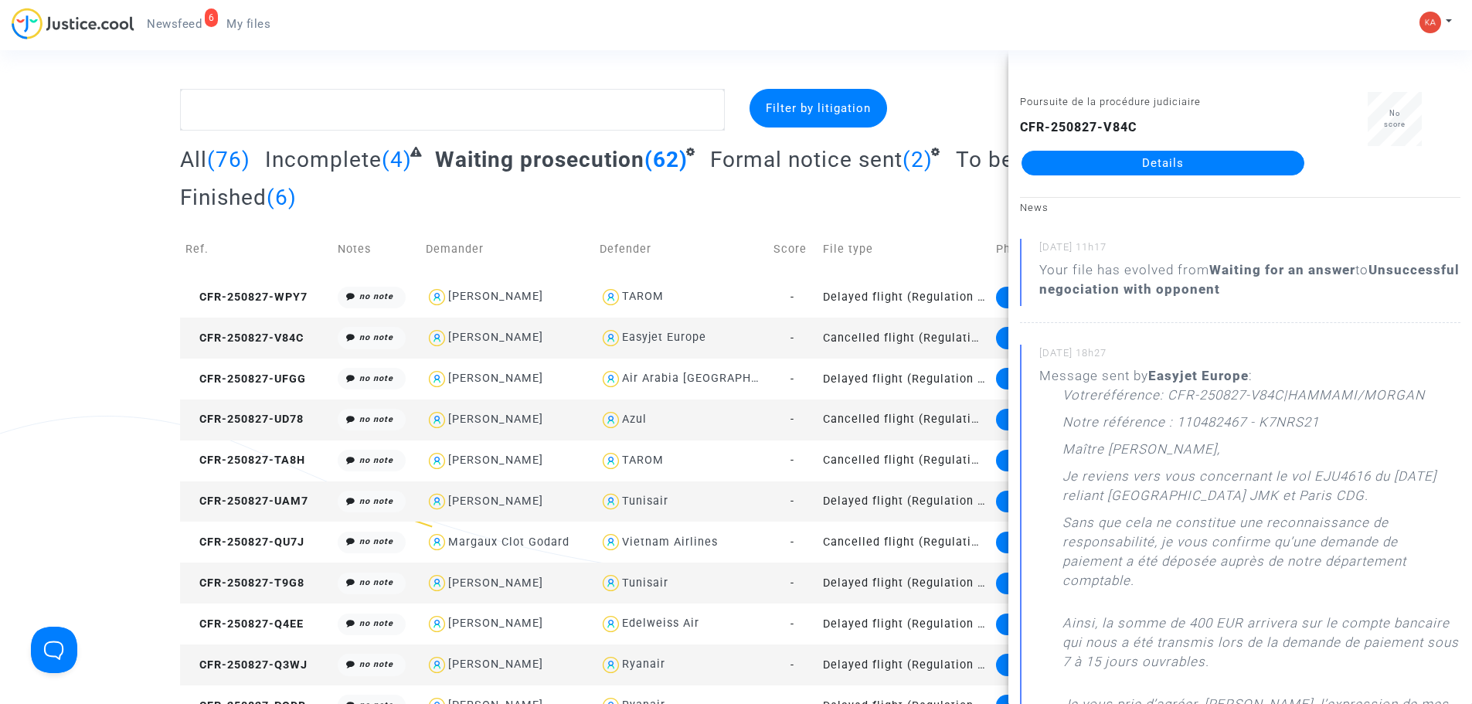
drag, startPoint x: 968, startPoint y: 62, endPoint x: 960, endPoint y: 66, distance: 8.6
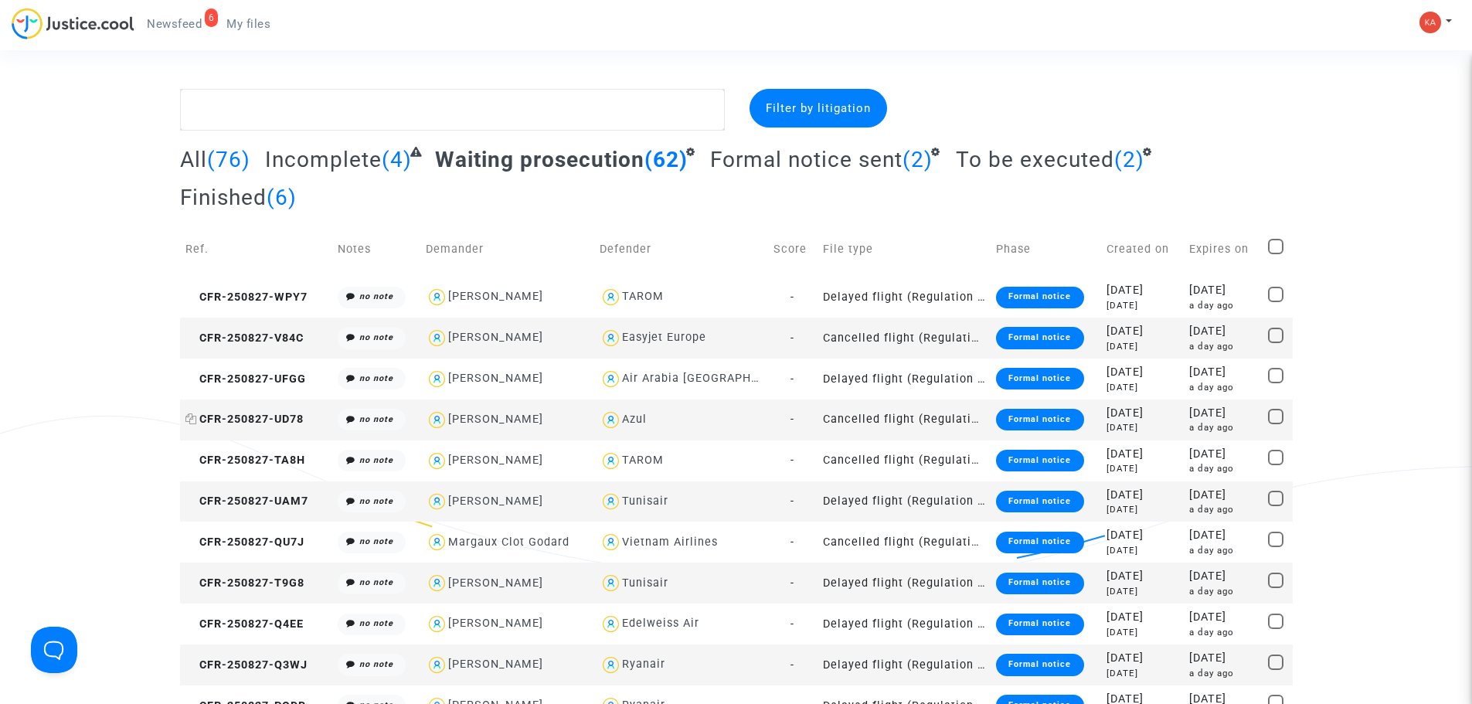
click at [277, 414] on span "CFR-250827-UD78" at bounding box center [244, 419] width 118 height 13
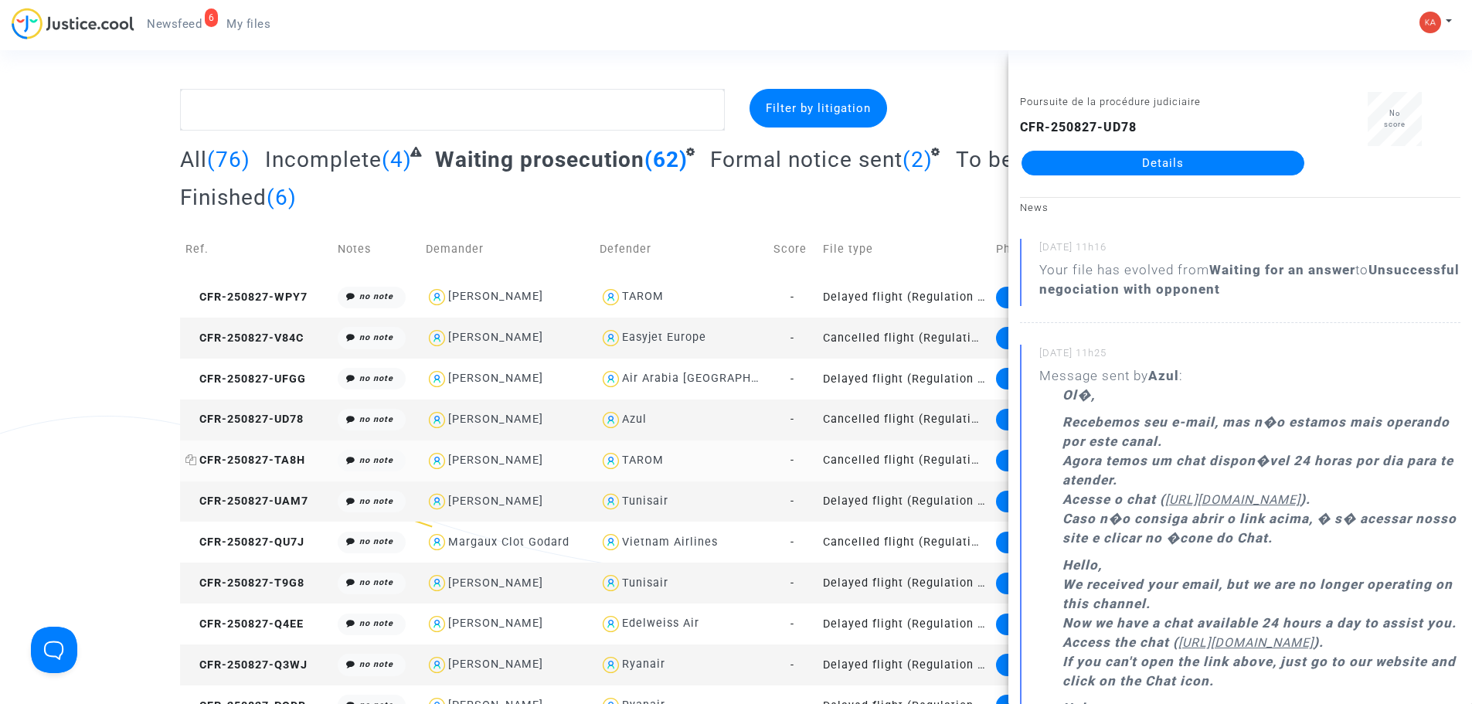
click at [275, 464] on span "CFR-250827-TA8H" at bounding box center [245, 460] width 120 height 13
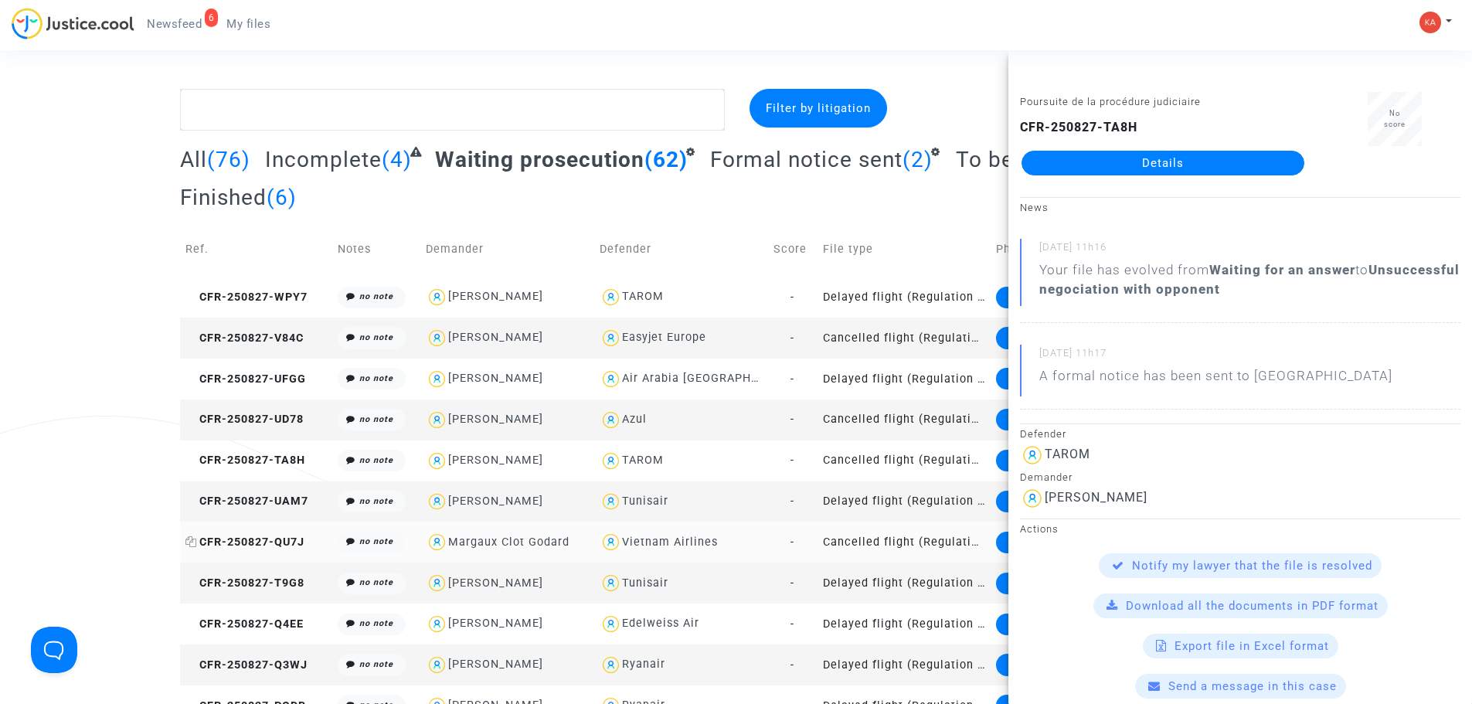
click at [242, 539] on span "CFR-250827-QU7J" at bounding box center [244, 542] width 119 height 13
click at [286, 587] on span "CFR-250827-T9G8" at bounding box center [244, 583] width 119 height 13
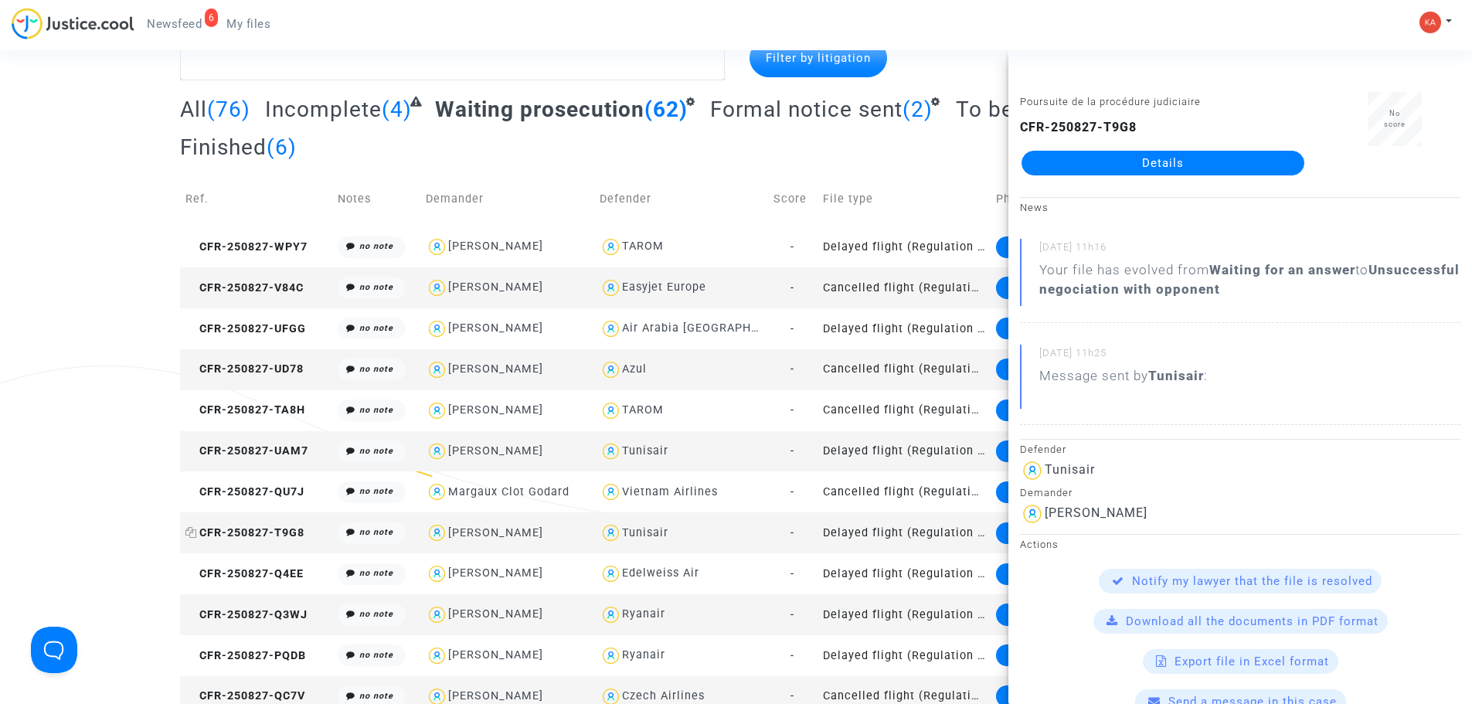
scroll to position [77, 0]
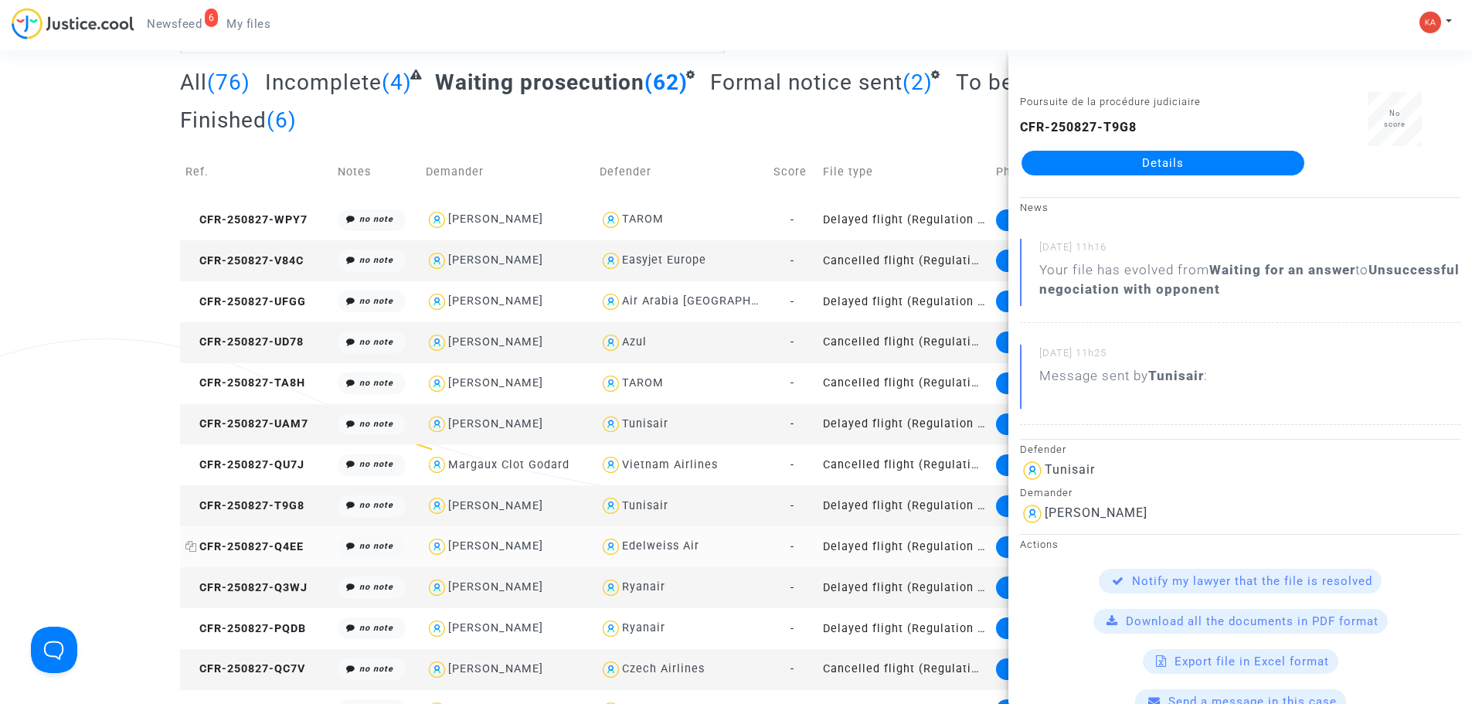
click at [286, 541] on span "CFR-250827-Q4EE" at bounding box center [244, 546] width 118 height 13
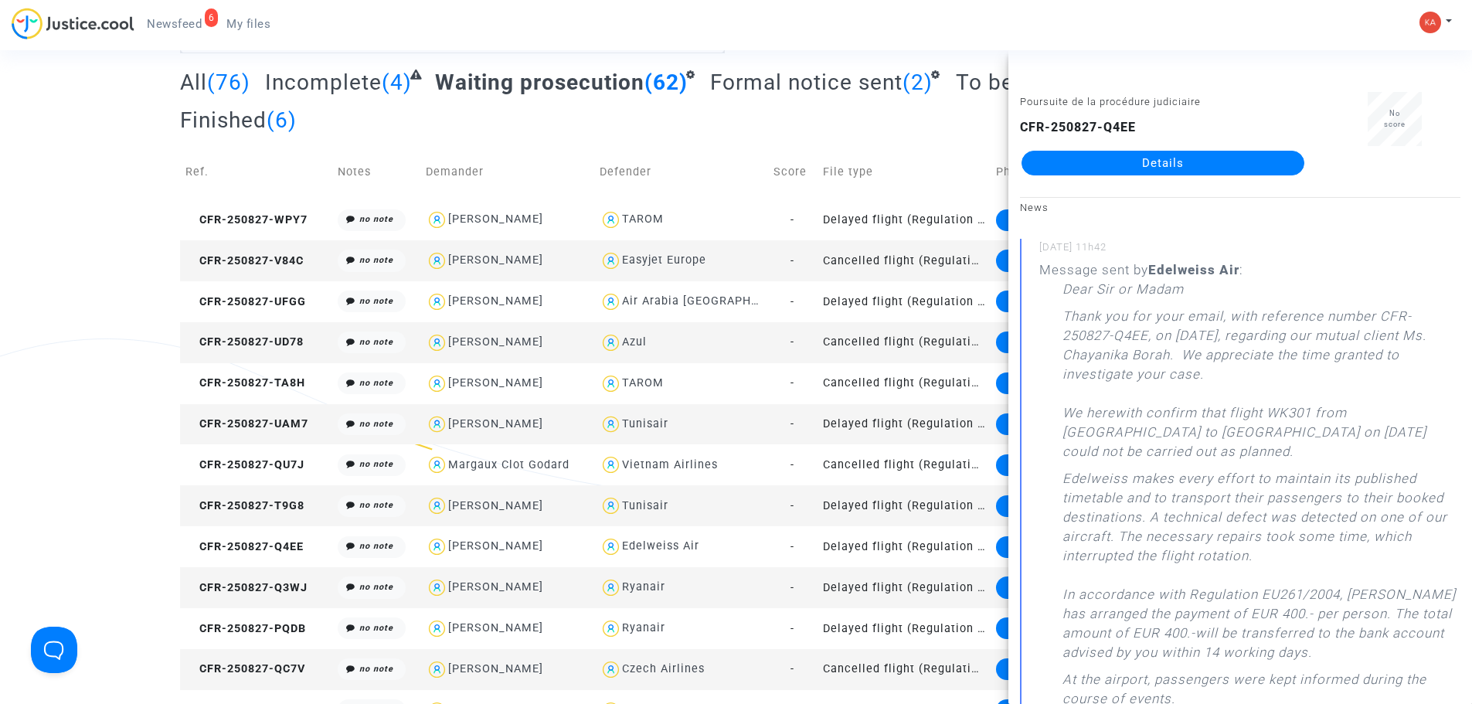
scroll to position [0, 0]
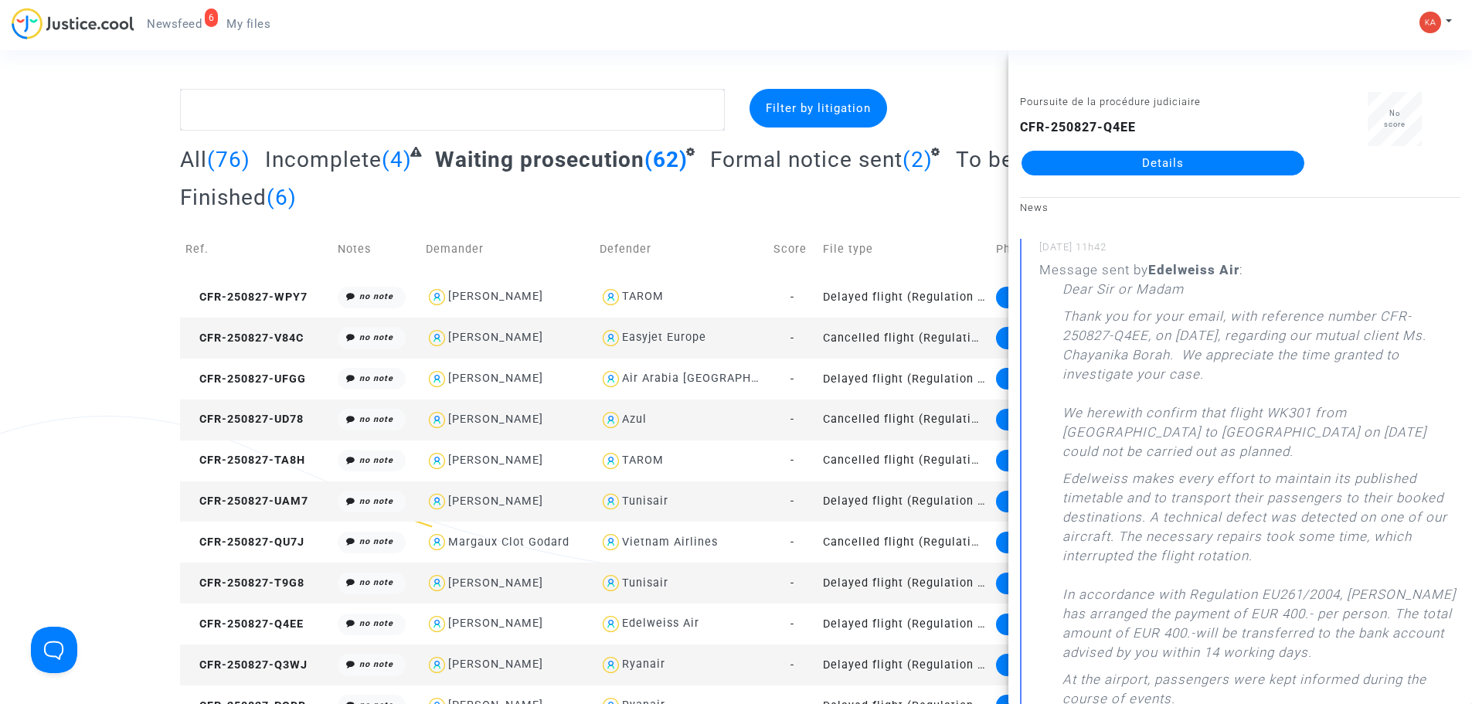
drag, startPoint x: 1041, startPoint y: 247, endPoint x: 1100, endPoint y: 251, distance: 59.7
click at [1100, 251] on small "[DATE] 11h42" at bounding box center [1249, 250] width 421 height 20
drag, startPoint x: 1147, startPoint y: 125, endPoint x: 1015, endPoint y: 124, distance: 131.4
click at [1015, 124] on div "Poursuite de la procédure judiciaire CFR-250827-Q4EE Details" at bounding box center [1163, 140] width 309 height 97
click at [274, 668] on span "CFR-250827-Q3WJ" at bounding box center [246, 664] width 122 height 13
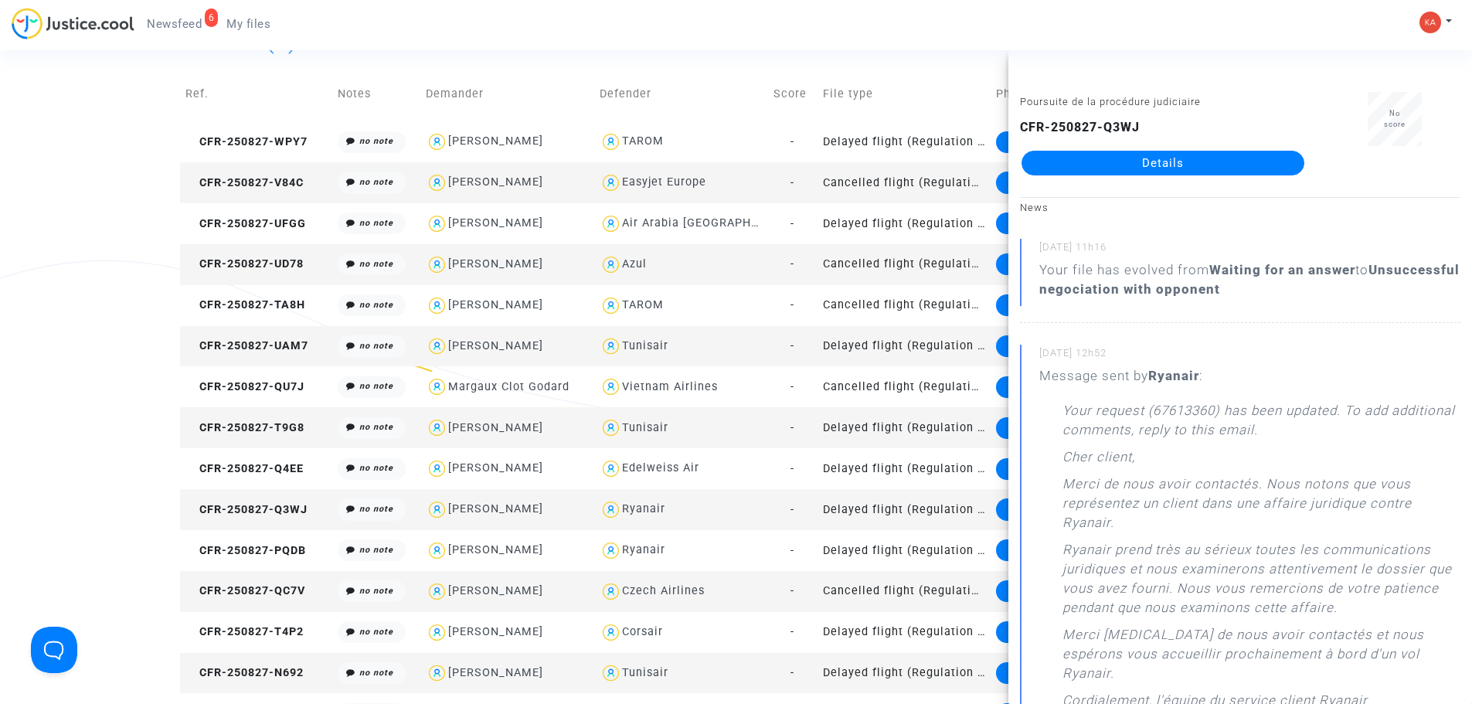
scroll to position [386, 0]
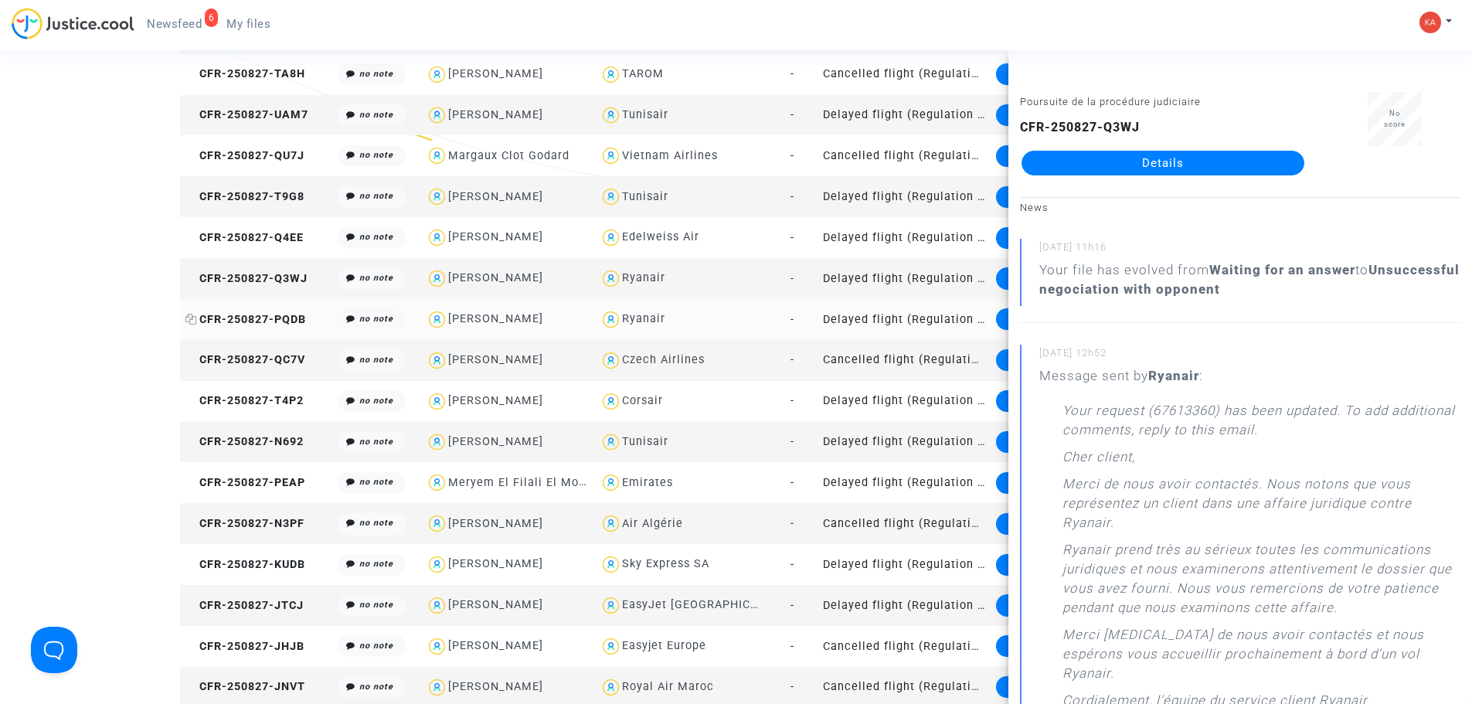
click at [277, 318] on span "CFR-250827-PQDB" at bounding box center [245, 319] width 121 height 13
click at [281, 353] on span "CFR-250827-QC7V" at bounding box center [245, 359] width 120 height 13
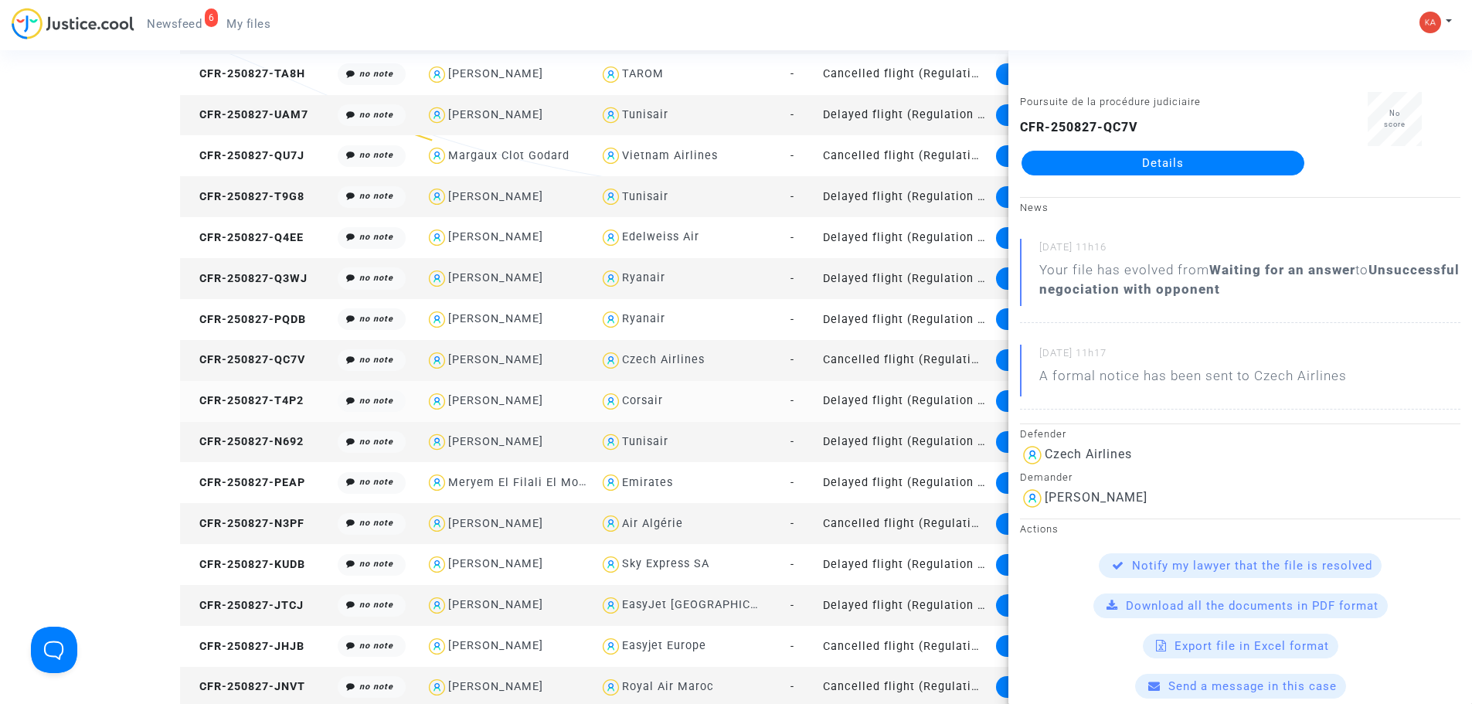
click at [291, 393] on td "CFR-250827-T4P2" at bounding box center [256, 401] width 153 height 41
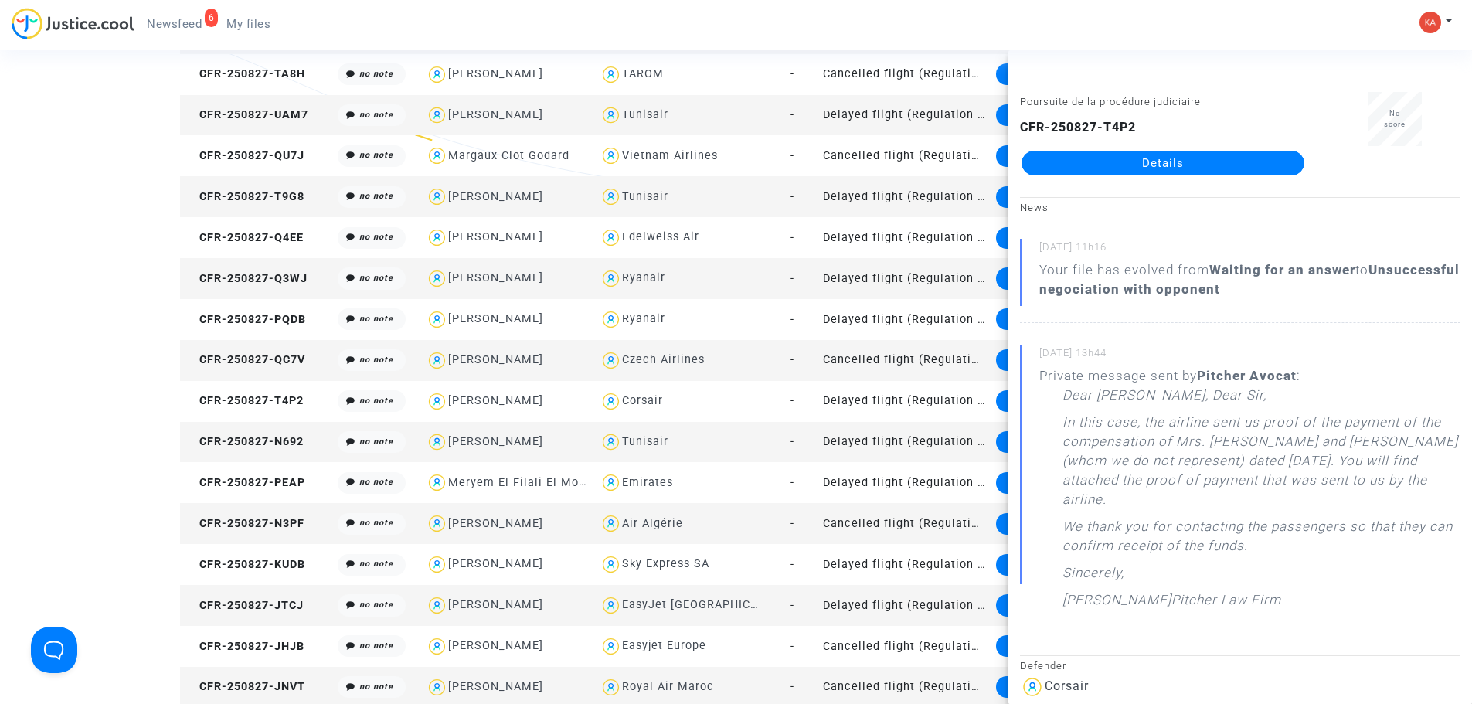
click at [1122, 160] on link "Details" at bounding box center [1163, 163] width 283 height 25
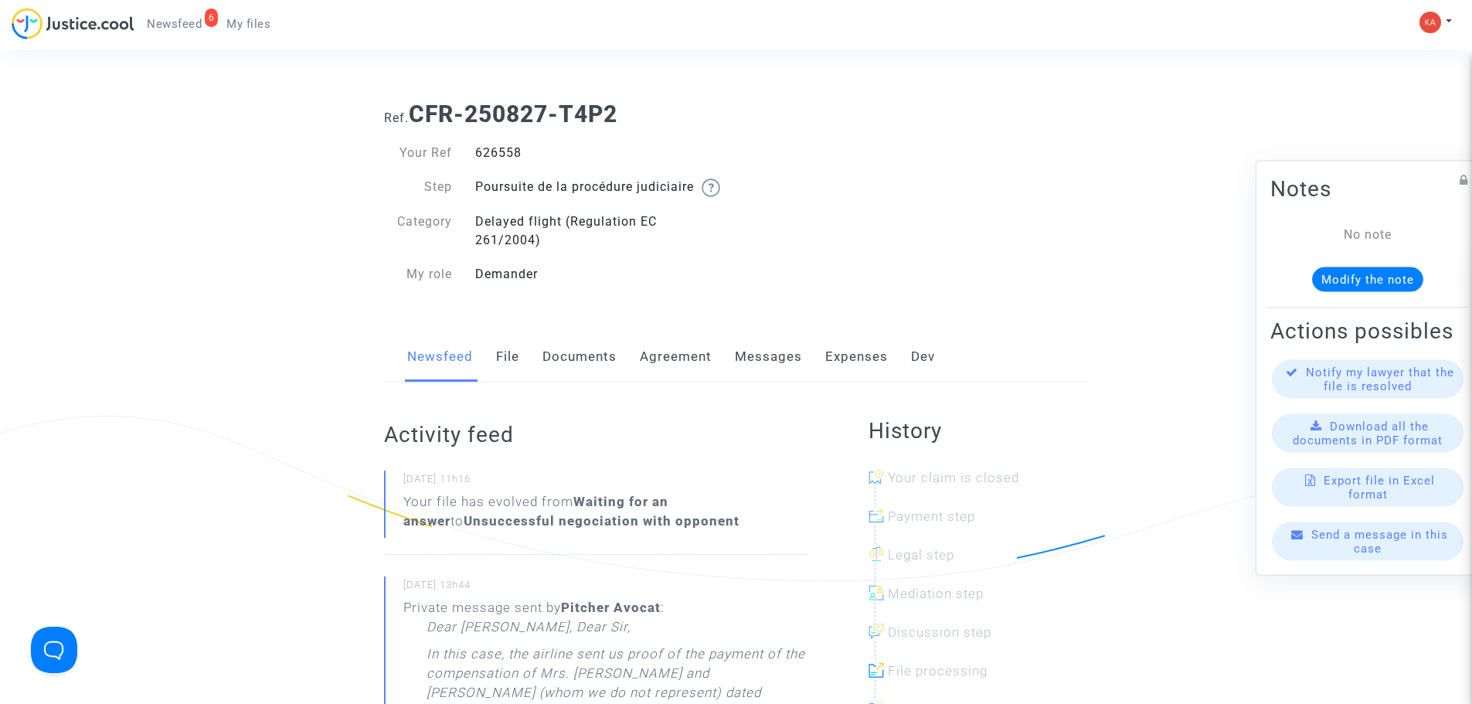
drag, startPoint x: 528, startPoint y: 155, endPoint x: 466, endPoint y: 148, distance: 62.2
click at [460, 148] on div "Your Ref 626558" at bounding box center [554, 153] width 364 height 19
drag, startPoint x: 414, startPoint y: 114, endPoint x: 583, endPoint y: 124, distance: 168.8
click at [634, 125] on h1 "Ref. CFR-250827-T4P2" at bounding box center [736, 114] width 704 height 28
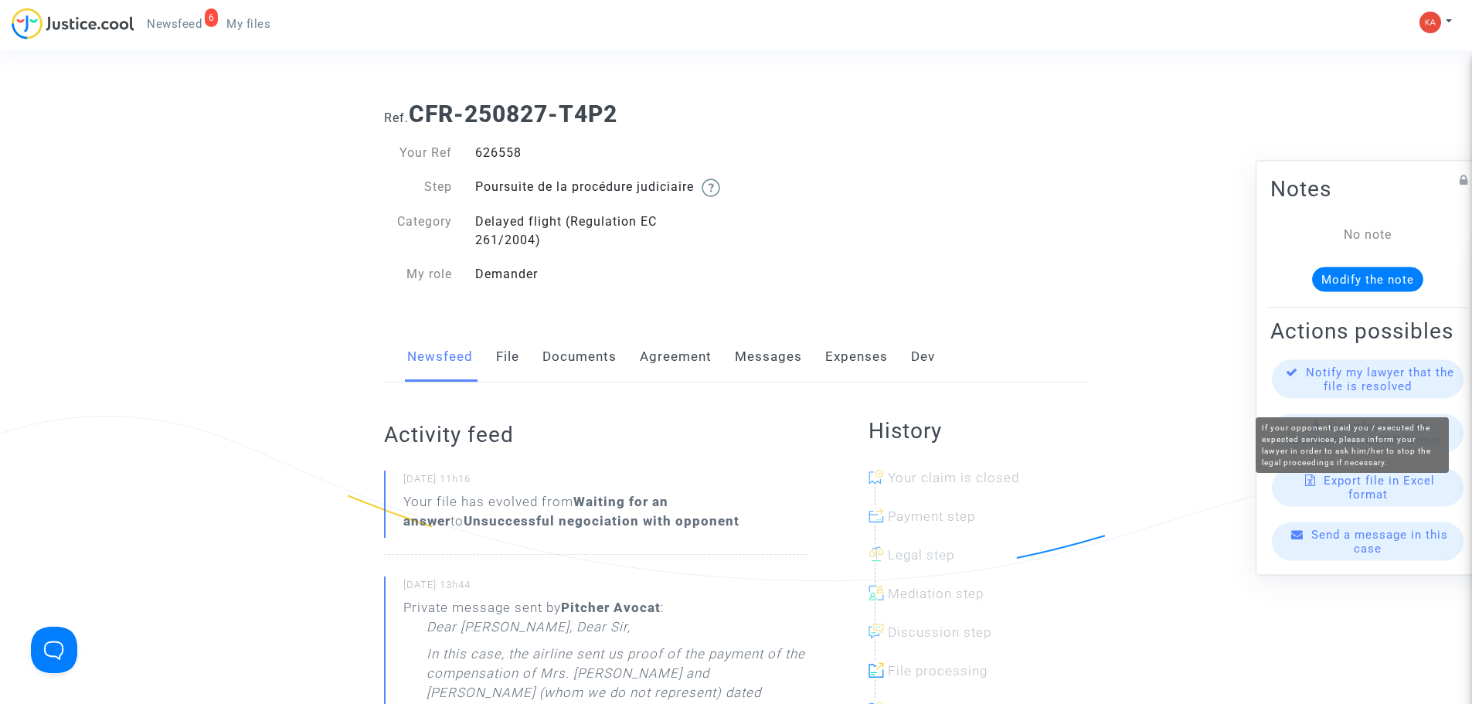
click at [1407, 381] on span "Notify my lawyer that the file is resolved" at bounding box center [1380, 379] width 148 height 28
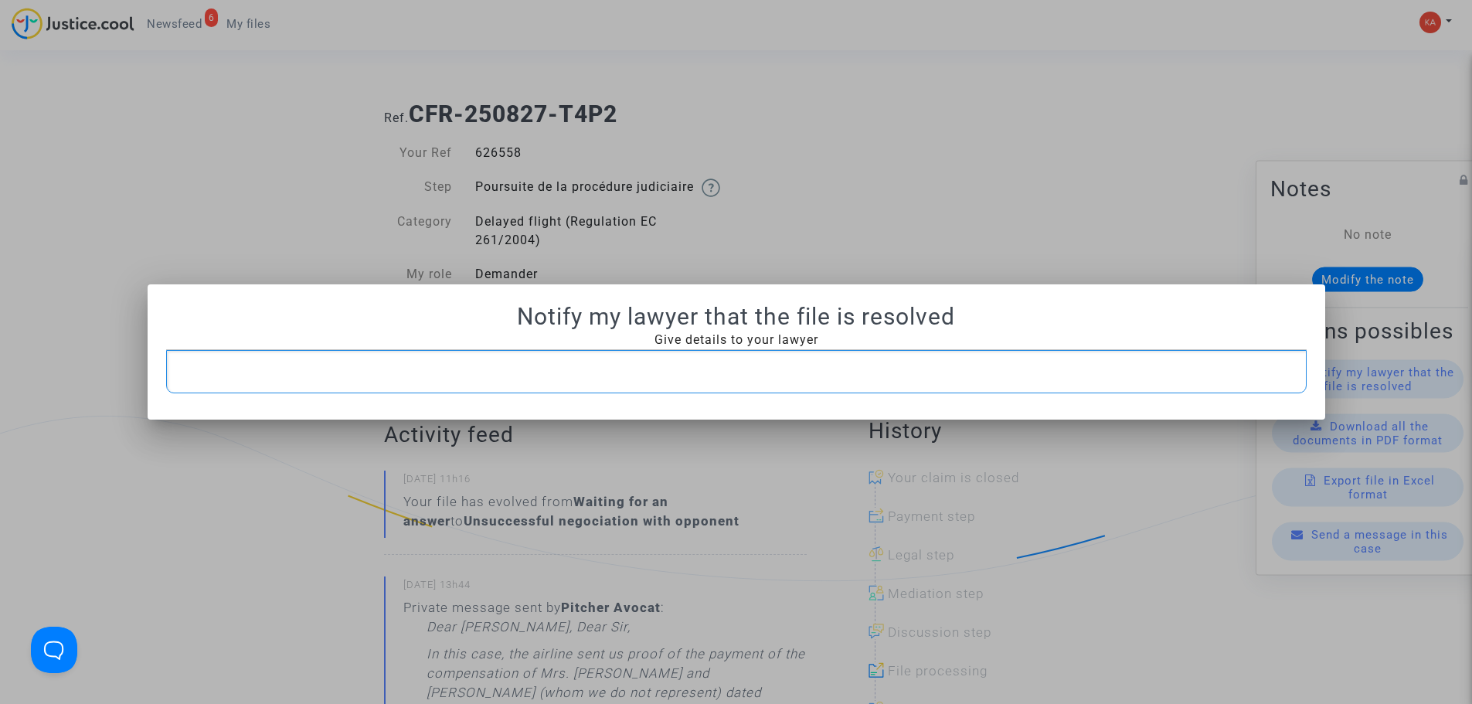
click at [730, 365] on p "Rich Text Editor, main" at bounding box center [736, 371] width 1124 height 19
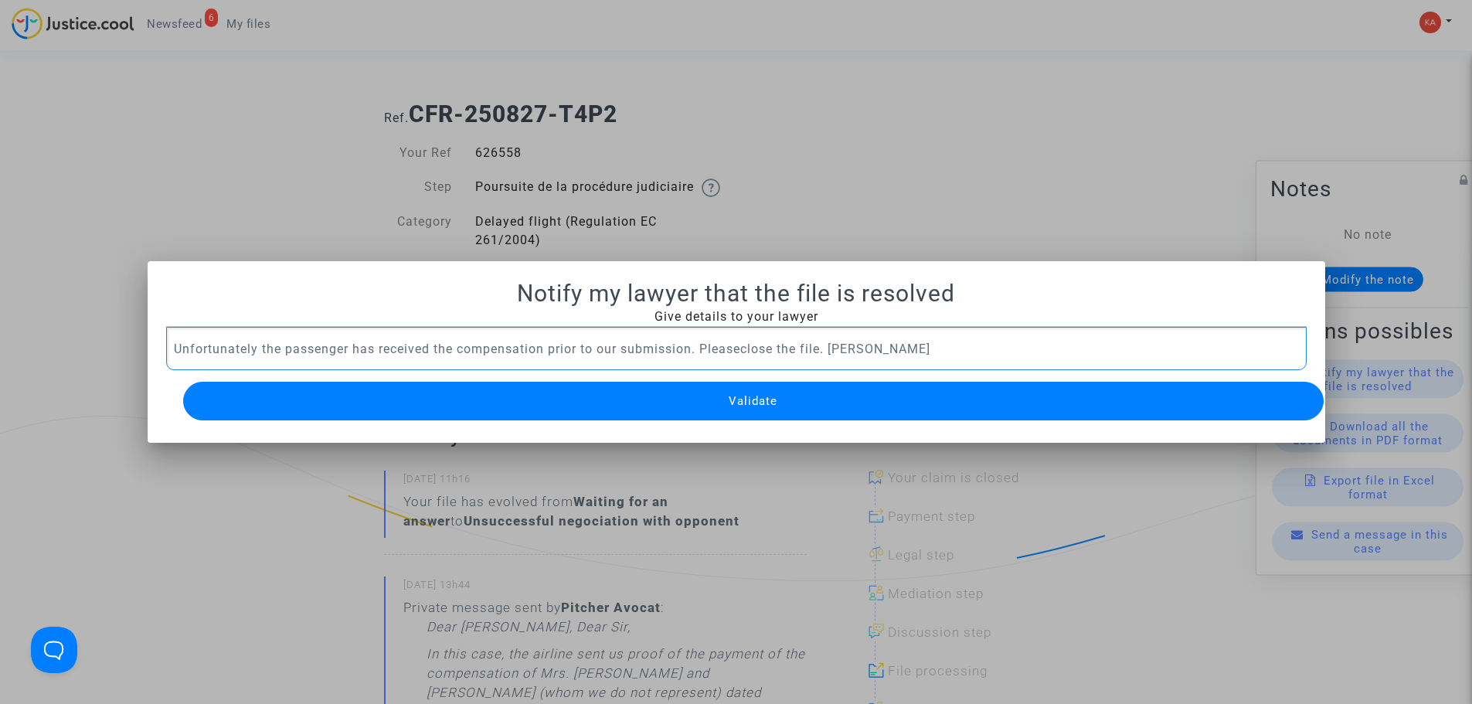
click at [743, 395] on span "Validate" at bounding box center [753, 401] width 49 height 14
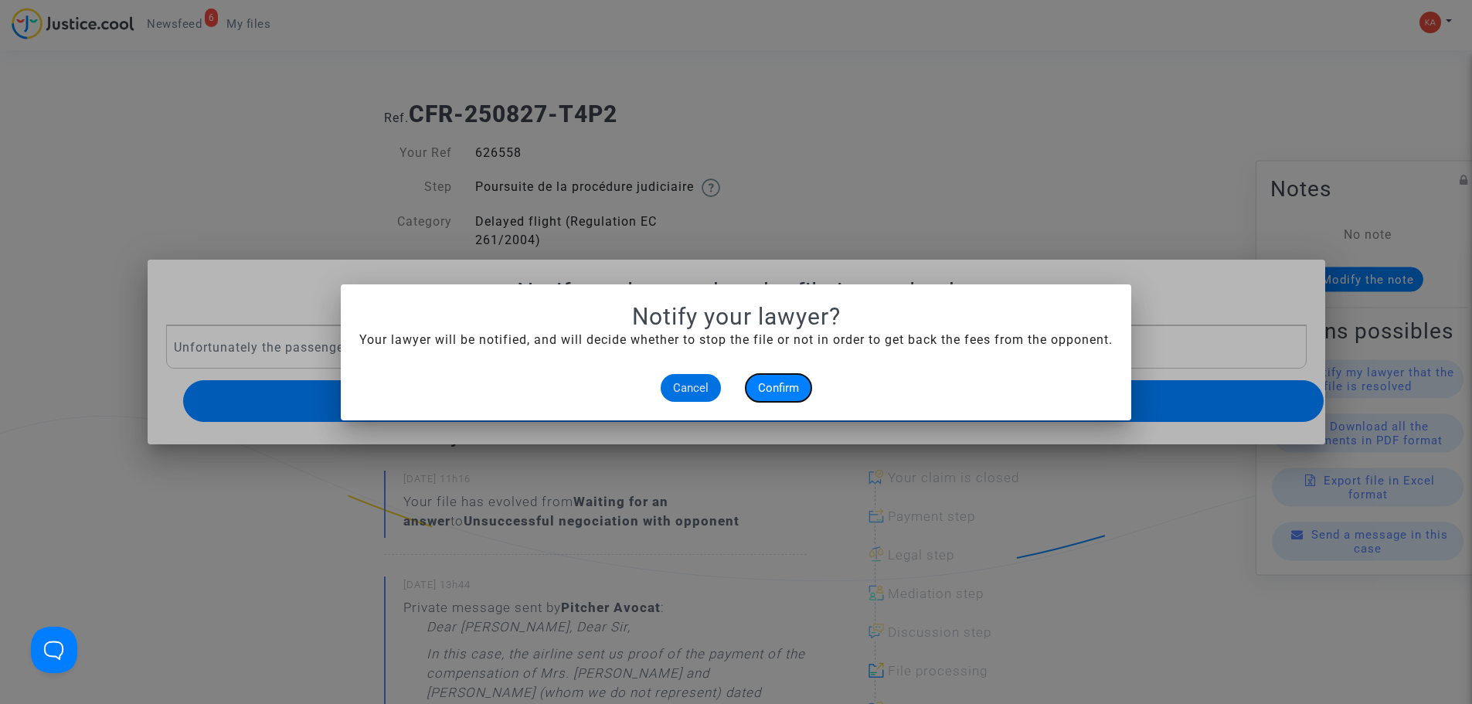
click at [764, 388] on span "Confirm" at bounding box center [778, 388] width 41 height 14
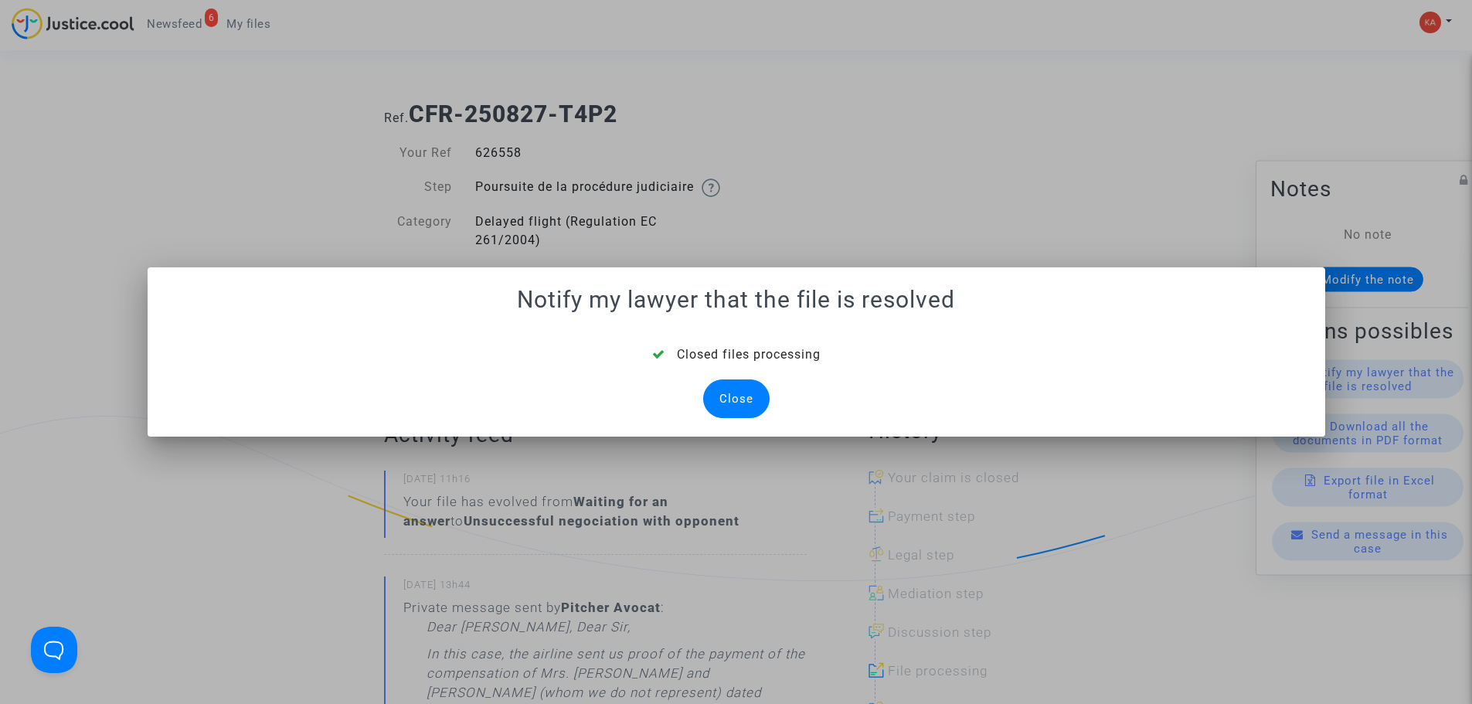
click at [750, 391] on div "Close" at bounding box center [736, 398] width 66 height 39
